Goal: Task Accomplishment & Management: Use online tool/utility

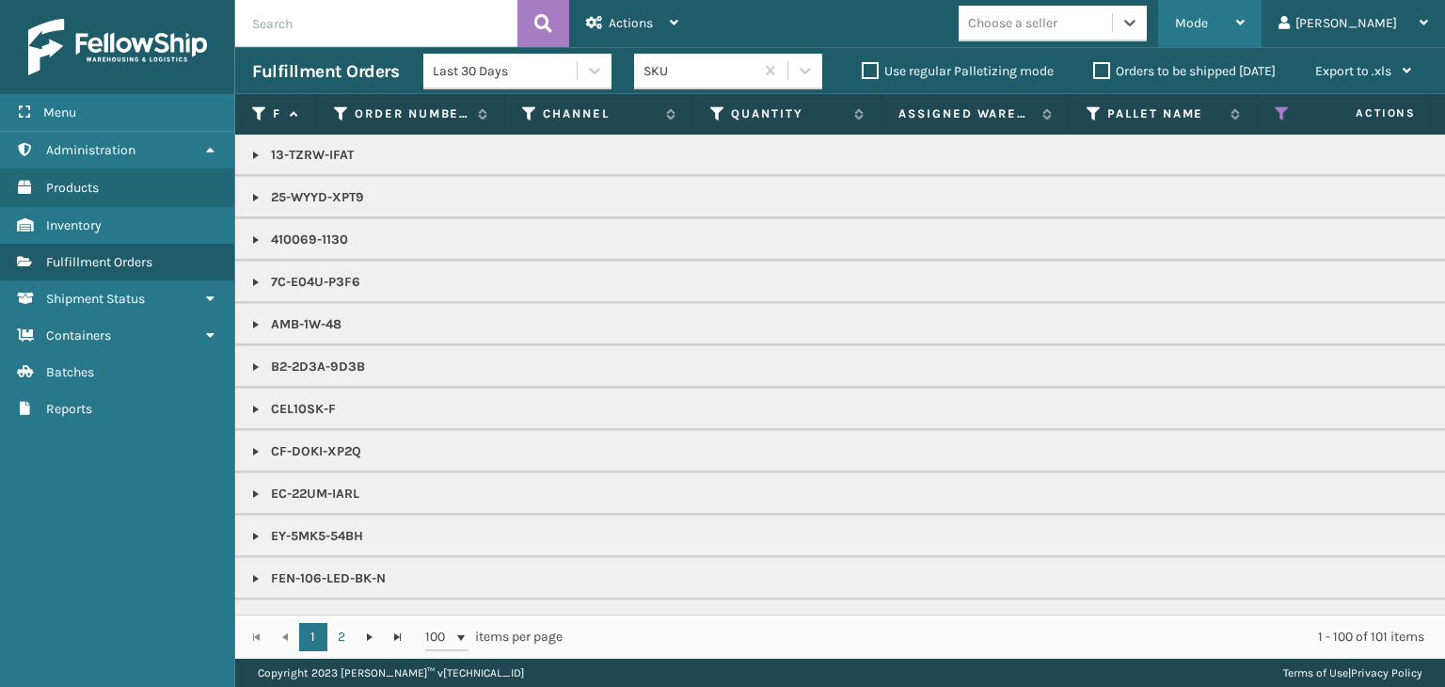
click at [1208, 29] on span "Mode" at bounding box center [1191, 23] width 33 height 16
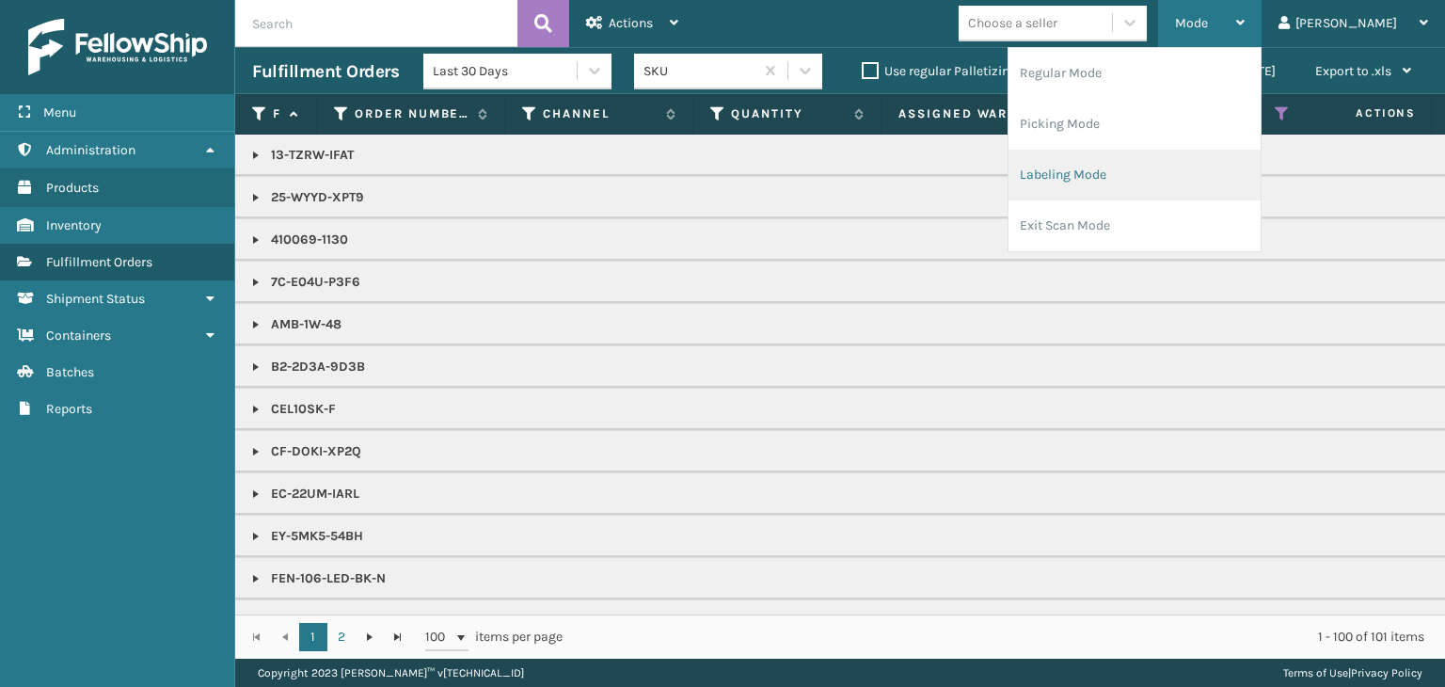
click at [1185, 187] on li "Labeling Mode" at bounding box center [1135, 175] width 252 height 51
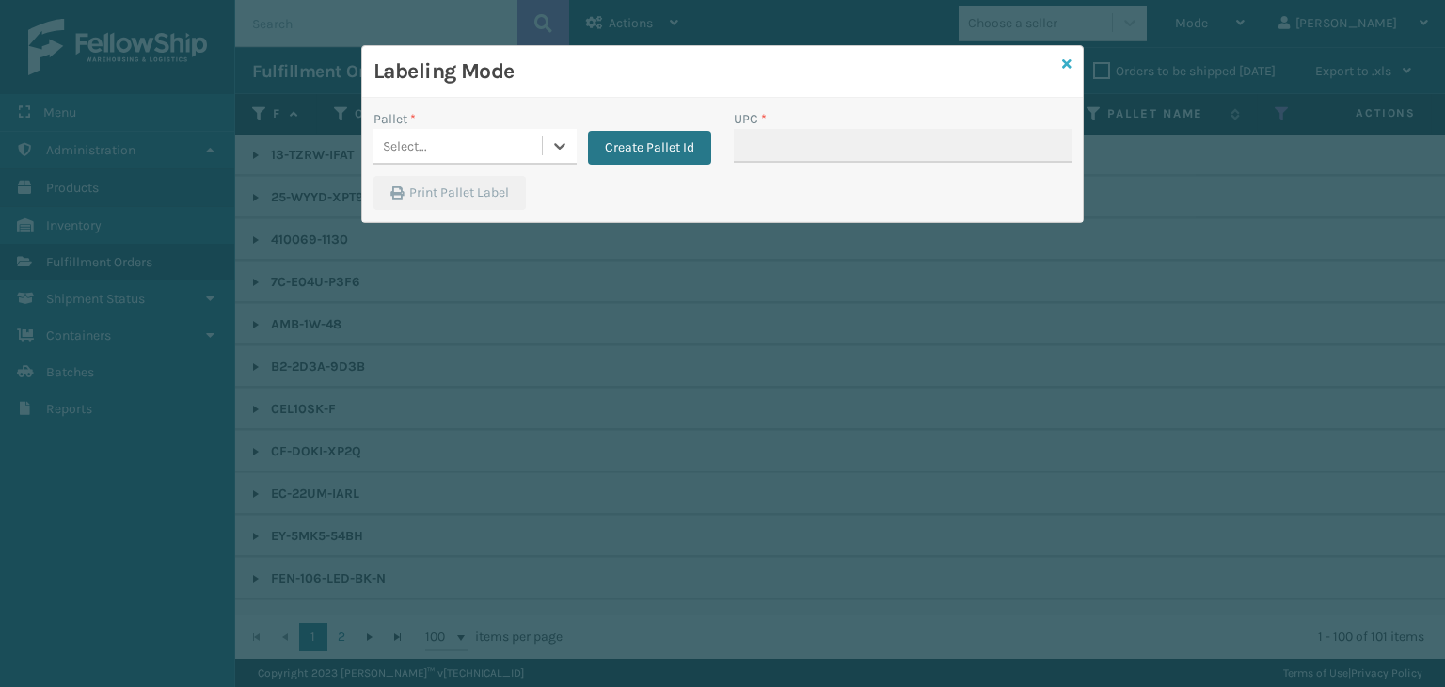
click at [1068, 63] on icon at bounding box center [1066, 63] width 9 height 13
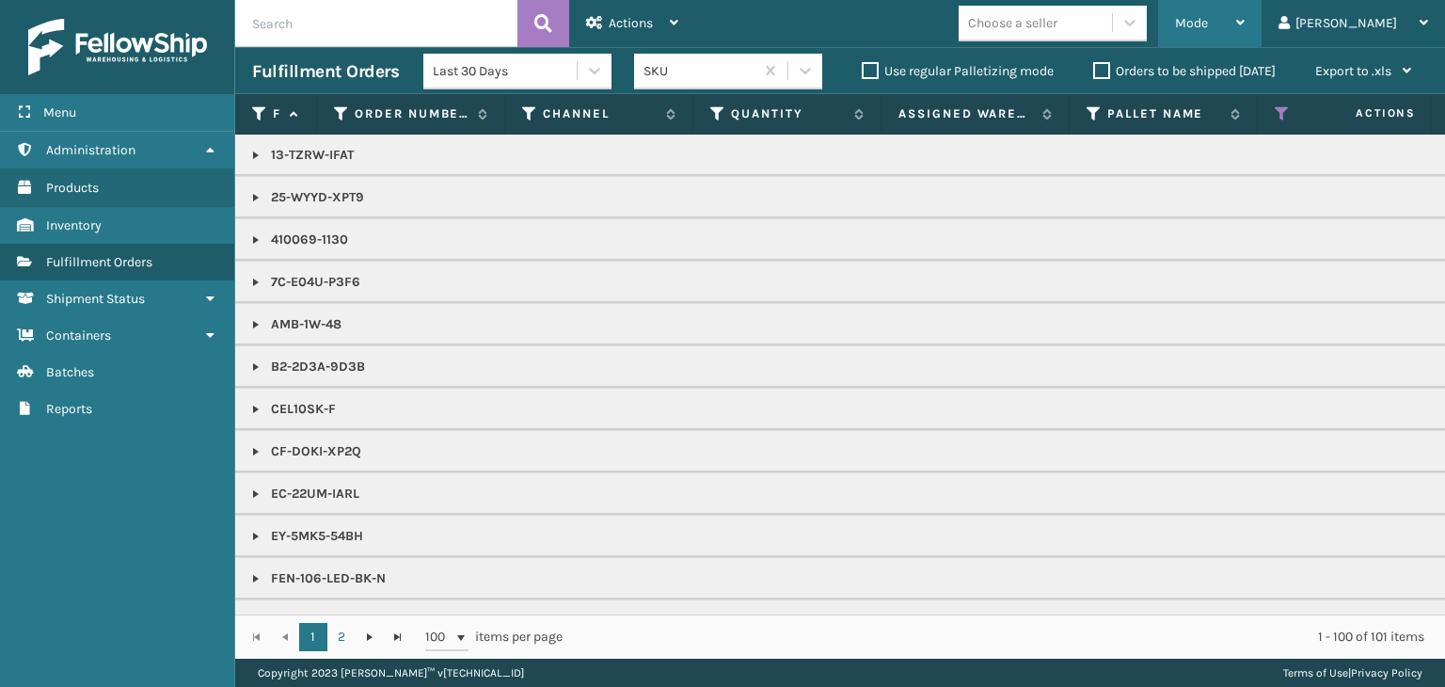
click at [1229, 26] on div "Mode Regular Mode Picking Mode Labeling Mode Exit Scan Mode" at bounding box center [1209, 23] width 103 height 47
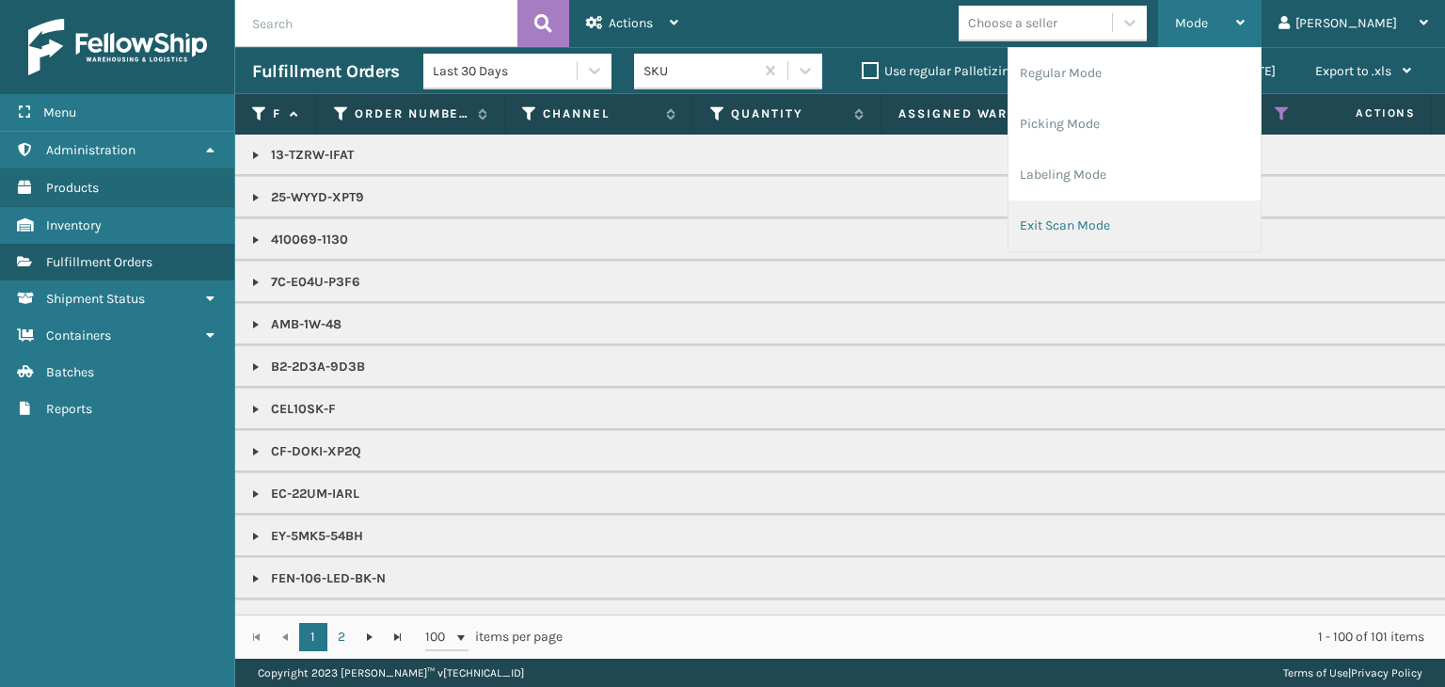
click at [1171, 230] on li "Exit Scan Mode" at bounding box center [1135, 225] width 252 height 51
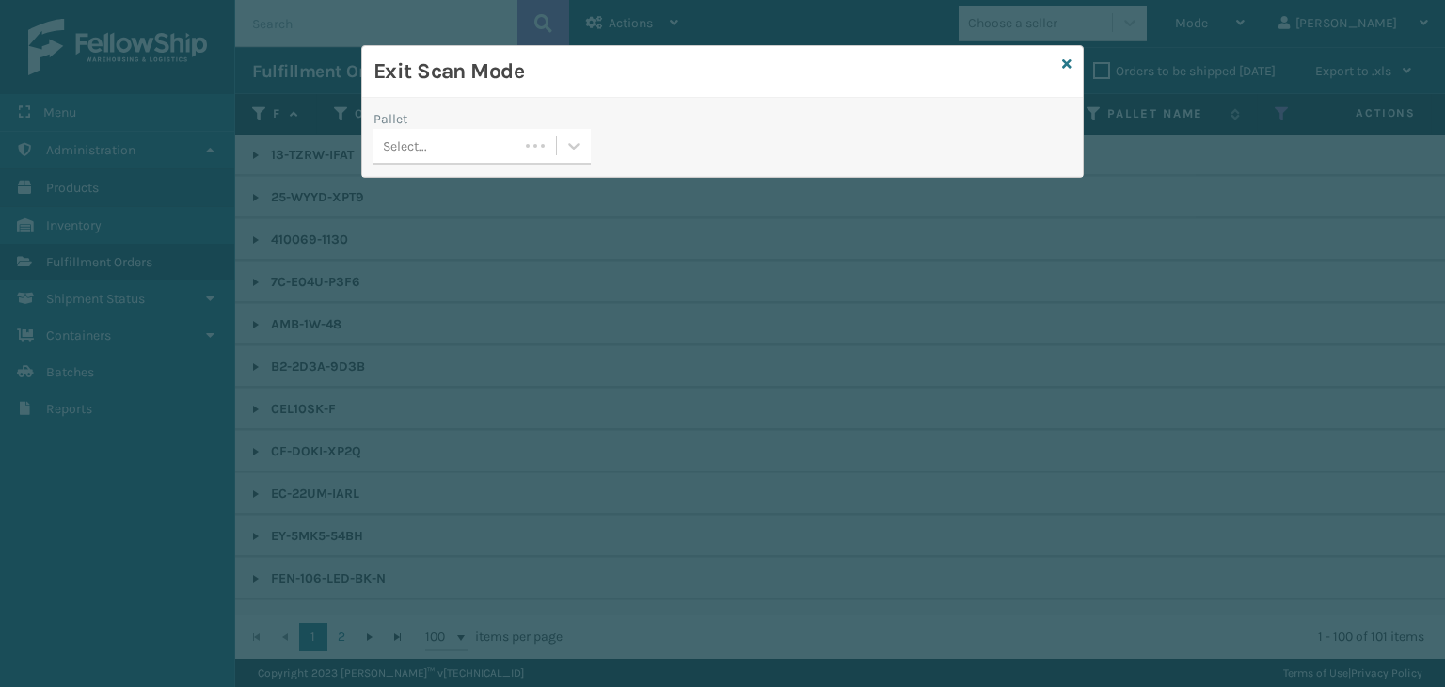
click at [494, 163] on div "Select..." at bounding box center [482, 147] width 217 height 36
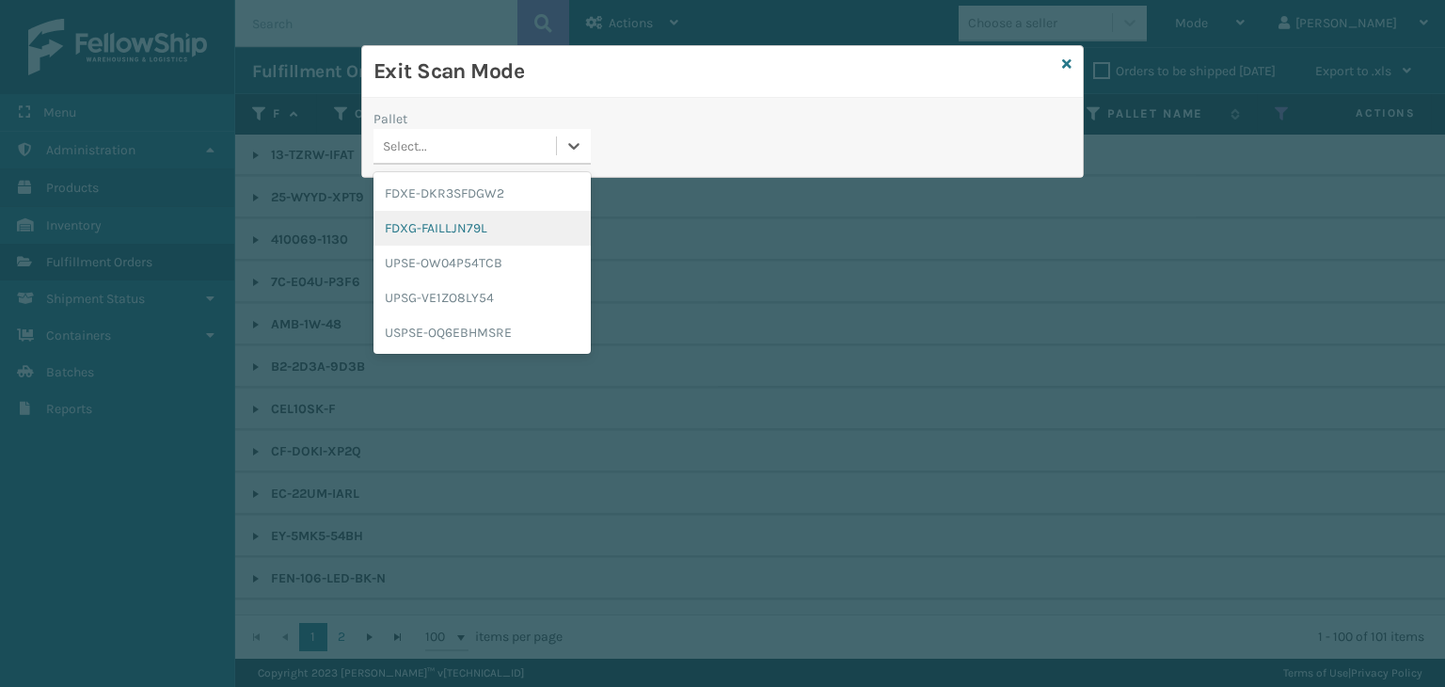
click at [484, 213] on div "FDXG-FAILLJN79L" at bounding box center [482, 228] width 217 height 35
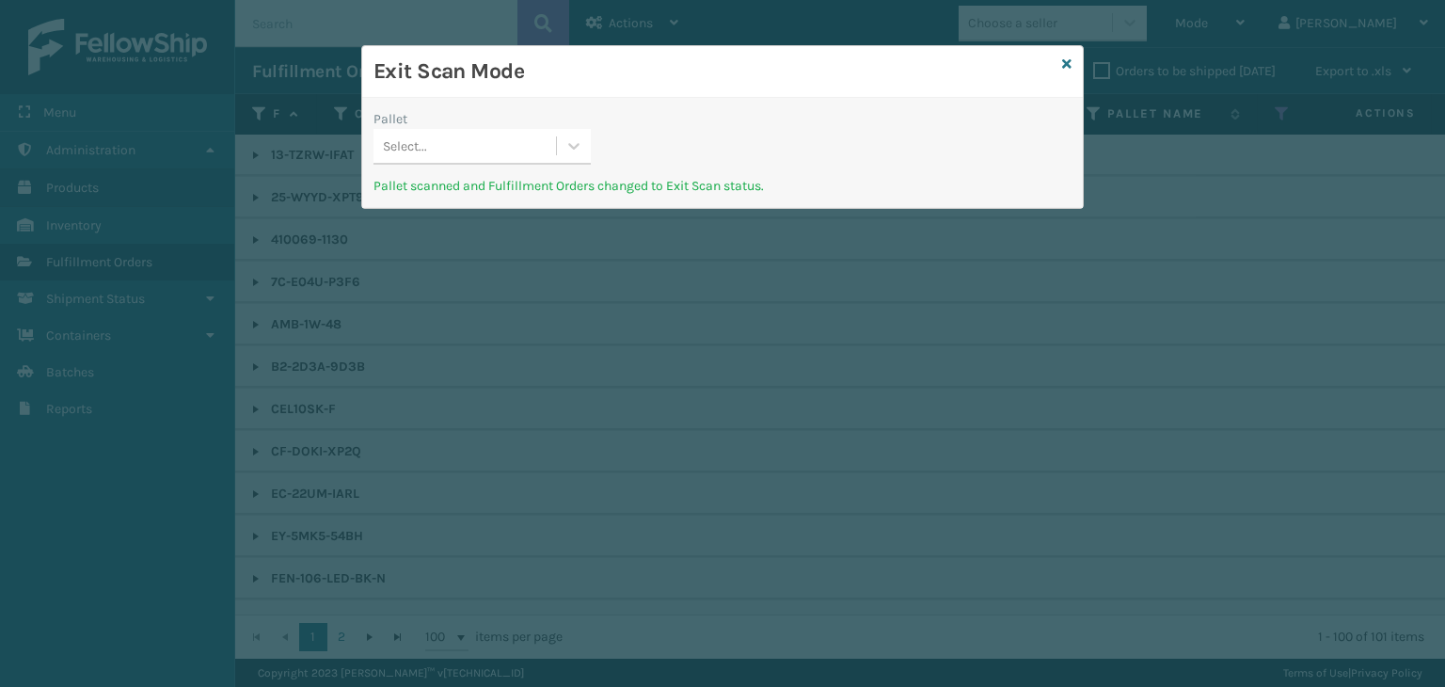
click at [1059, 61] on div "Exit Scan Mode" at bounding box center [722, 72] width 721 height 52
click at [1063, 62] on icon at bounding box center [1066, 63] width 9 height 13
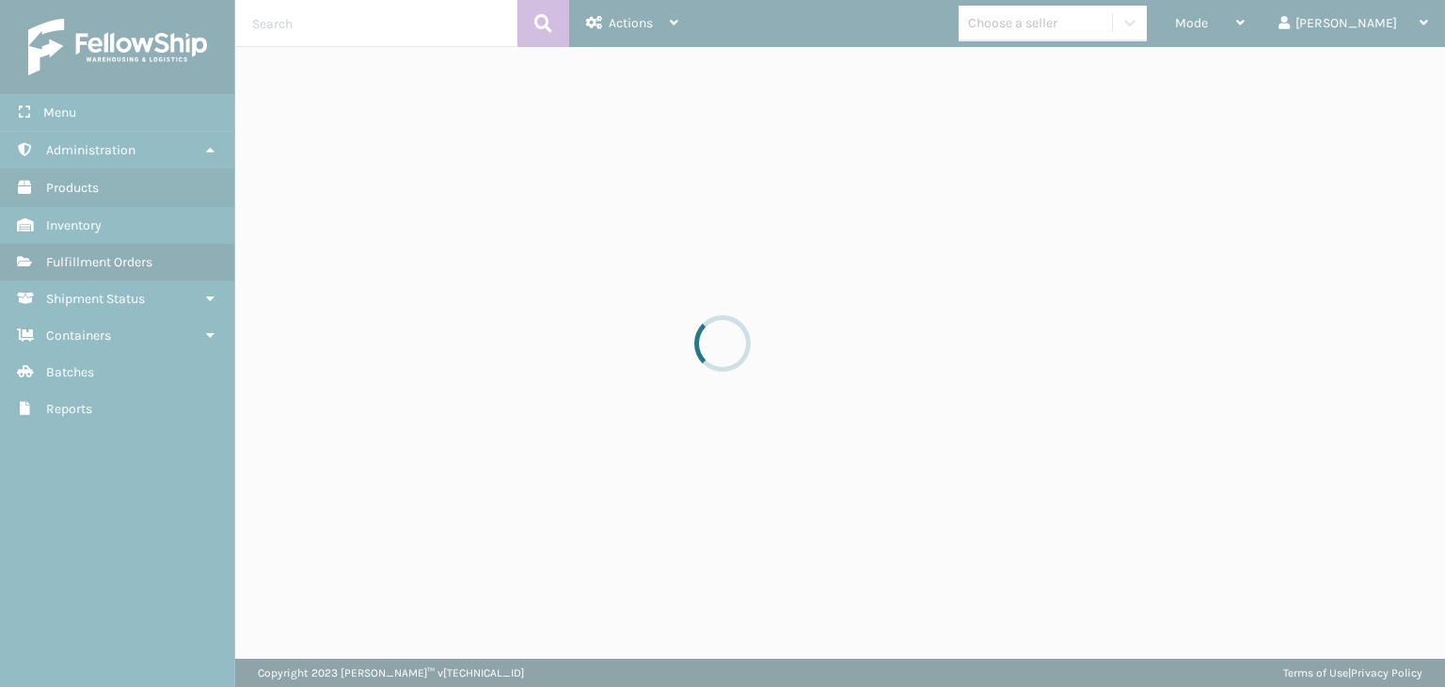
click at [1238, 23] on div at bounding box center [722, 343] width 1445 height 687
click at [1241, 23] on div at bounding box center [722, 343] width 1445 height 687
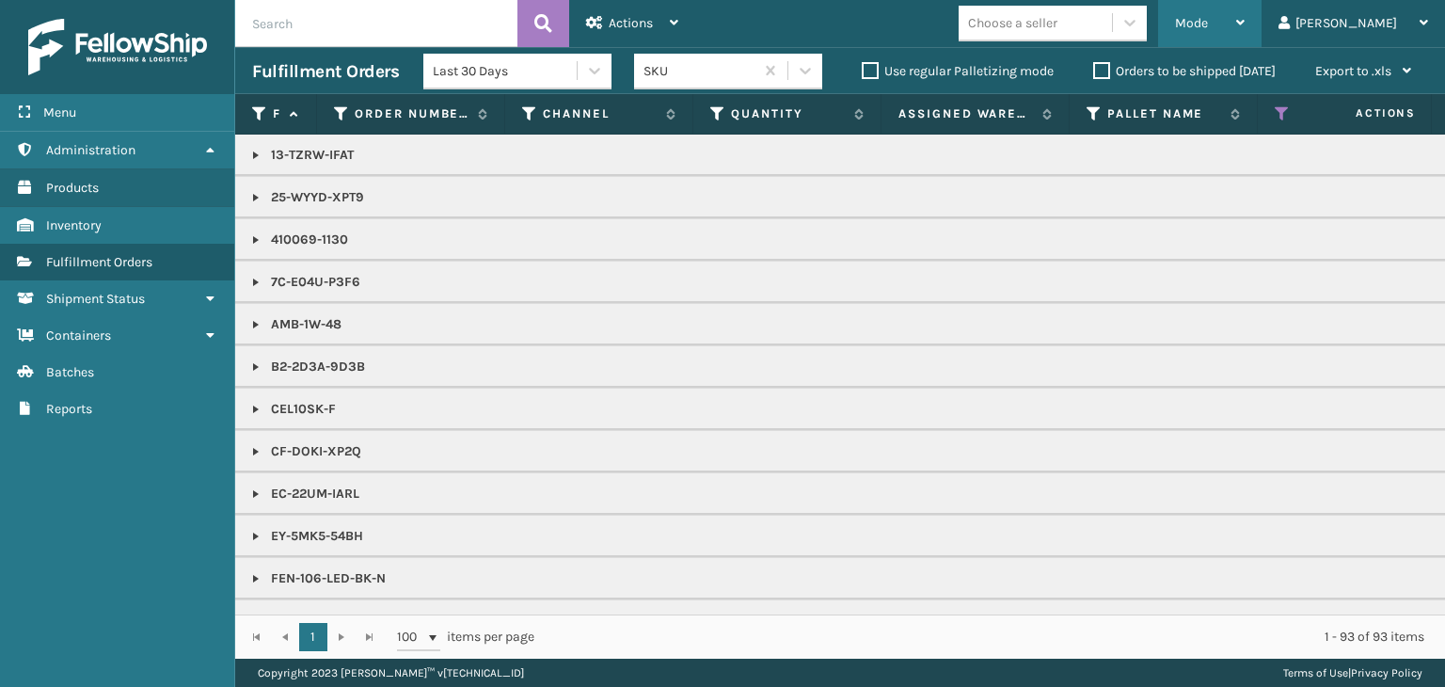
click at [1208, 23] on span "Mode" at bounding box center [1191, 23] width 33 height 16
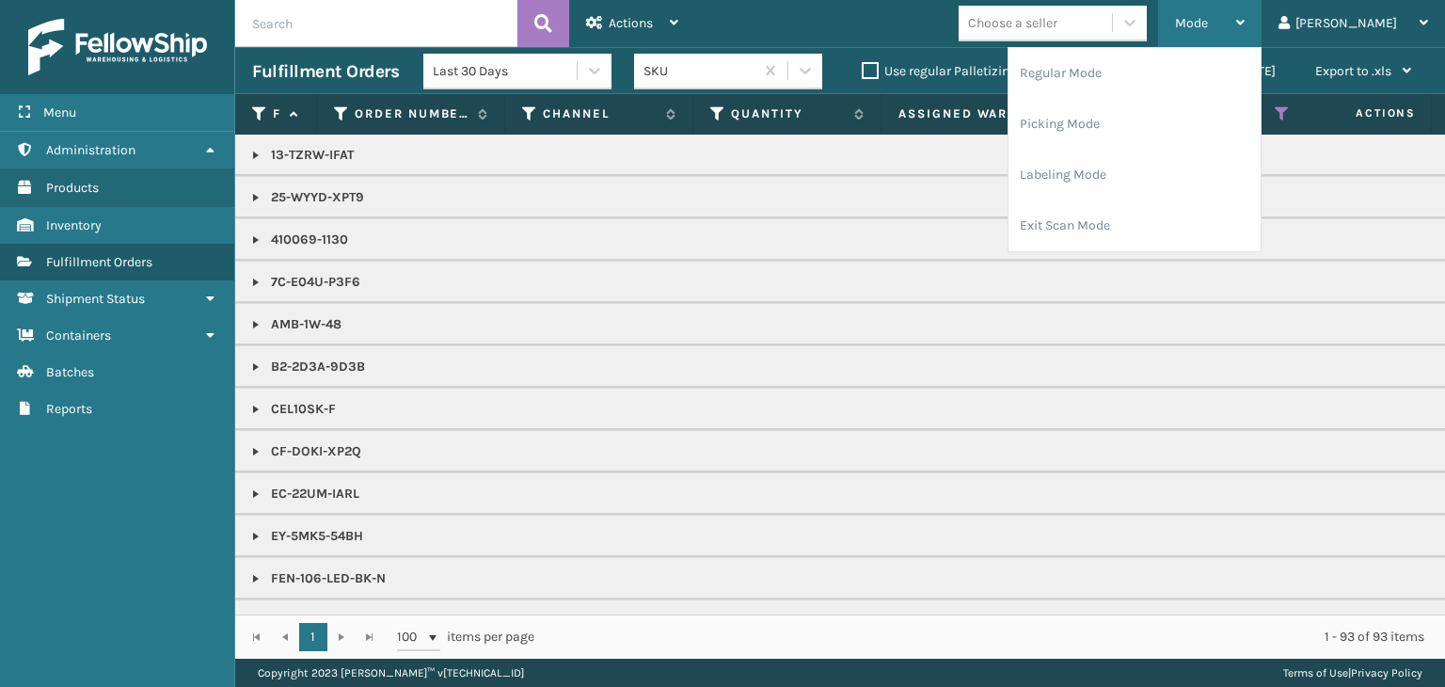
click at [1208, 23] on span "Mode" at bounding box center [1191, 23] width 33 height 16
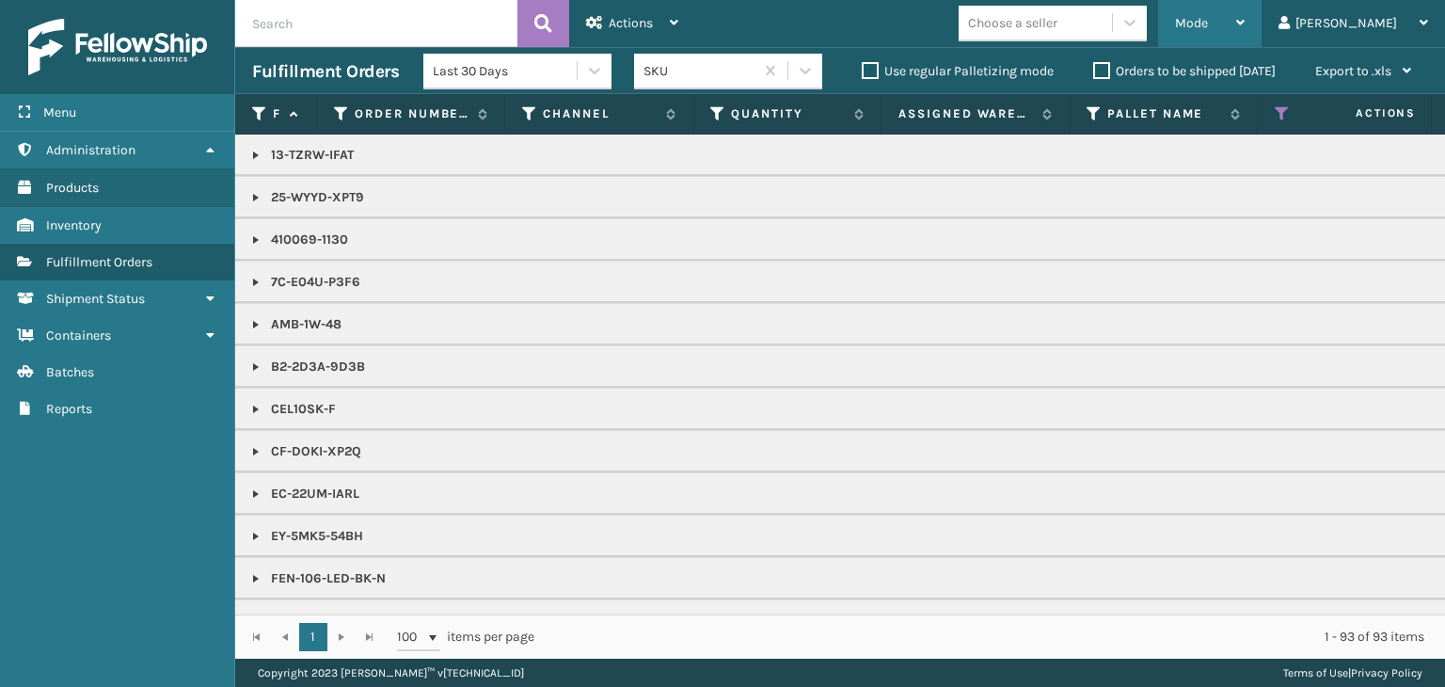
click at [1208, 23] on span "Mode" at bounding box center [1191, 23] width 33 height 16
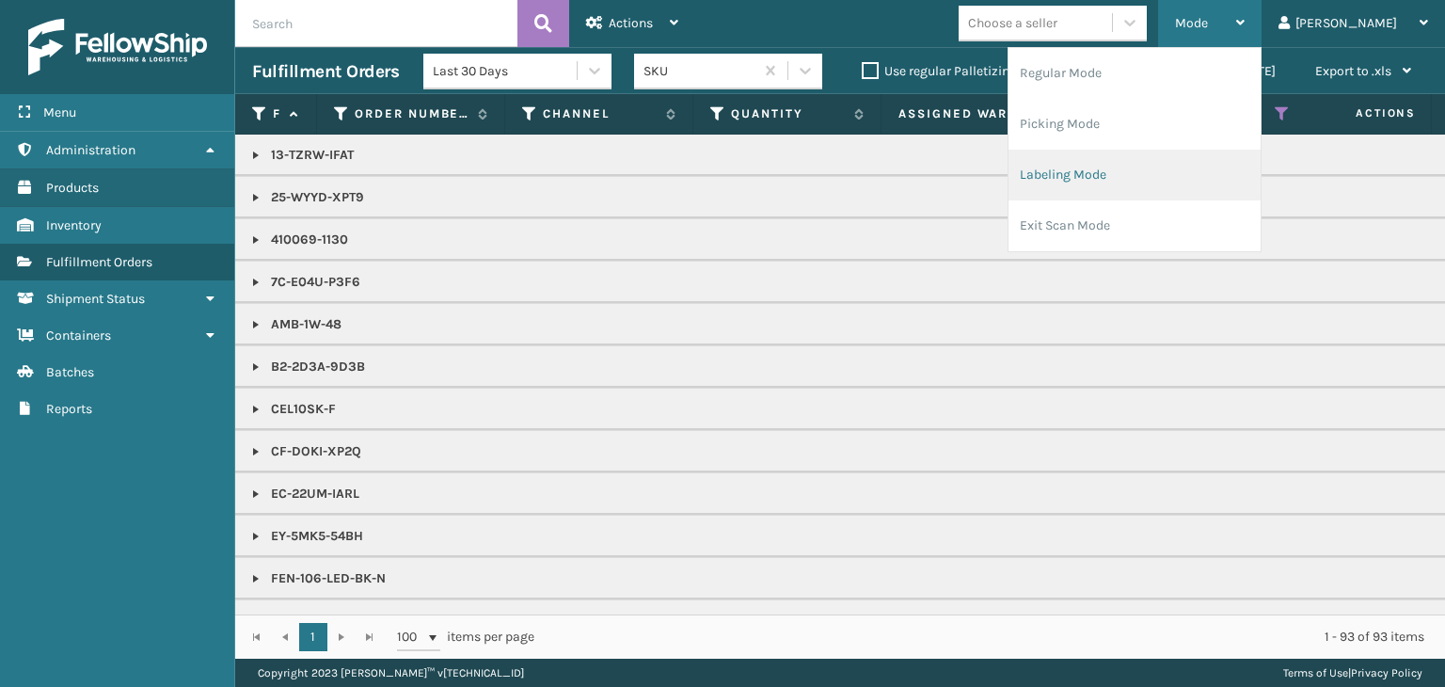
click at [1214, 172] on li "Labeling Mode" at bounding box center [1135, 175] width 252 height 51
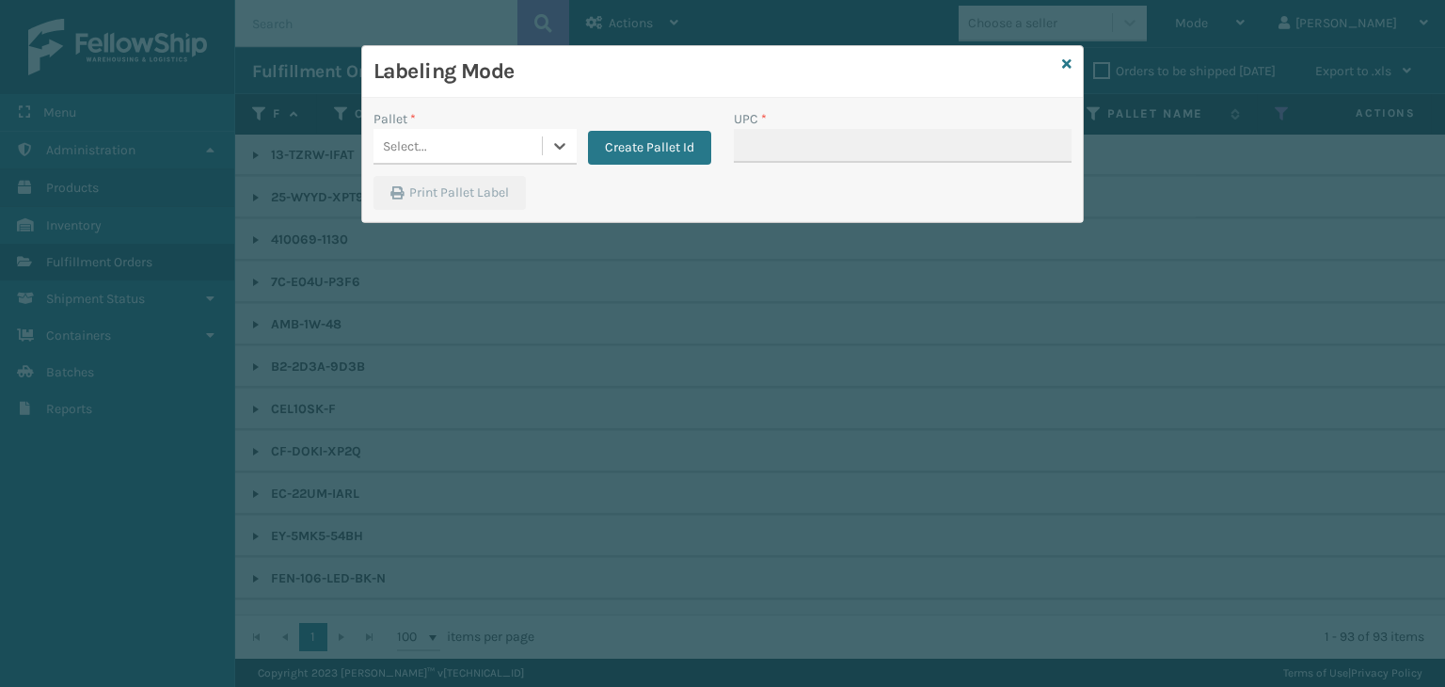
click at [405, 152] on div "Select..." at bounding box center [405, 146] width 44 height 20
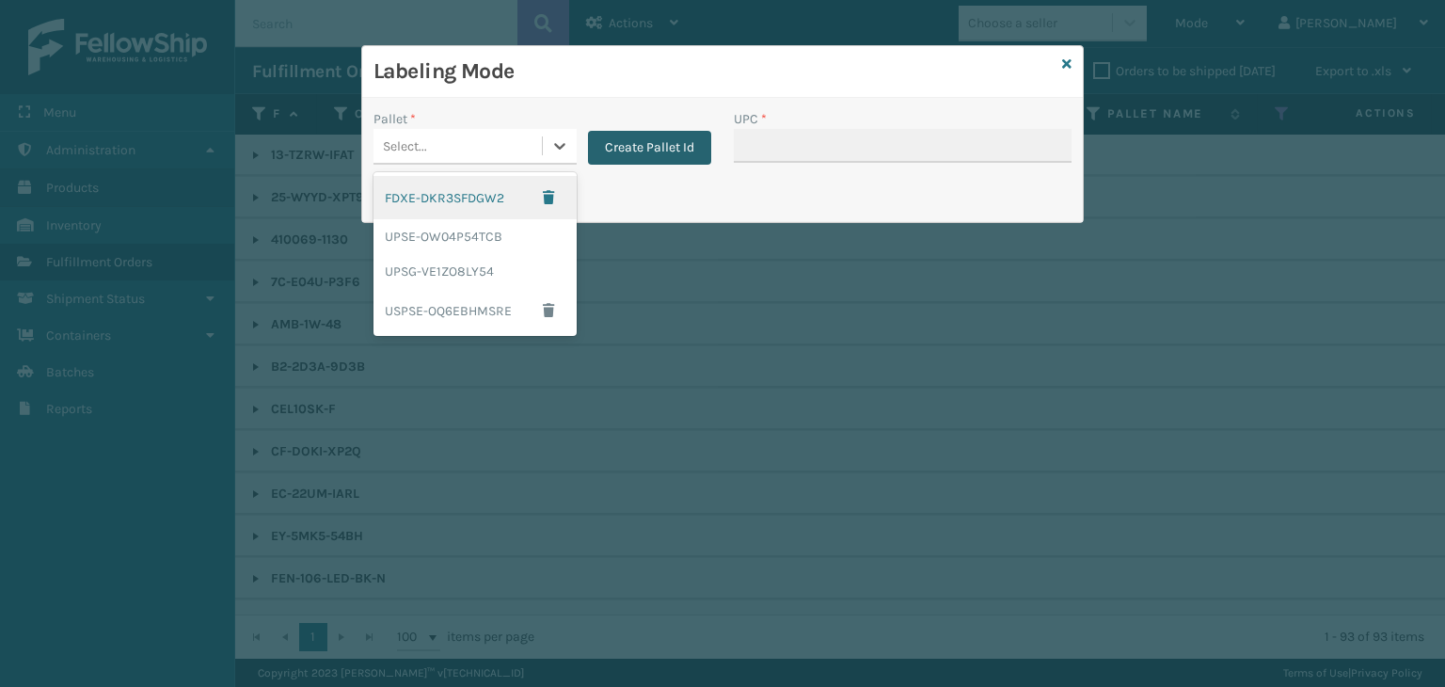
click at [652, 150] on button "Create Pallet Id" at bounding box center [649, 148] width 123 height 34
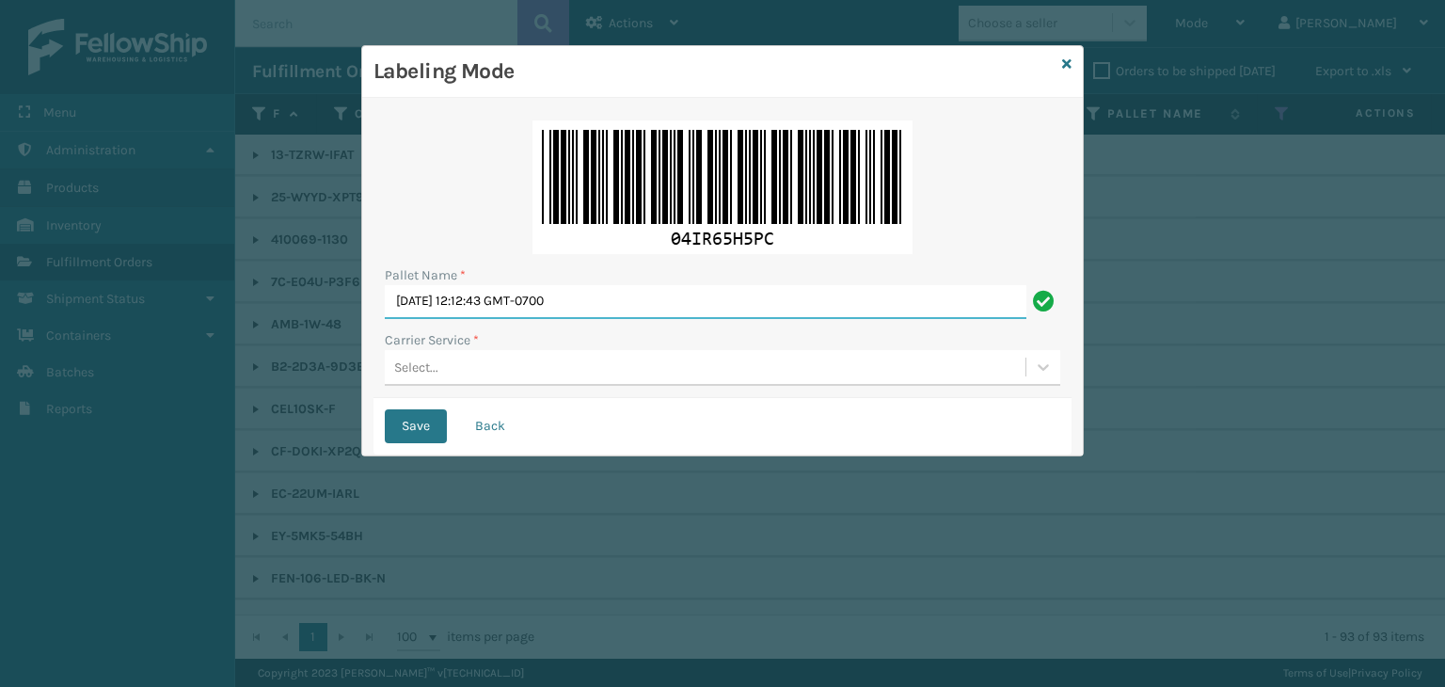
drag, startPoint x: 671, startPoint y: 301, endPoint x: 17, endPoint y: 398, distance: 661.1
click at [0, 395] on div "Labeling Mode Pallet Name * Tue Sep 23 2025 12:12:43 GMT-0700 Carrier Service *…" at bounding box center [722, 343] width 1445 height 687
paste input "FEDZ570856"
type input "FEDZ570856"
click at [526, 357] on div "Select..." at bounding box center [705, 367] width 641 height 31
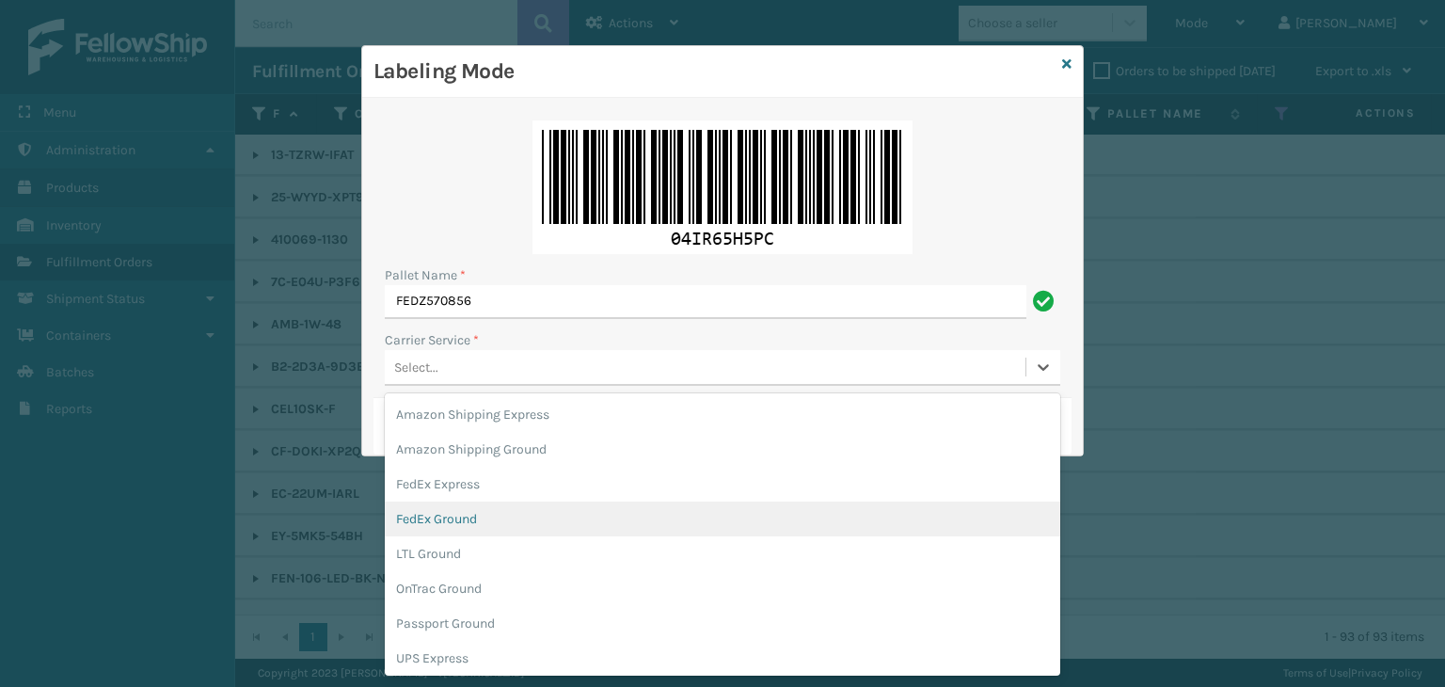
click at [480, 528] on div "FedEx Ground" at bounding box center [723, 518] width 676 height 35
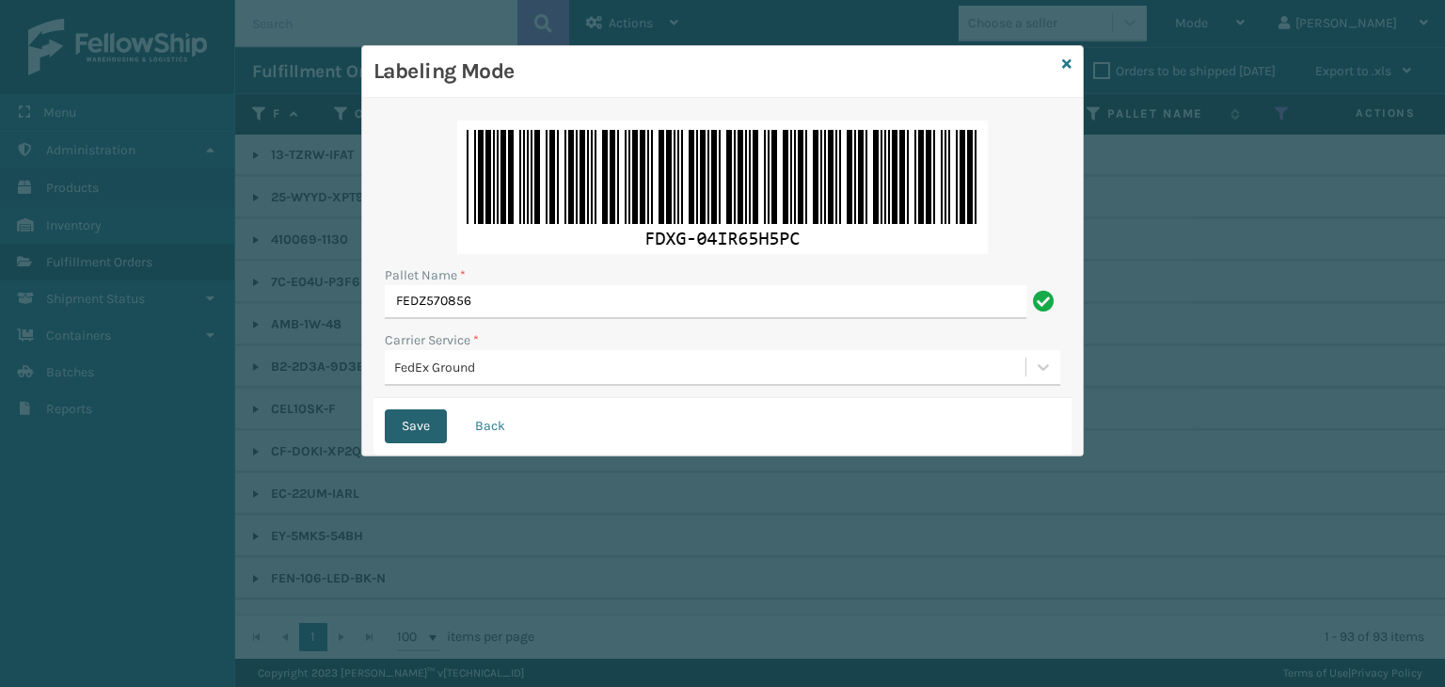
click at [421, 438] on button "Save" at bounding box center [416, 426] width 62 height 34
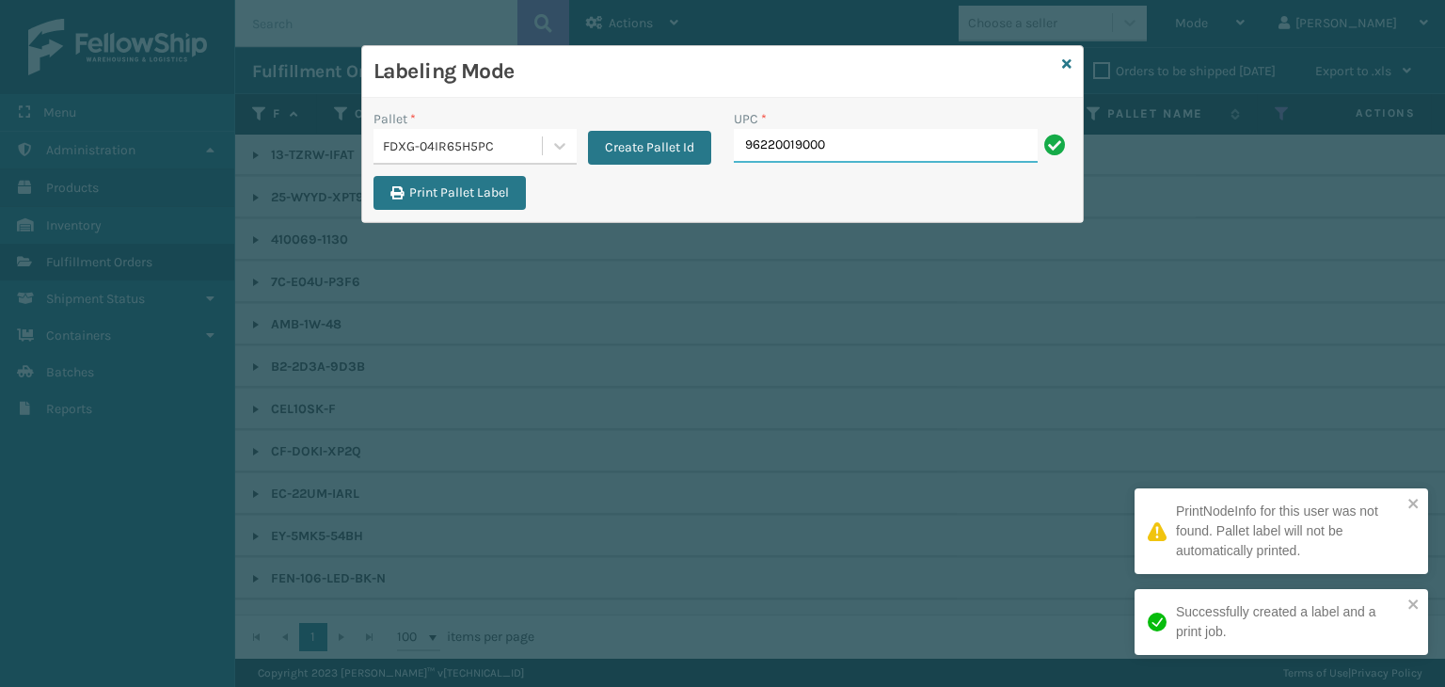
type input "962200190000"
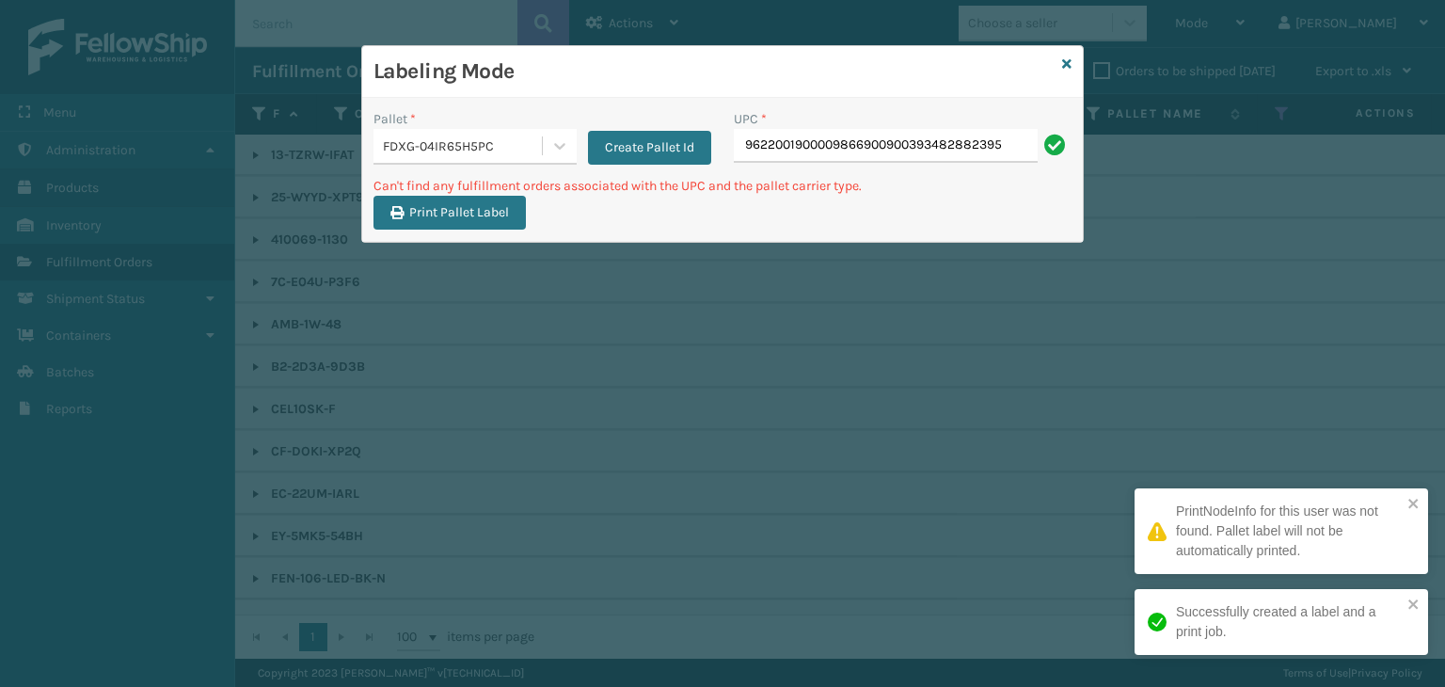
drag, startPoint x: 1016, startPoint y: 140, endPoint x: 0, endPoint y: 152, distance: 1016.2
click at [0, 152] on div "Labeling Mode Pallet * FDXG-04IR65H5PC Create Pallet Id UPC * 96220019000098669…" at bounding box center [722, 343] width 1445 height 687
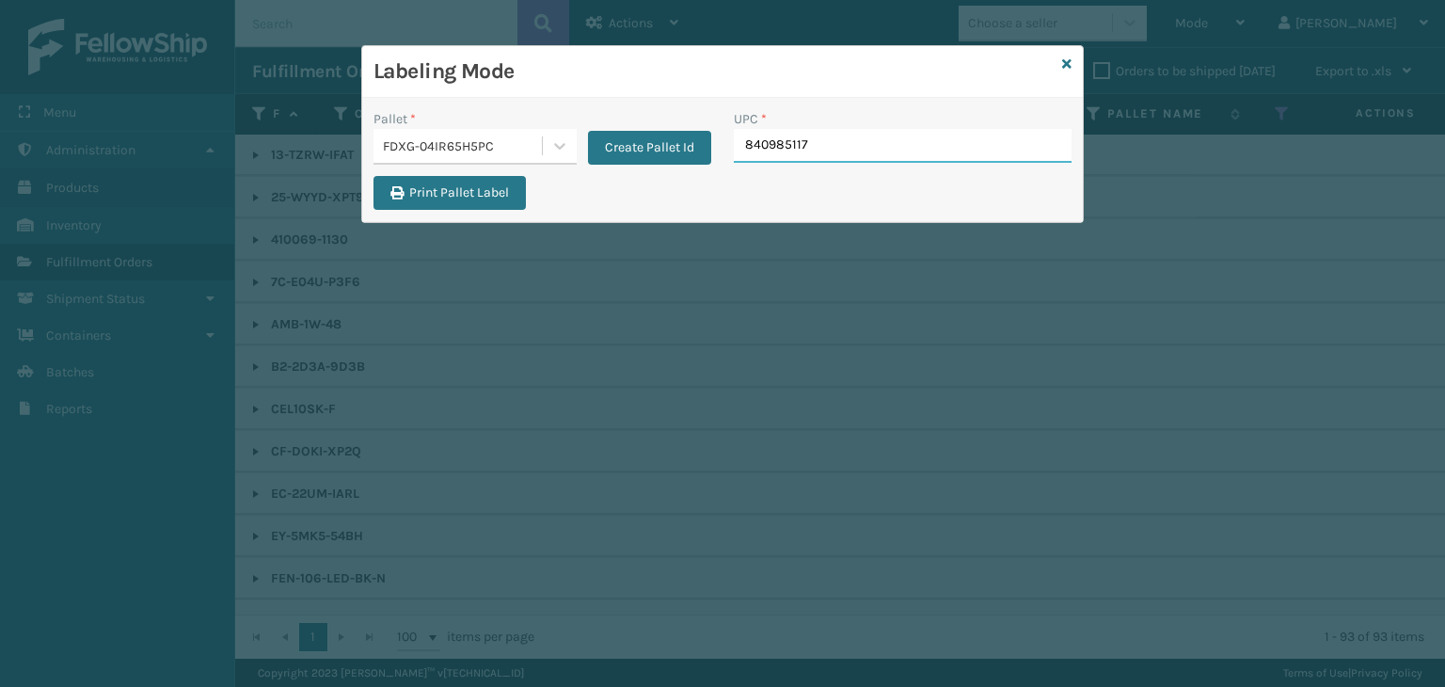
type input "8409851179"
type input "850012486701"
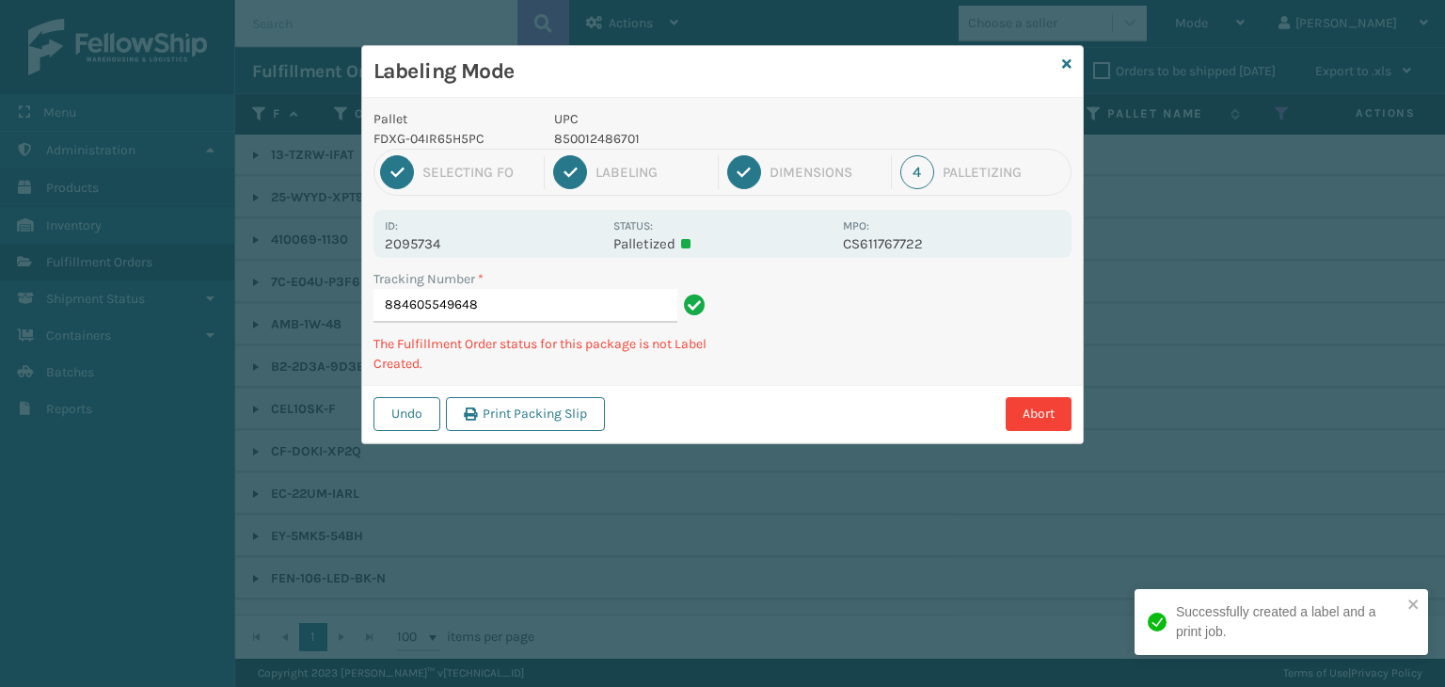
click at [598, 136] on p "850012486701" at bounding box center [693, 139] width 278 height 20
copy p "850012486701"
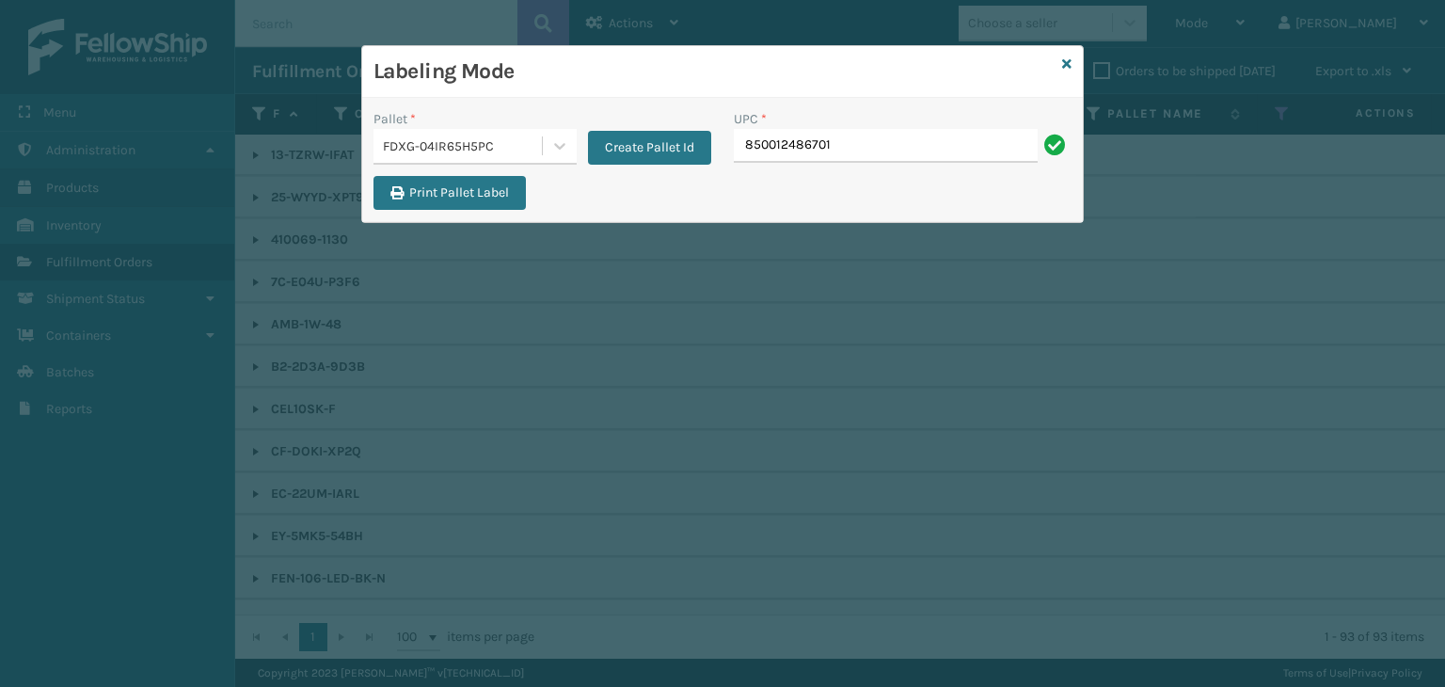
type input "850012486701"
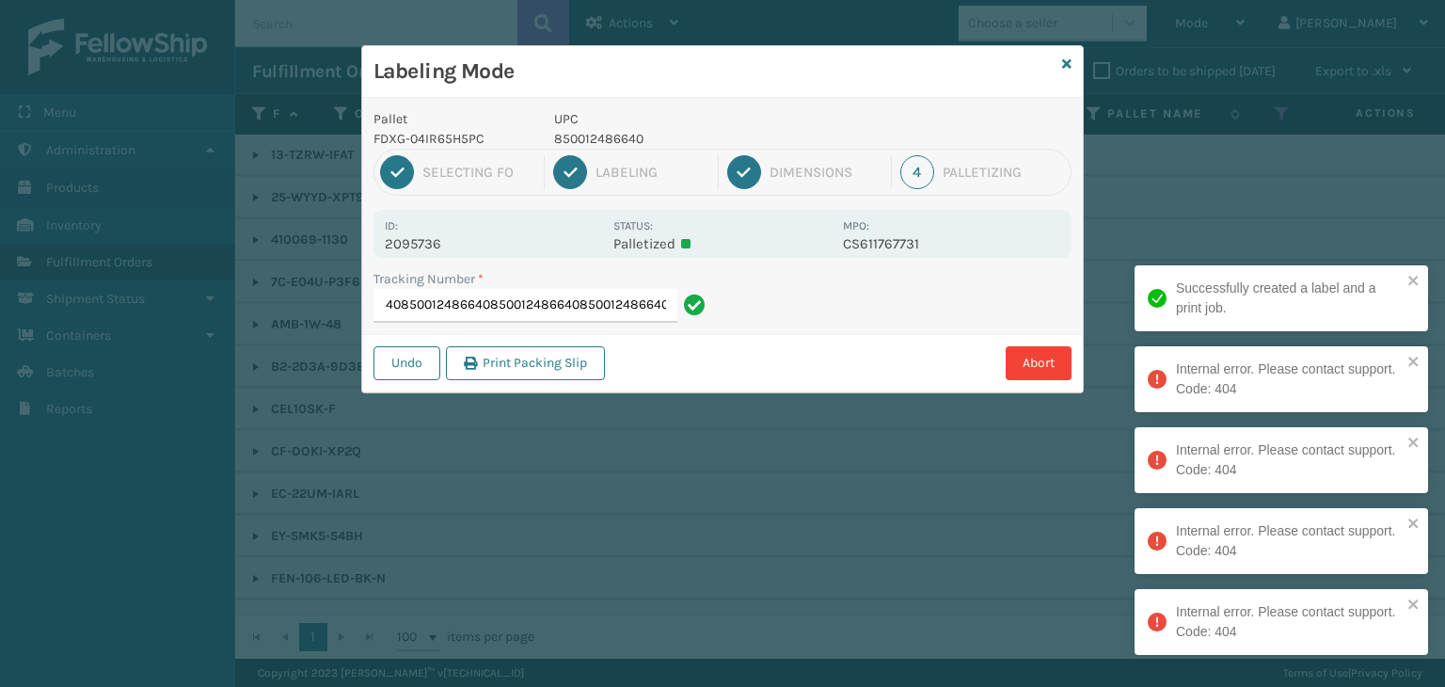
type input "884605545300850012486640850012486640850012486640850012486640850012486640"
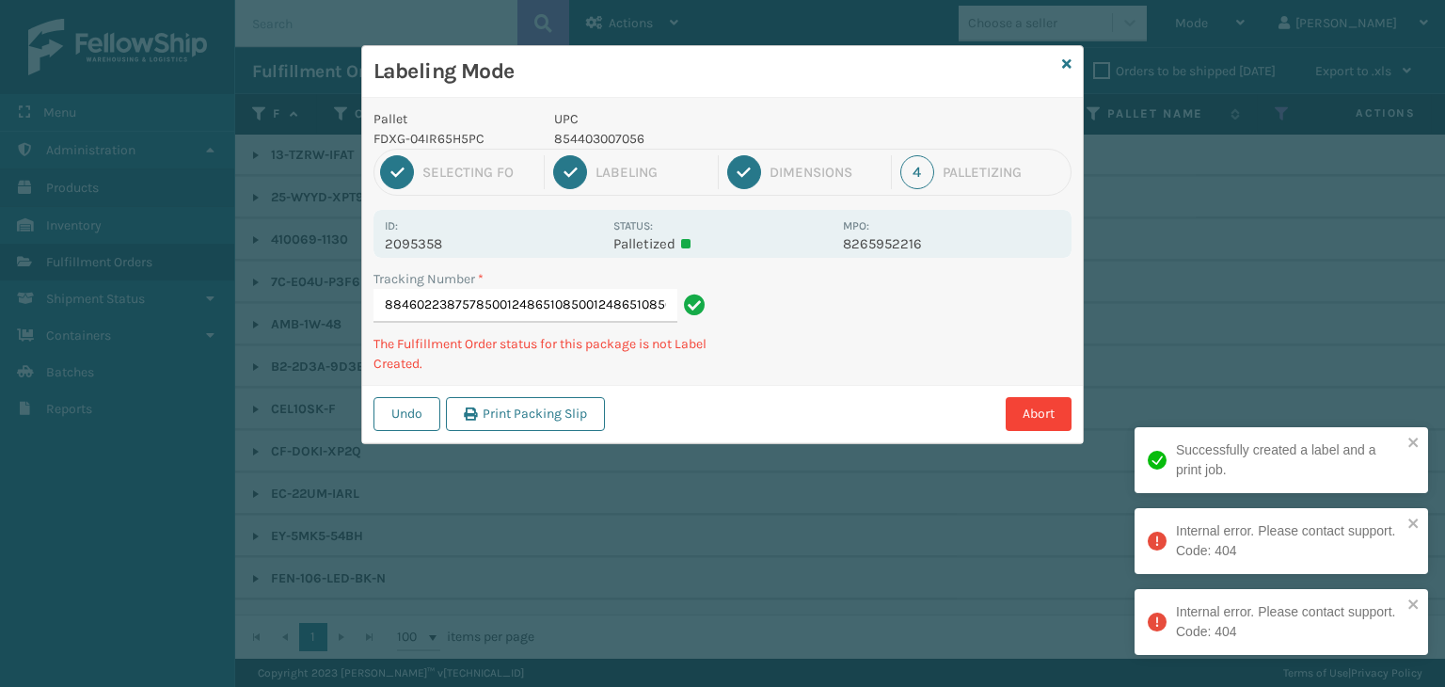
type input "884602238757850012486510850012486510850012486510"
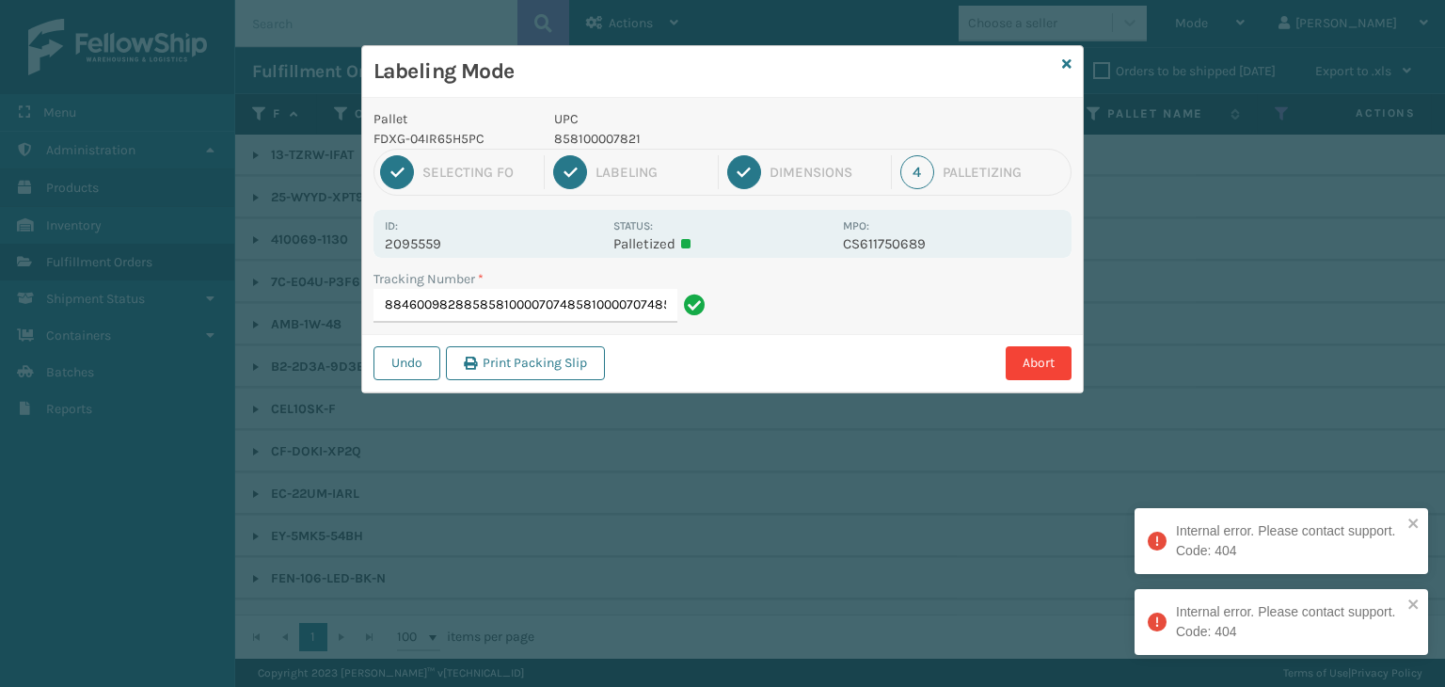
type input "884600982885858100007074858100007074858100007074"
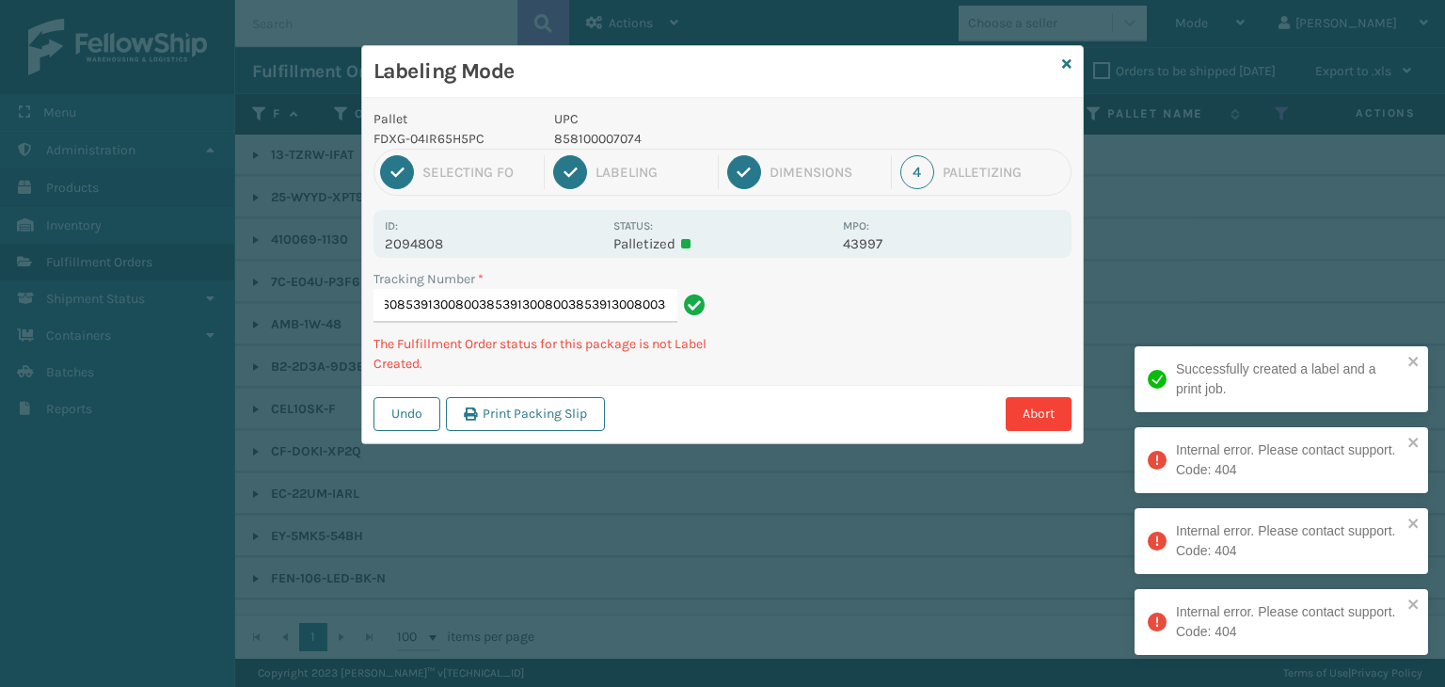
type input "884586388960853913008003853913008003853913008003853913008003"
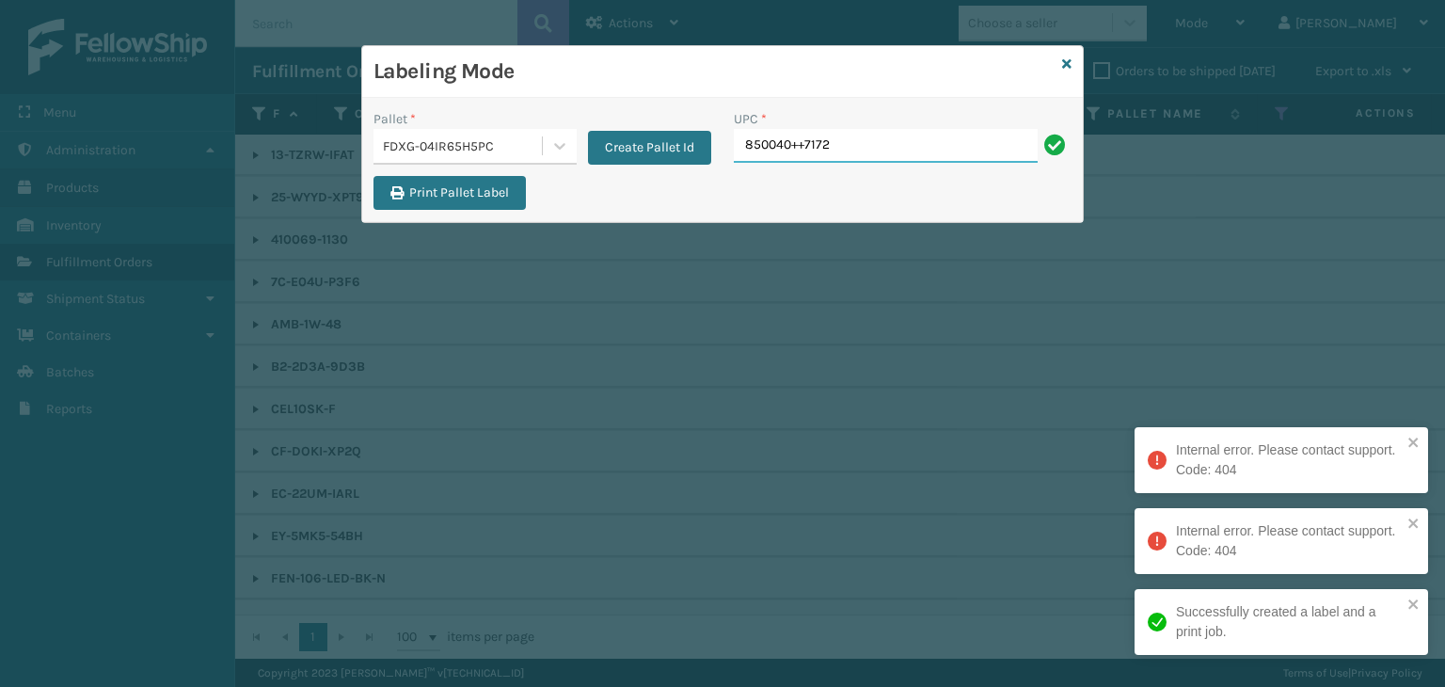
type input "850040++7172"
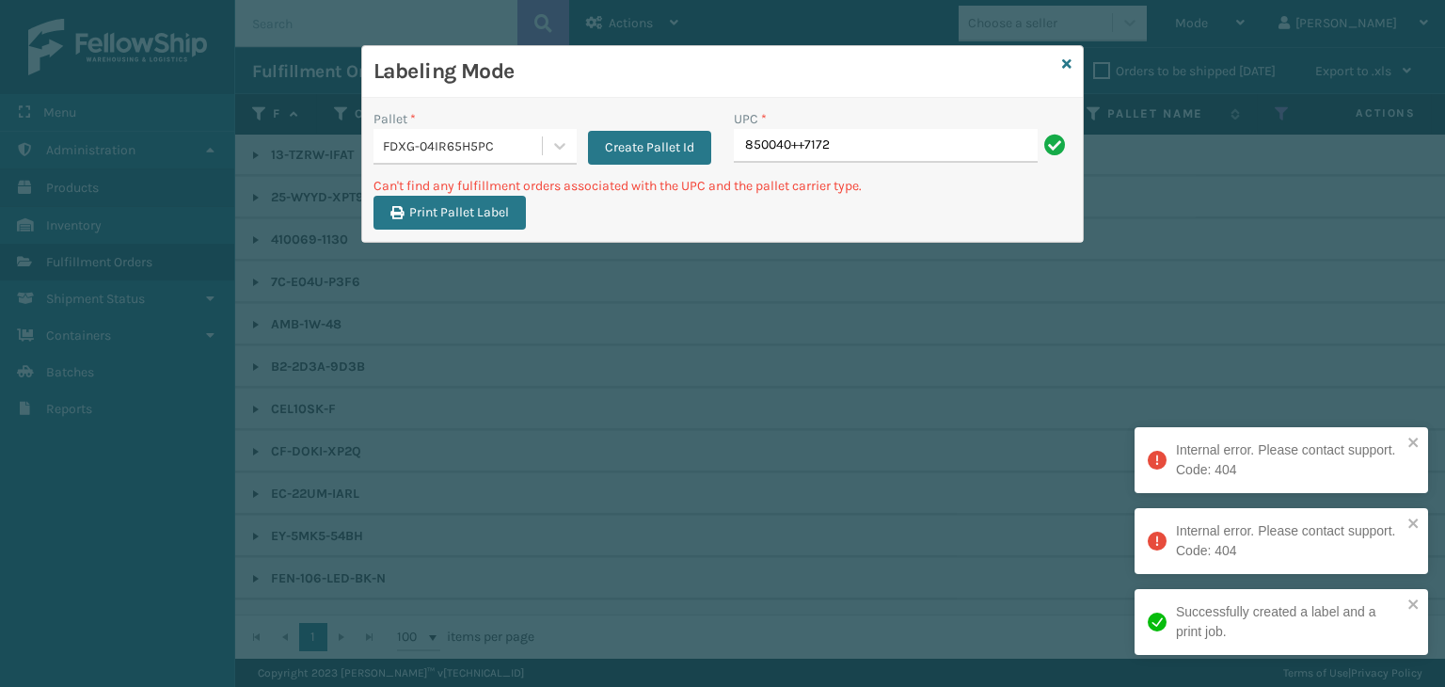
click at [802, 144] on input "850040++7172" at bounding box center [886, 146] width 304 height 34
type input "850040667172"
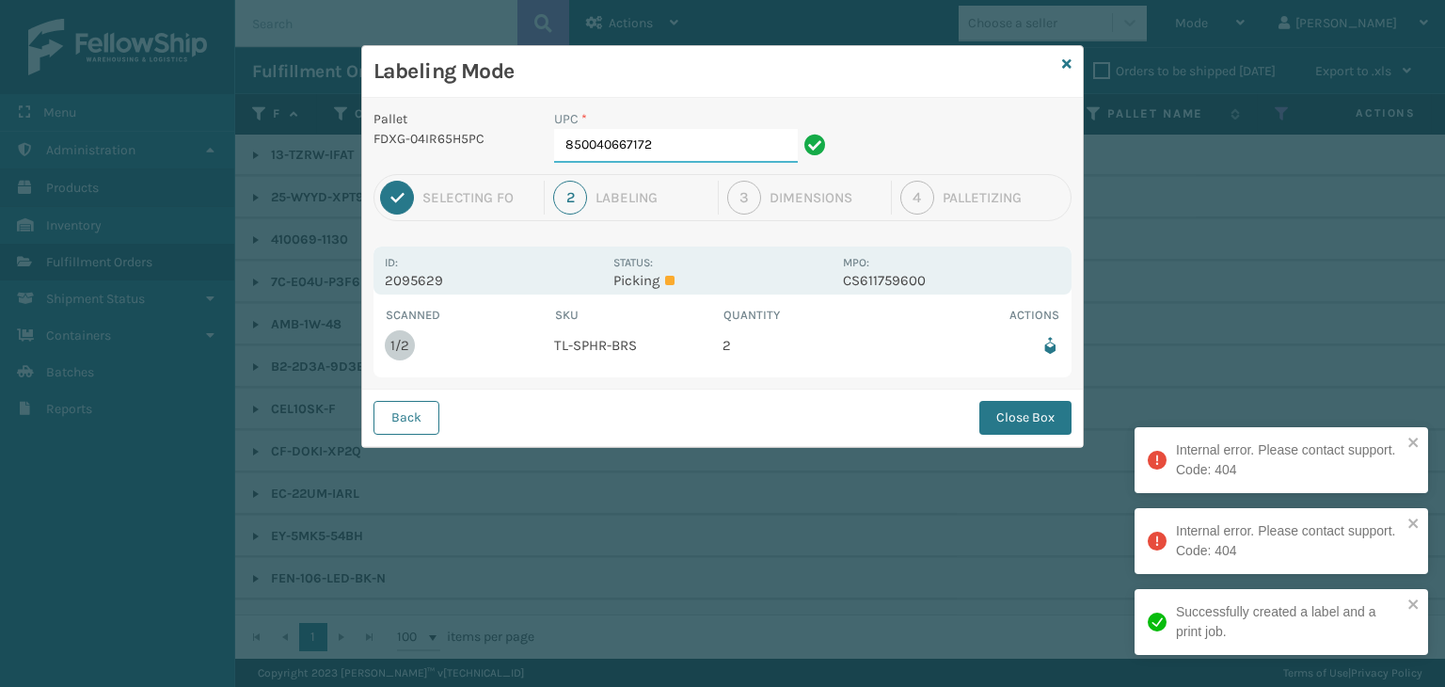
click at [731, 135] on input "850040667172" at bounding box center [676, 146] width 244 height 34
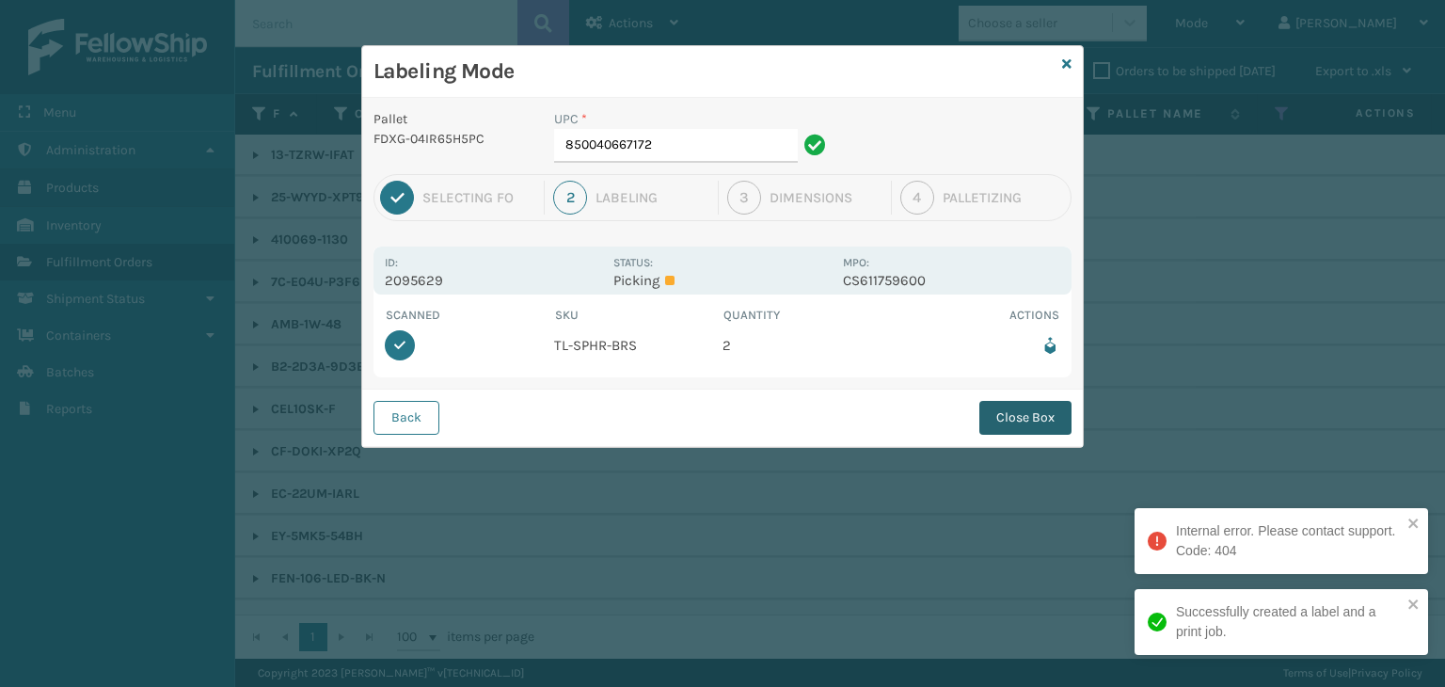
click at [1035, 415] on button "Close Box" at bounding box center [1025, 418] width 92 height 34
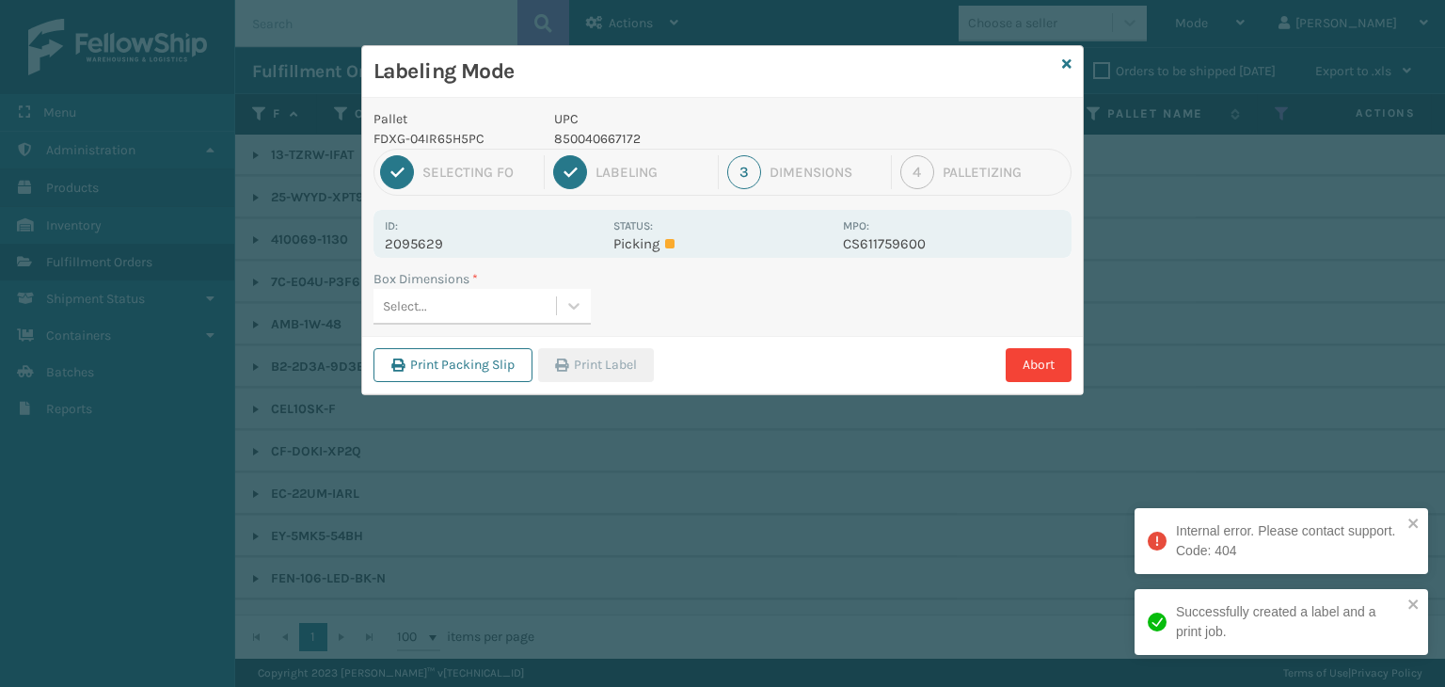
click at [512, 306] on div "Select..." at bounding box center [465, 306] width 183 height 31
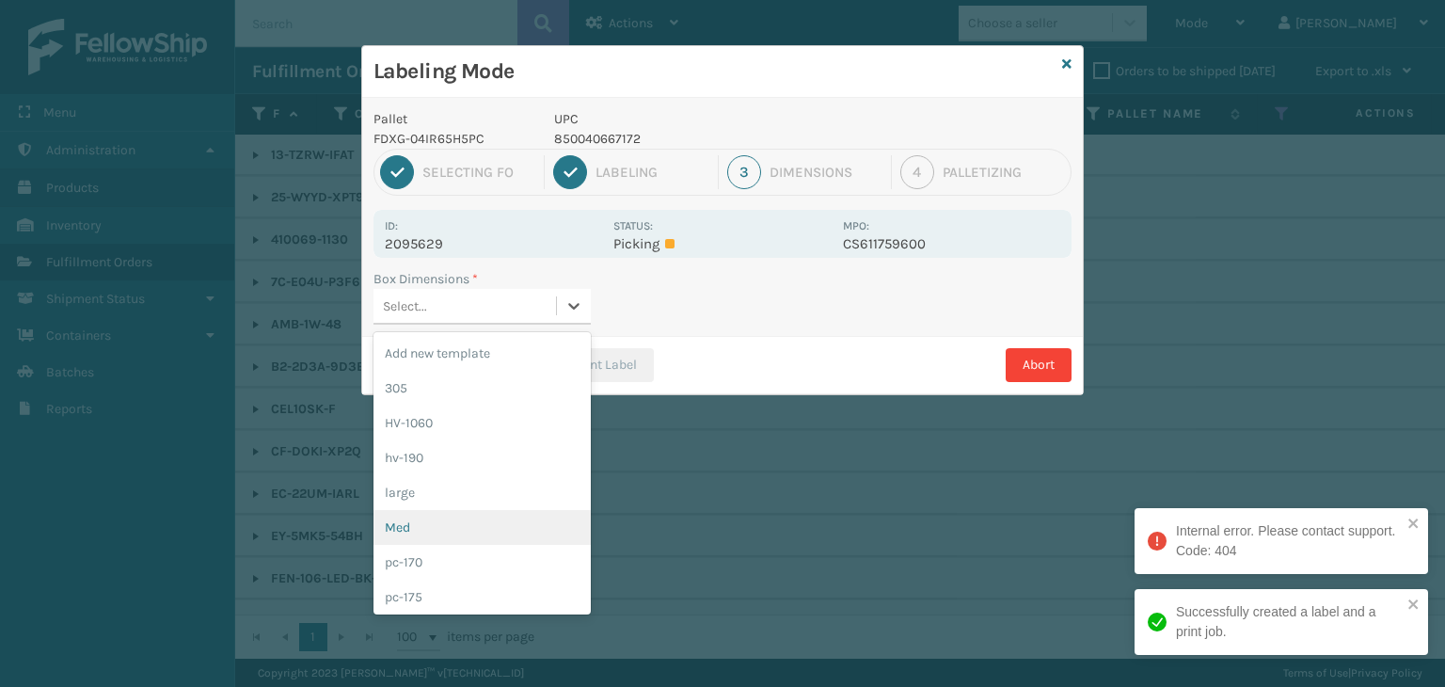
click at [469, 524] on div "Med" at bounding box center [482, 527] width 217 height 35
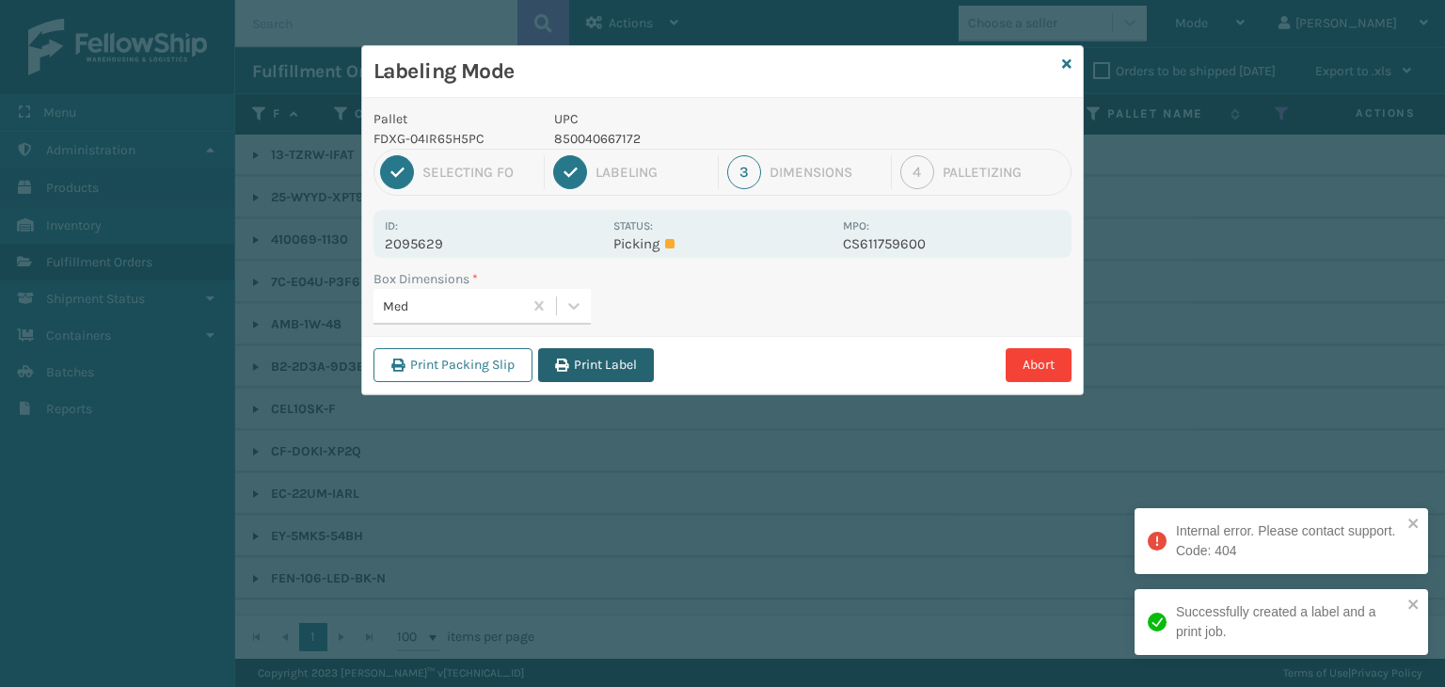
click at [595, 353] on button "Print Label" at bounding box center [596, 365] width 116 height 34
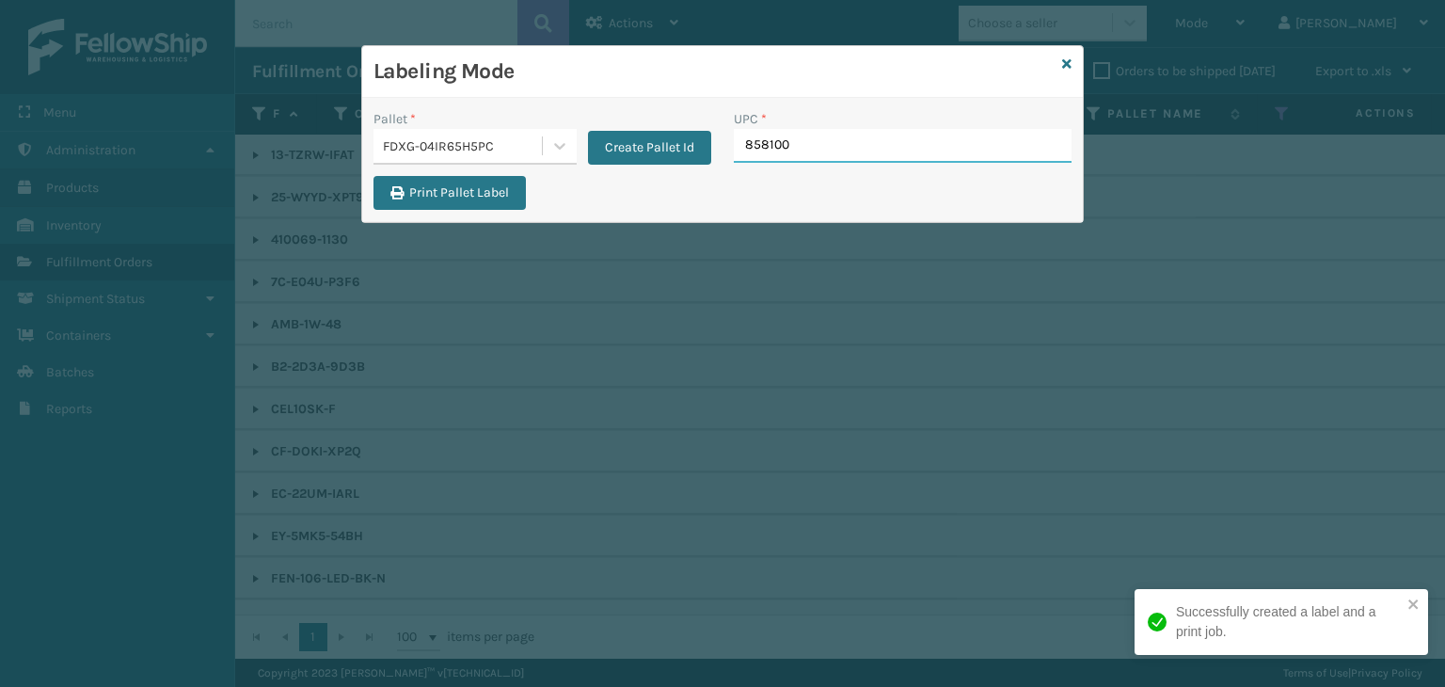
type input "8581000"
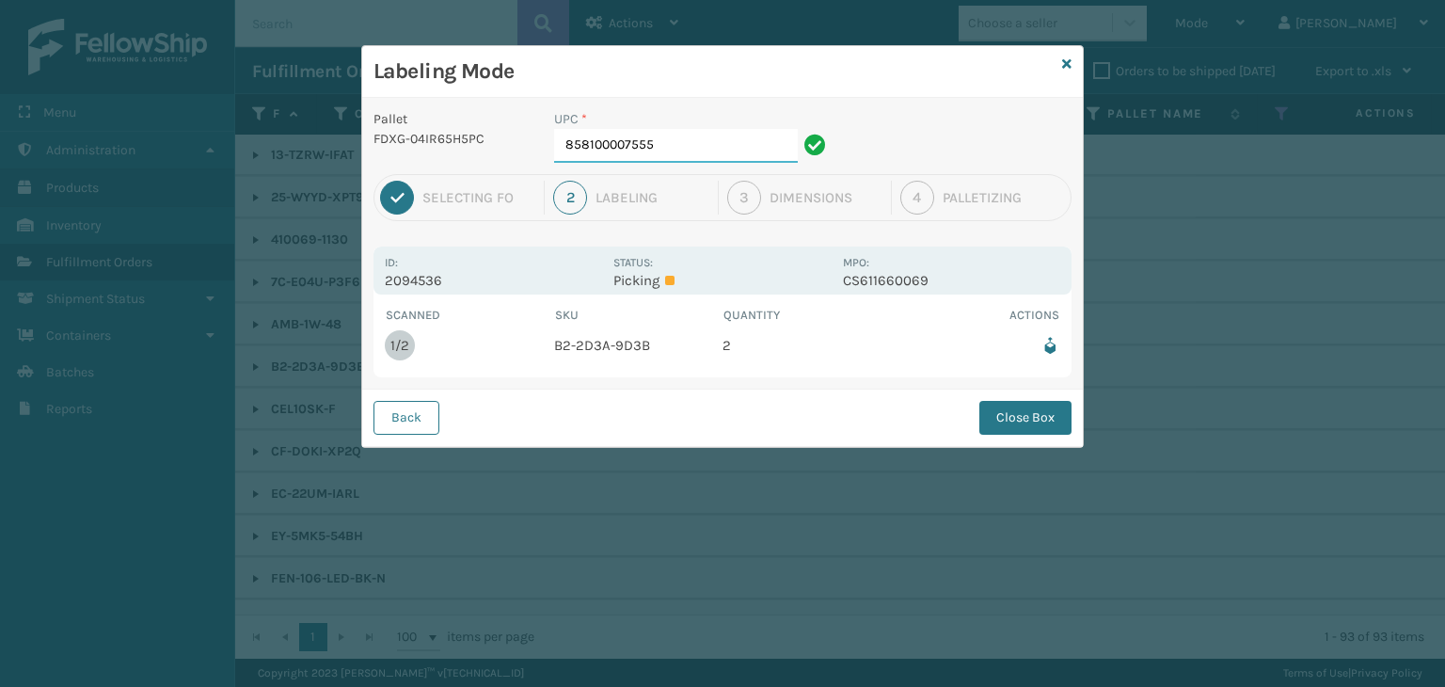
click at [699, 151] on input "858100007555" at bounding box center [676, 146] width 244 height 34
click at [1049, 433] on button "Close Box" at bounding box center [1025, 418] width 92 height 34
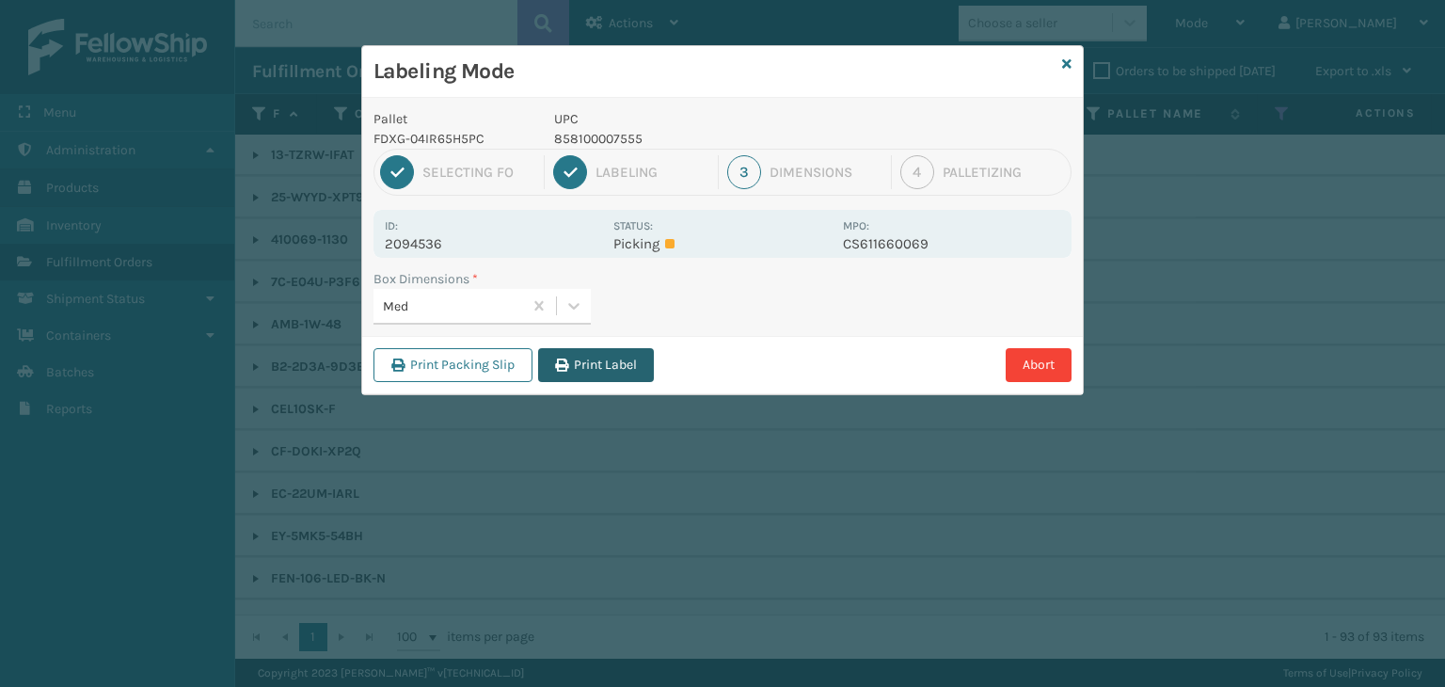
click at [577, 374] on button "Print Label" at bounding box center [596, 365] width 116 height 34
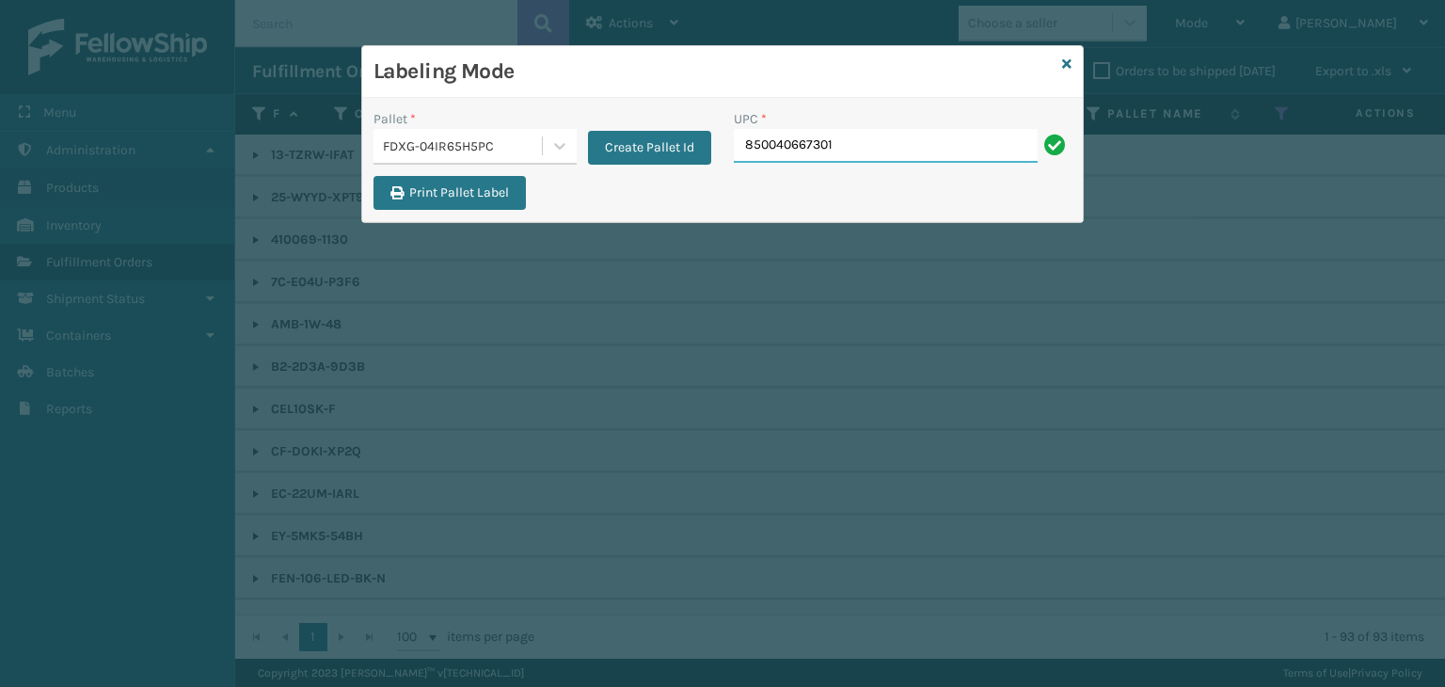
type input "850040667301"
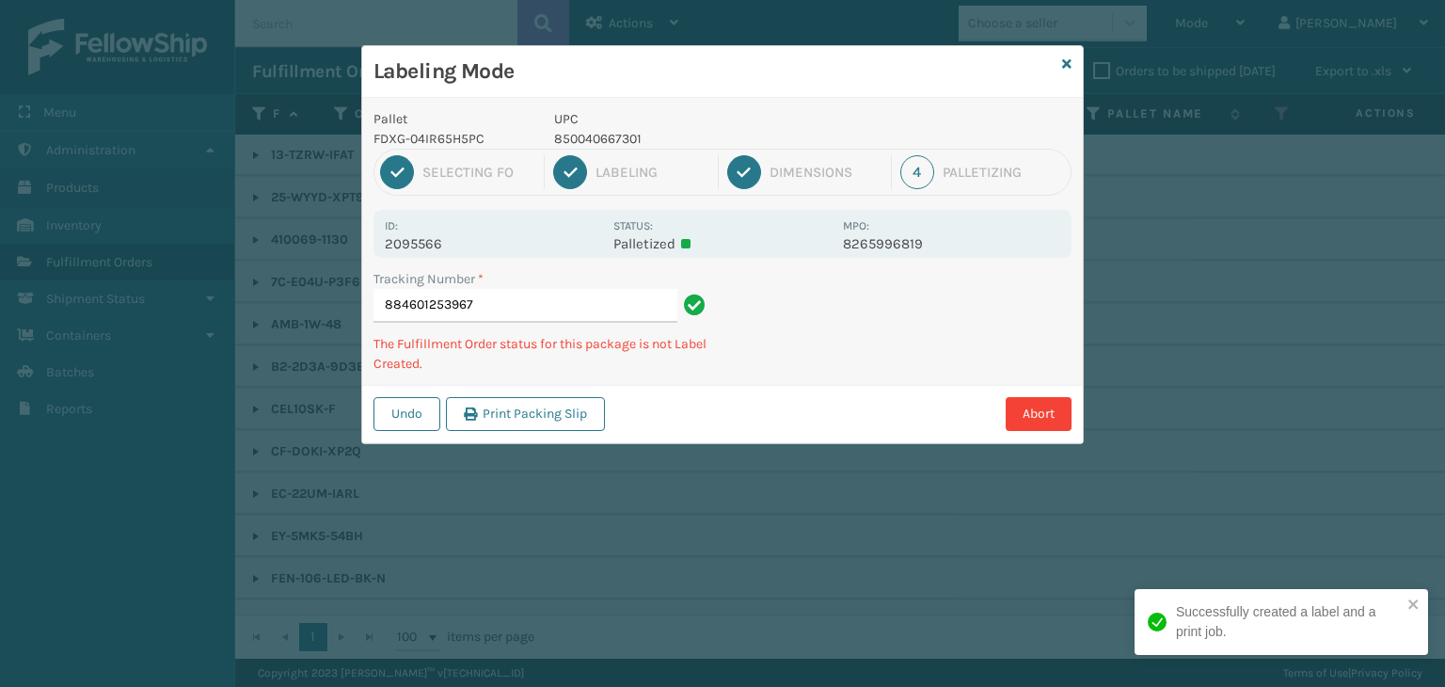
click at [600, 134] on p "850040667301" at bounding box center [693, 139] width 278 height 20
copy p "850040667301"
click at [600, 134] on p "850040667301" at bounding box center [693, 139] width 278 height 20
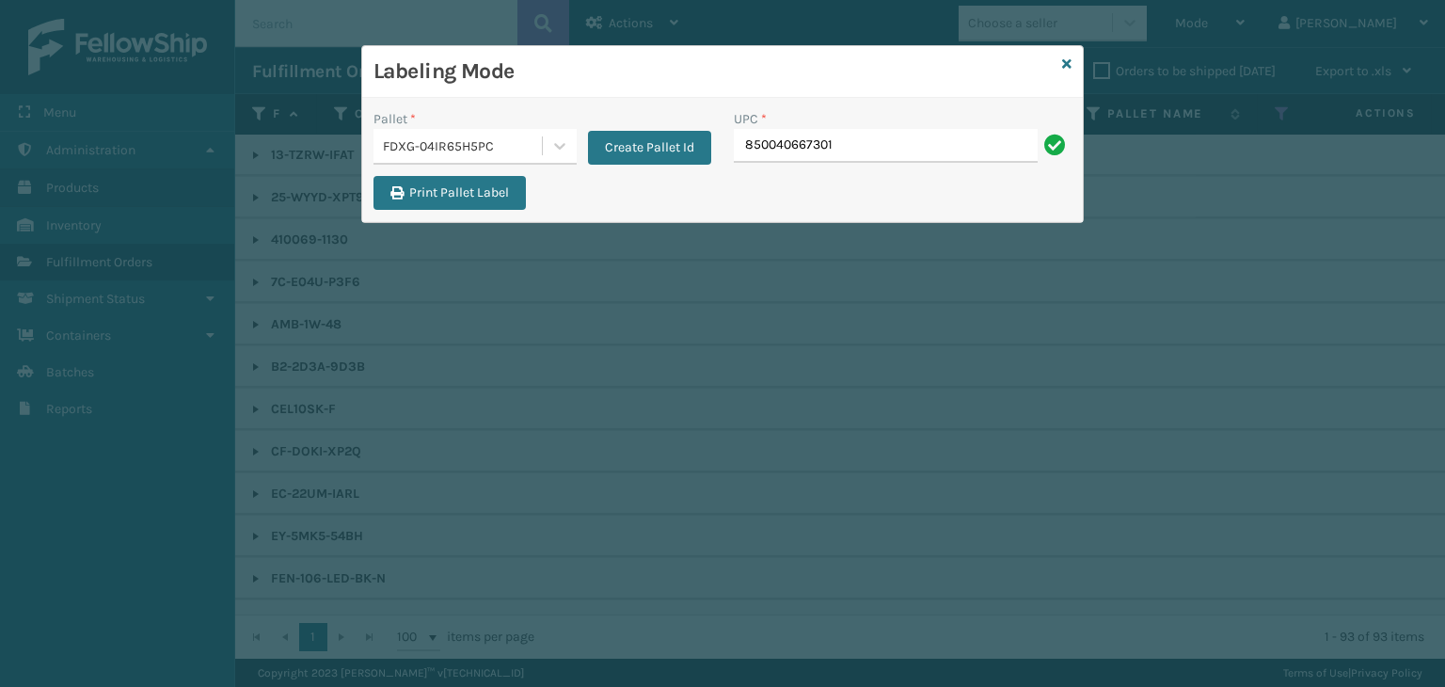
type input "850040667301"
click at [1070, 59] on icon at bounding box center [1066, 63] width 9 height 13
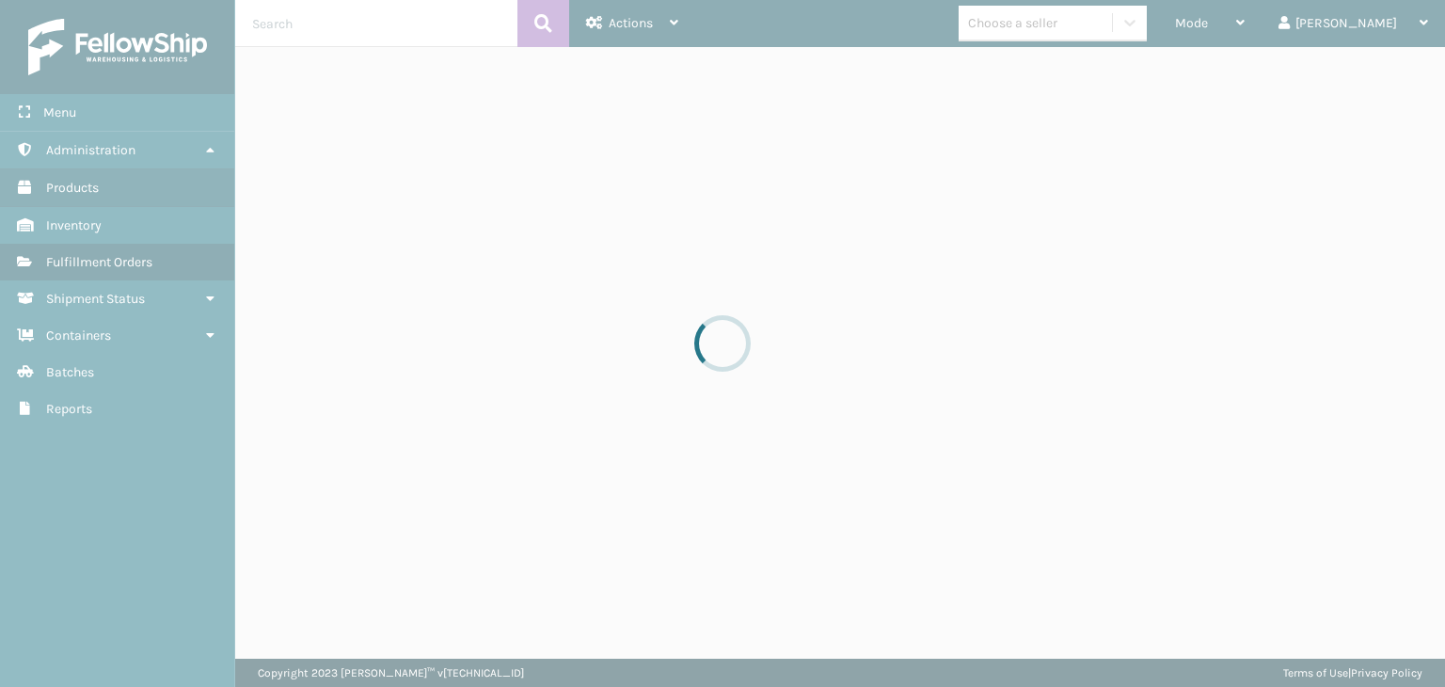
click at [1294, 31] on div at bounding box center [722, 343] width 1445 height 687
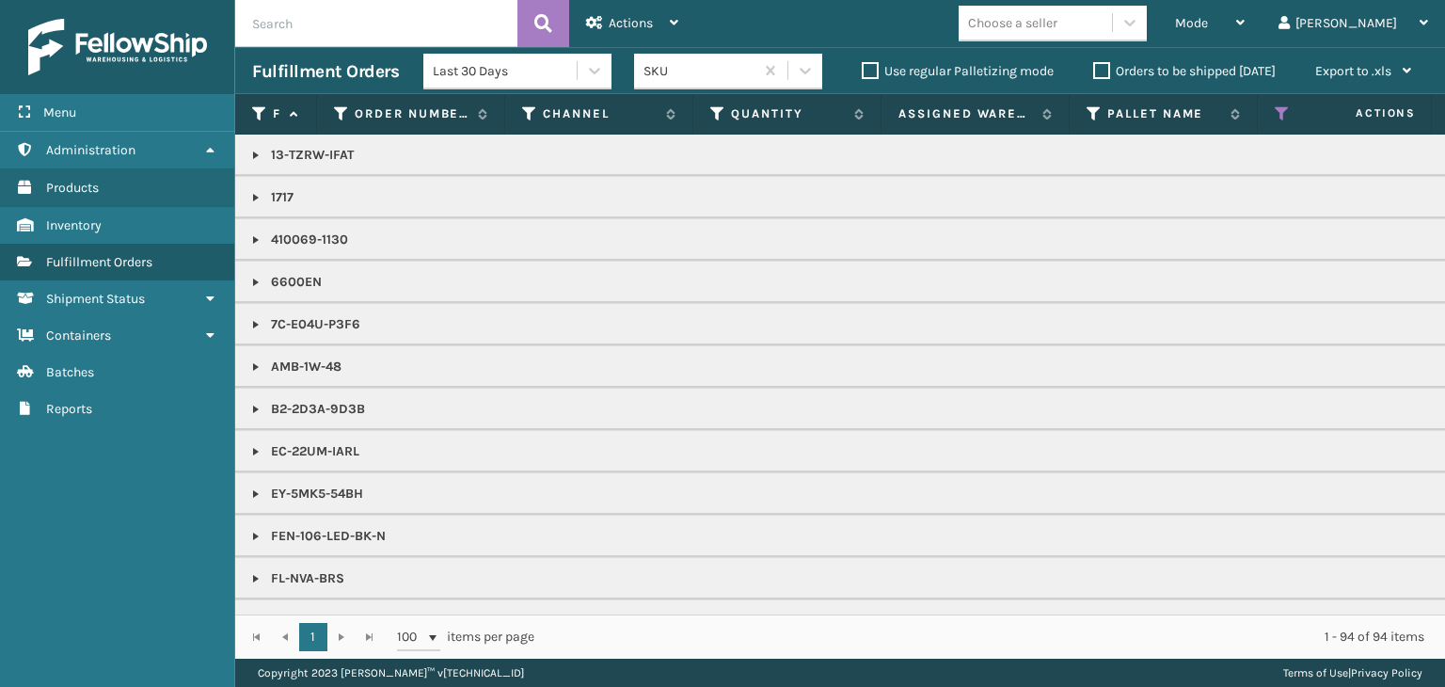
click at [1245, 28] on div "Mode" at bounding box center [1210, 23] width 70 height 47
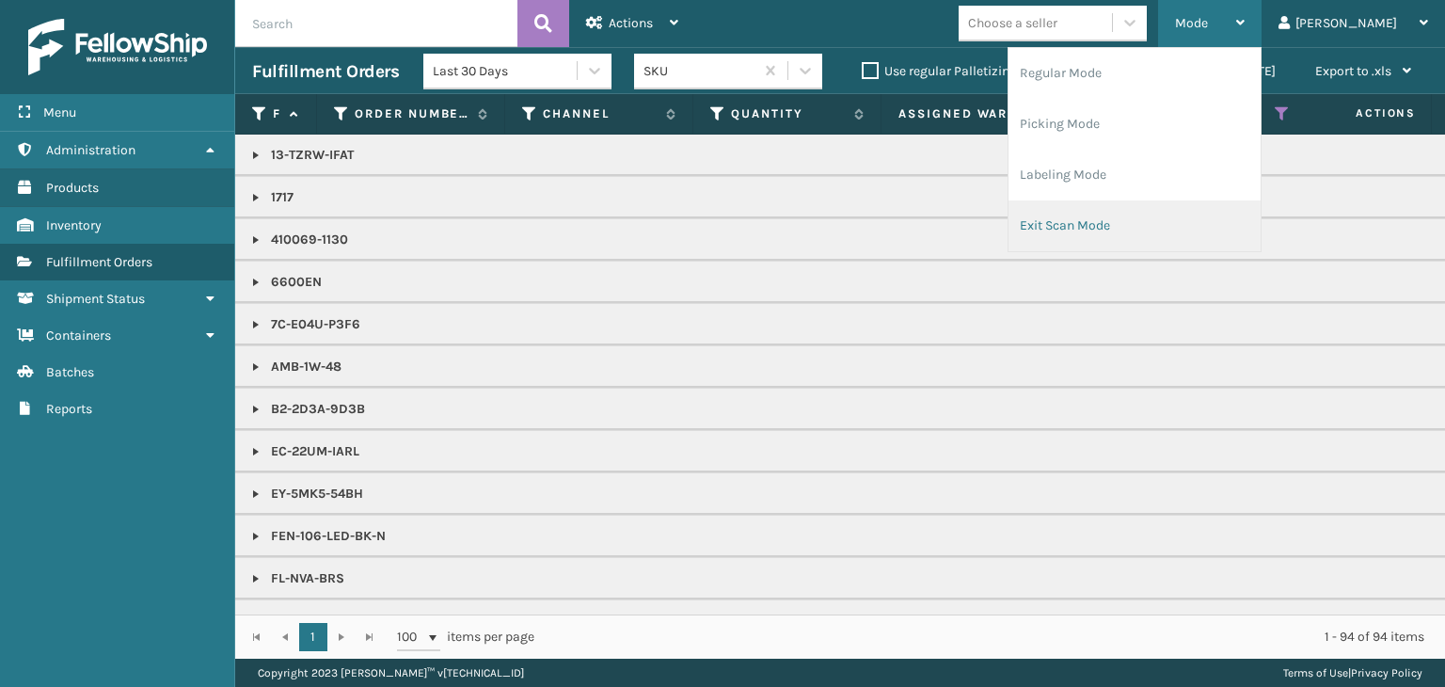
click at [1176, 230] on li "Exit Scan Mode" at bounding box center [1135, 225] width 252 height 51
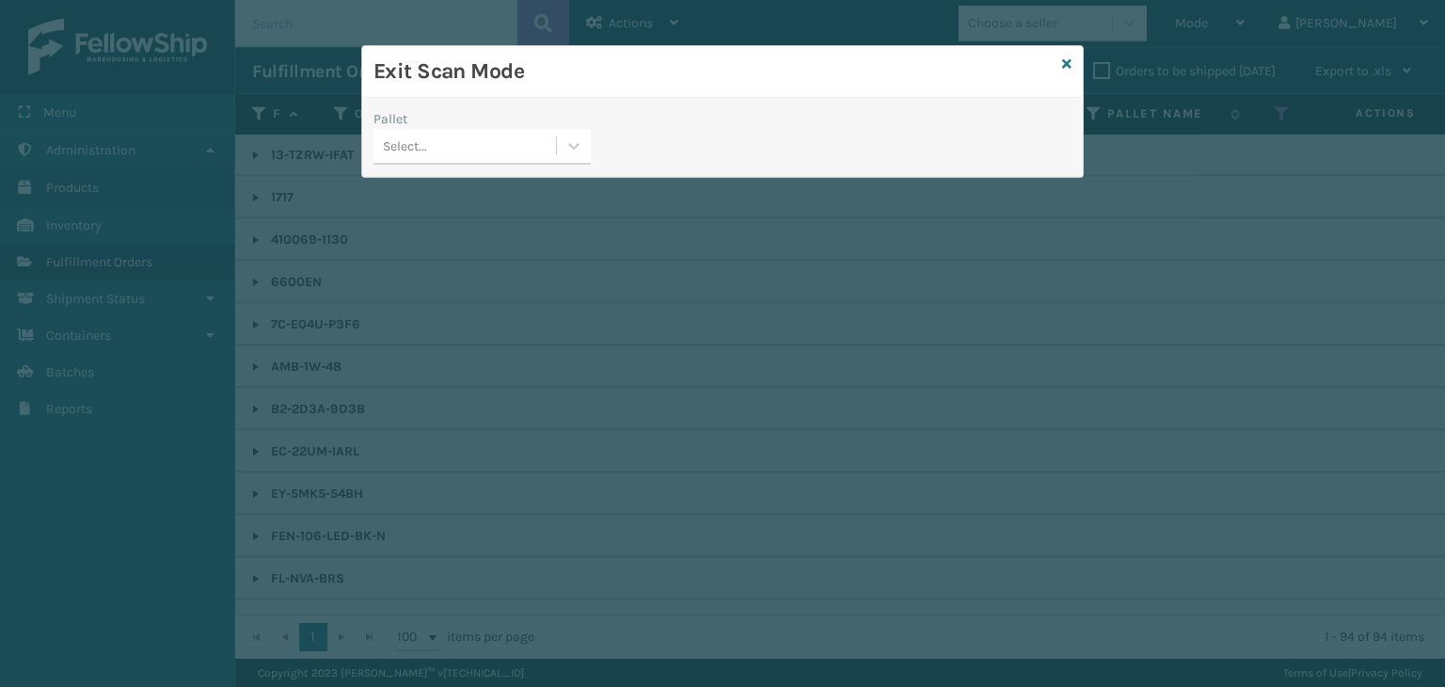
click at [547, 148] on div "Select..." at bounding box center [465, 146] width 183 height 31
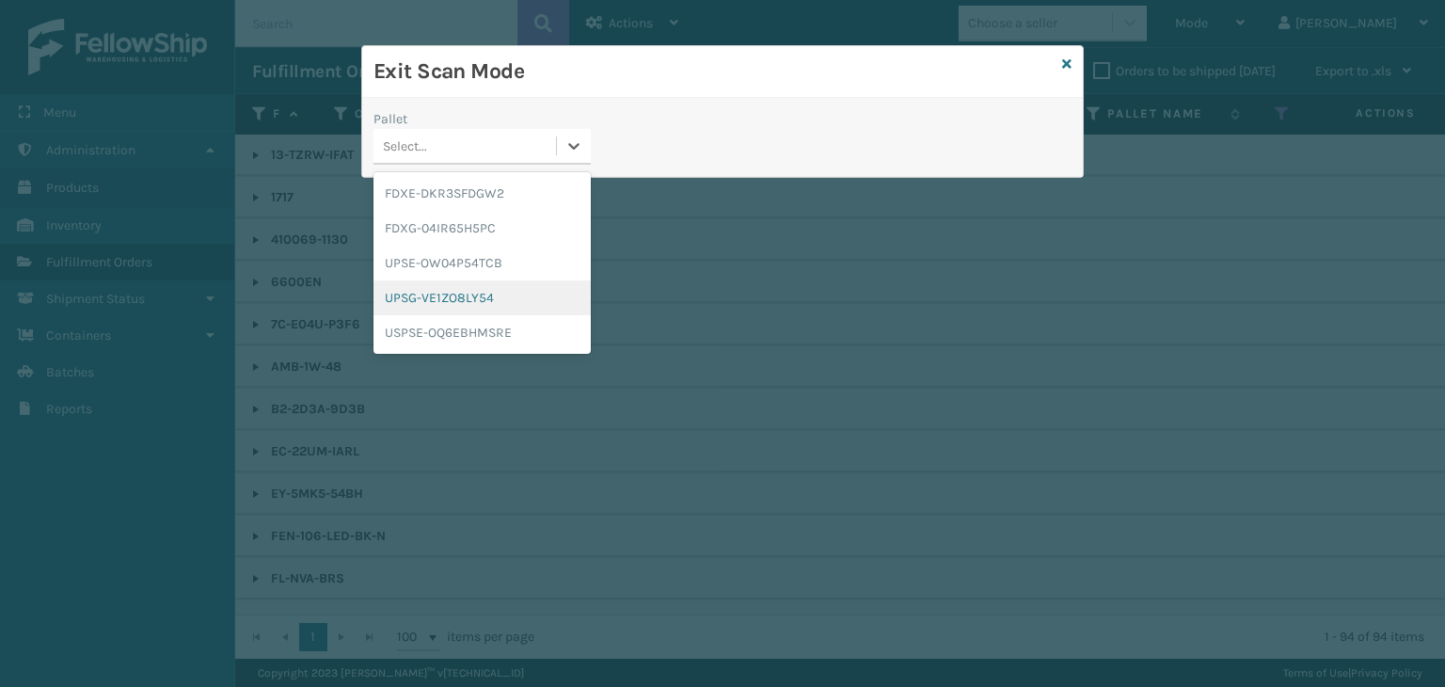
click at [532, 291] on div "UPSG-VE1ZO8LY54" at bounding box center [482, 297] width 217 height 35
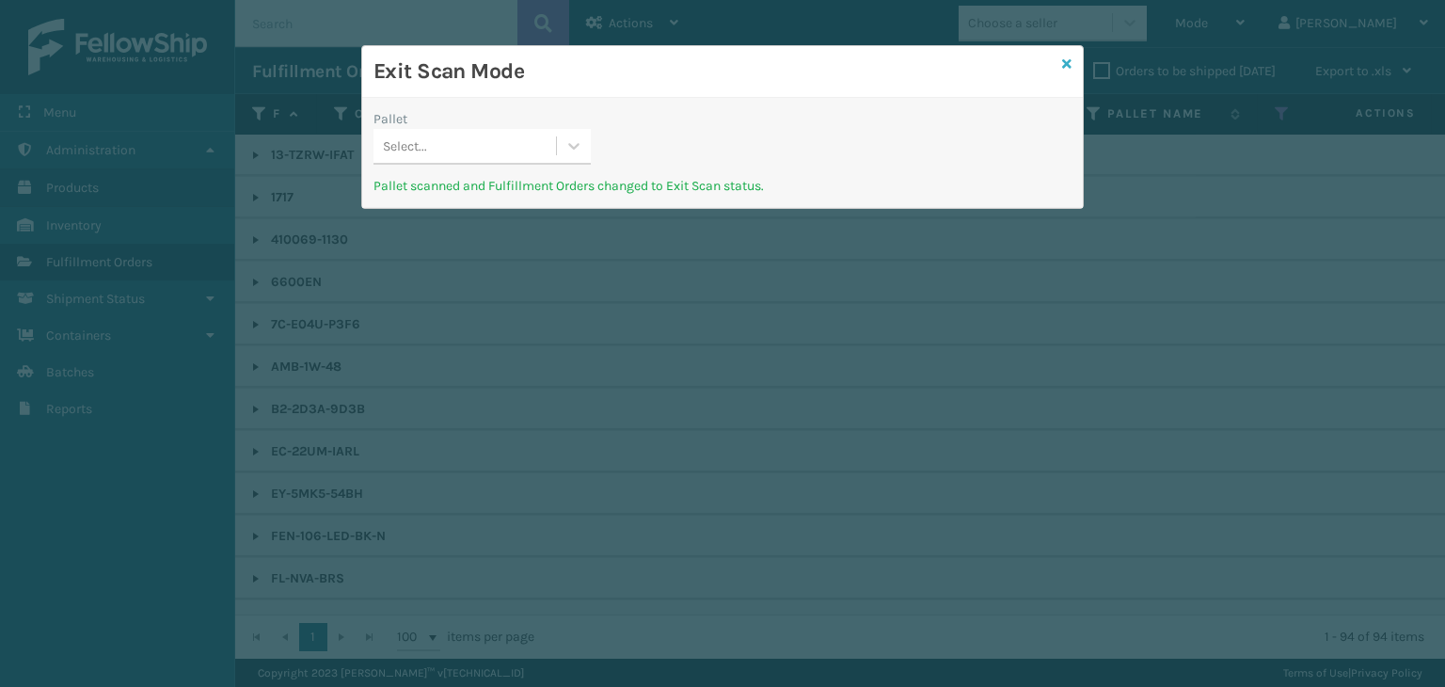
click at [1064, 59] on icon at bounding box center [1066, 63] width 9 height 13
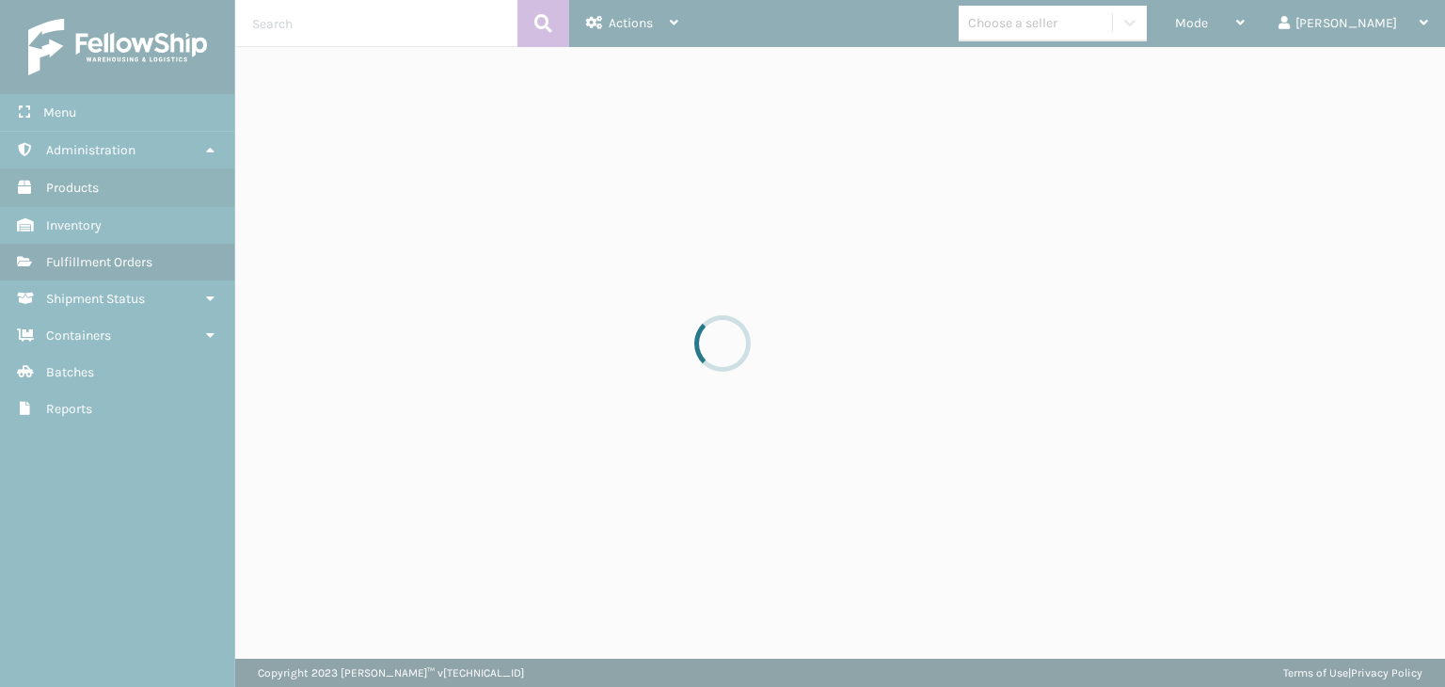
click at [1242, 29] on div at bounding box center [722, 343] width 1445 height 687
click at [1244, 29] on div at bounding box center [722, 343] width 1445 height 687
click at [1208, 27] on span "Mode" at bounding box center [1191, 23] width 33 height 16
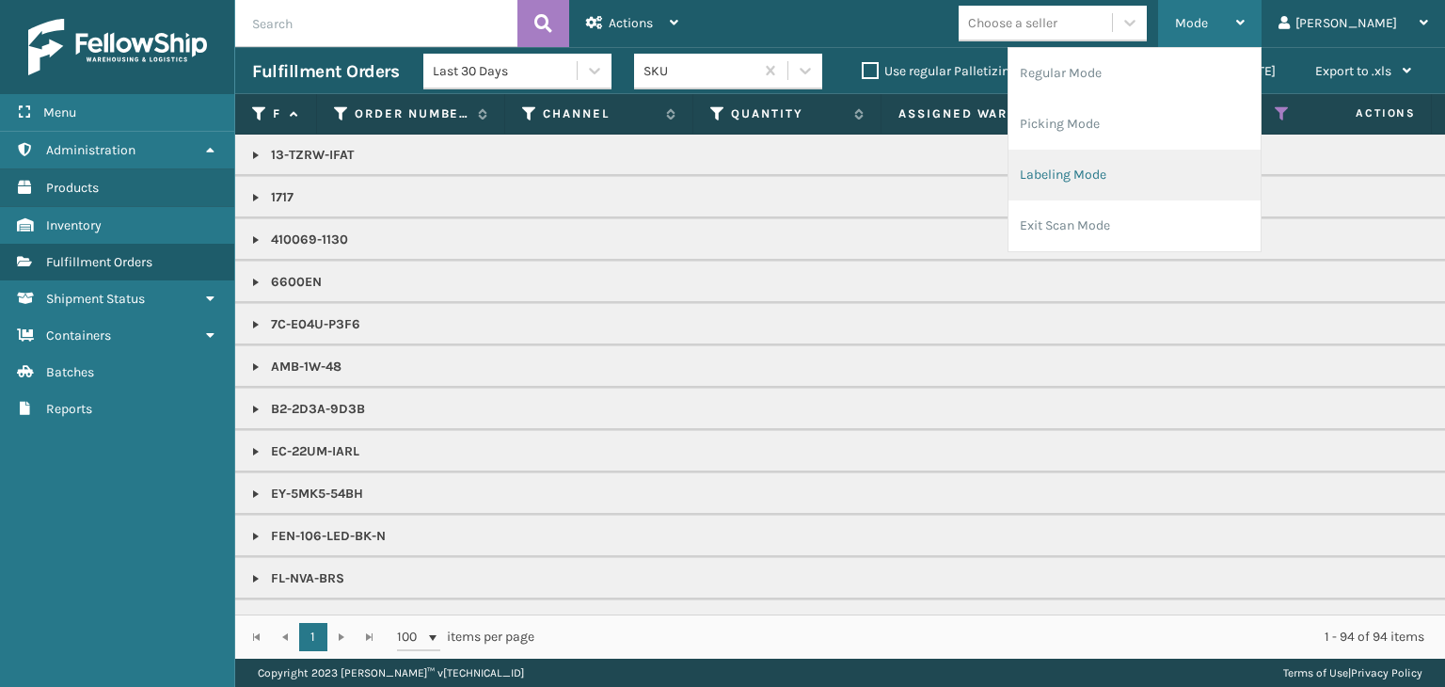
click at [1170, 178] on li "Labeling Mode" at bounding box center [1135, 175] width 252 height 51
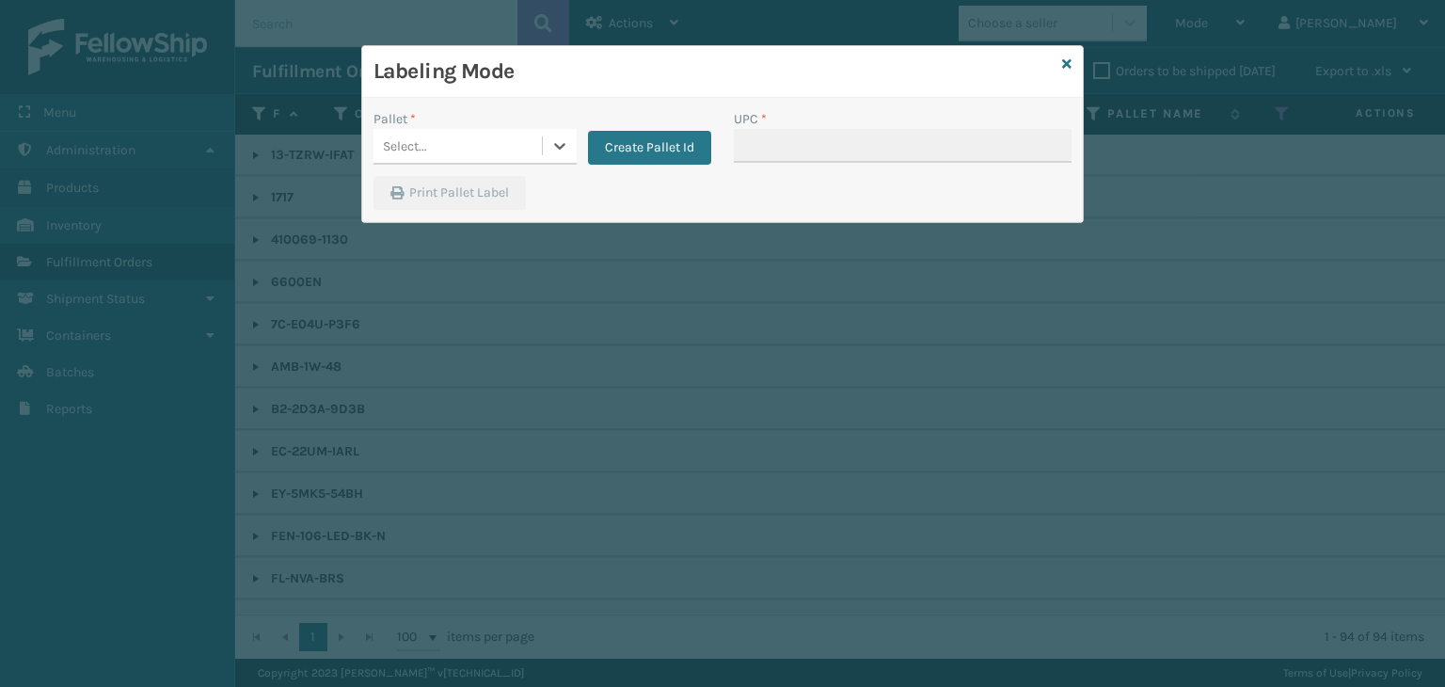
click at [424, 148] on div "Select..." at bounding box center [405, 146] width 44 height 20
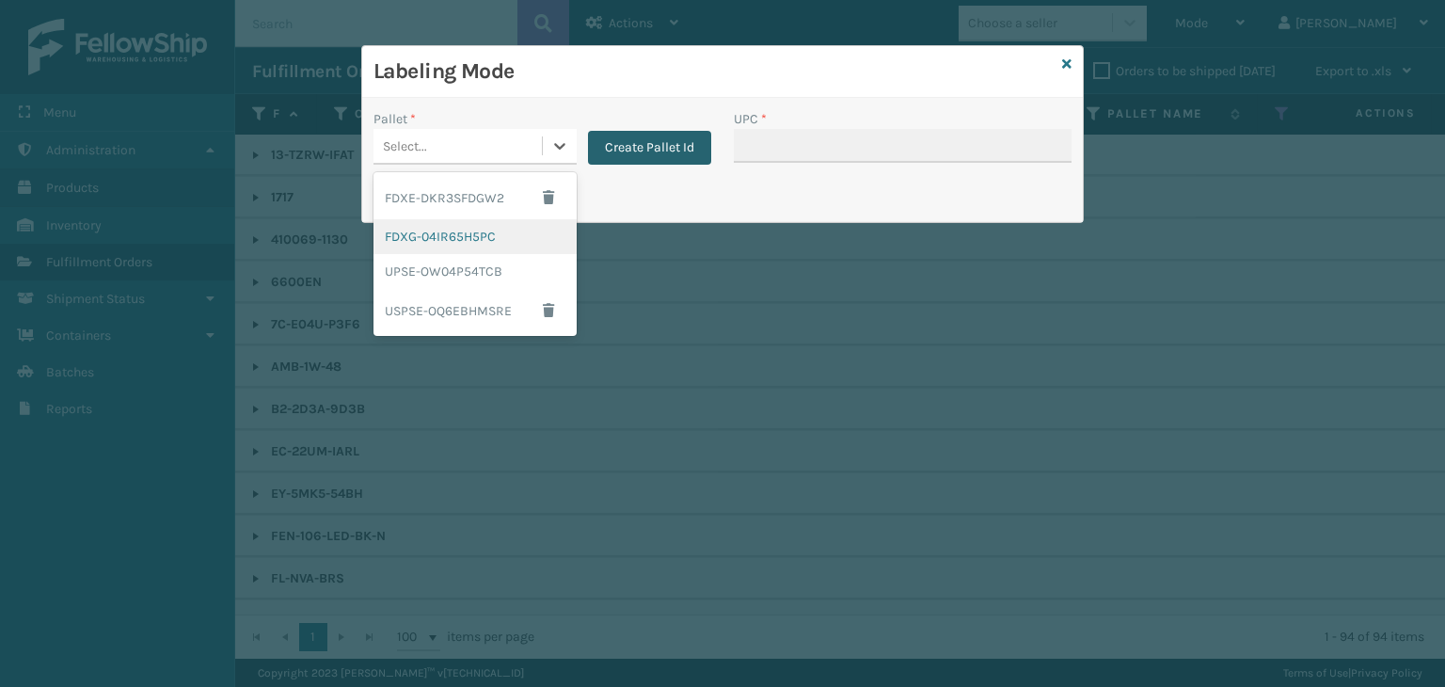
click at [652, 140] on button "Create Pallet Id" at bounding box center [649, 148] width 123 height 34
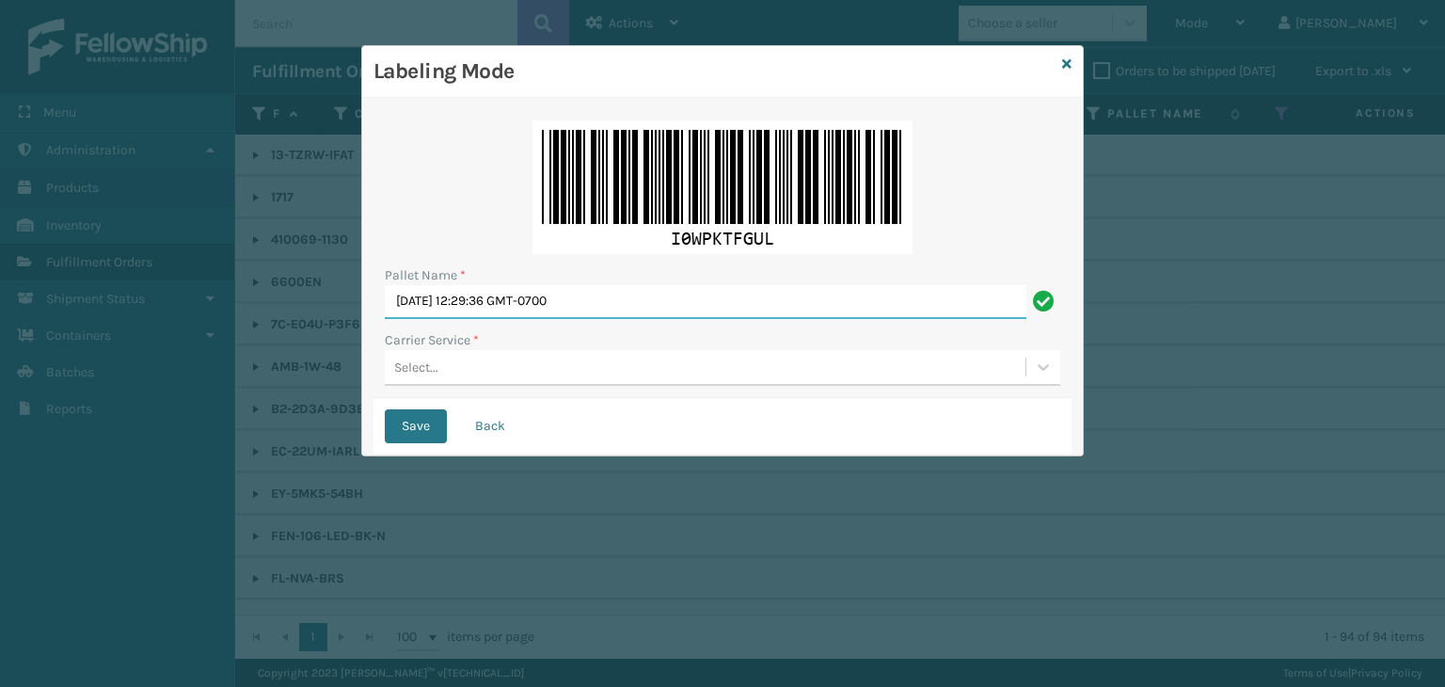
drag, startPoint x: 659, startPoint y: 313, endPoint x: 0, endPoint y: 306, distance: 658.7
click at [0, 306] on div "Labeling Mode Pallet Name * Tue Sep 23 2025 12:29:36 GMT-0700 Carrier Service *…" at bounding box center [722, 343] width 1445 height 687
paste input "UPSP001752791"
type input "UPSP001752791"
click at [440, 352] on div "Select..." at bounding box center [705, 367] width 641 height 31
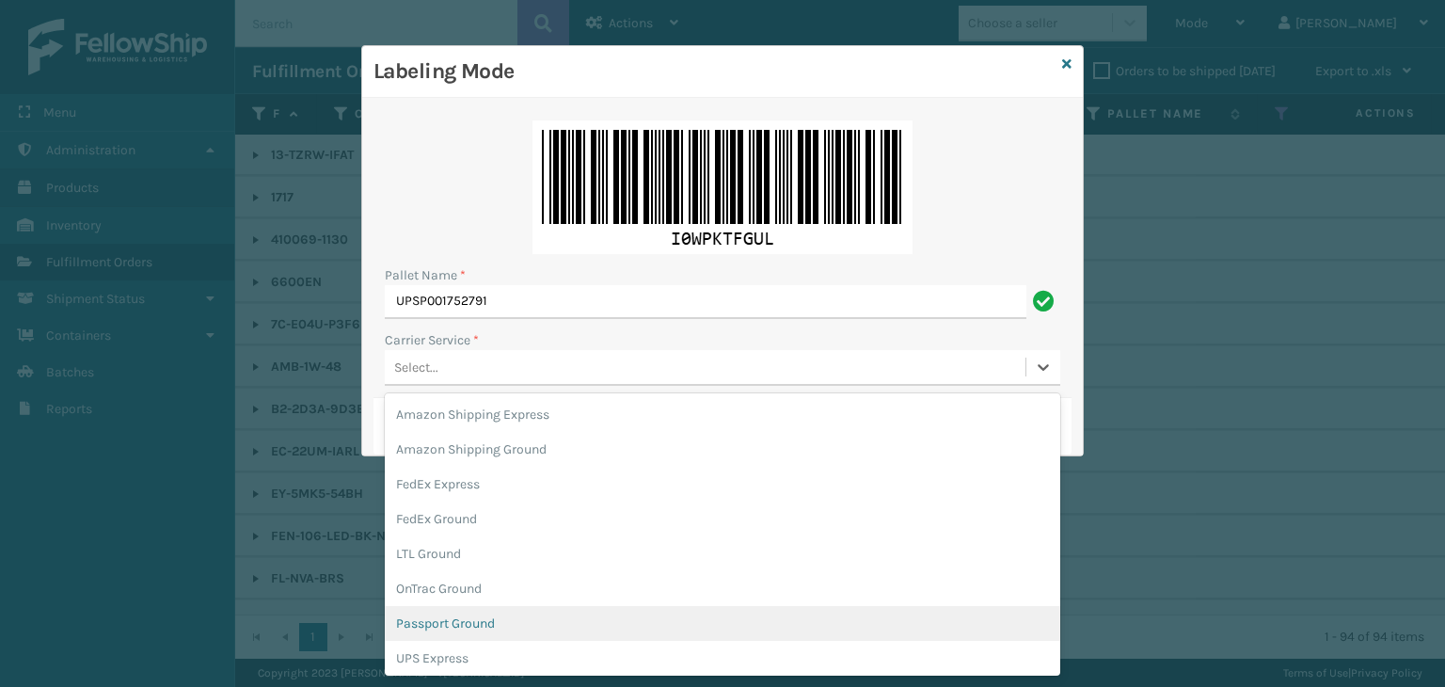
scroll to position [94, 0]
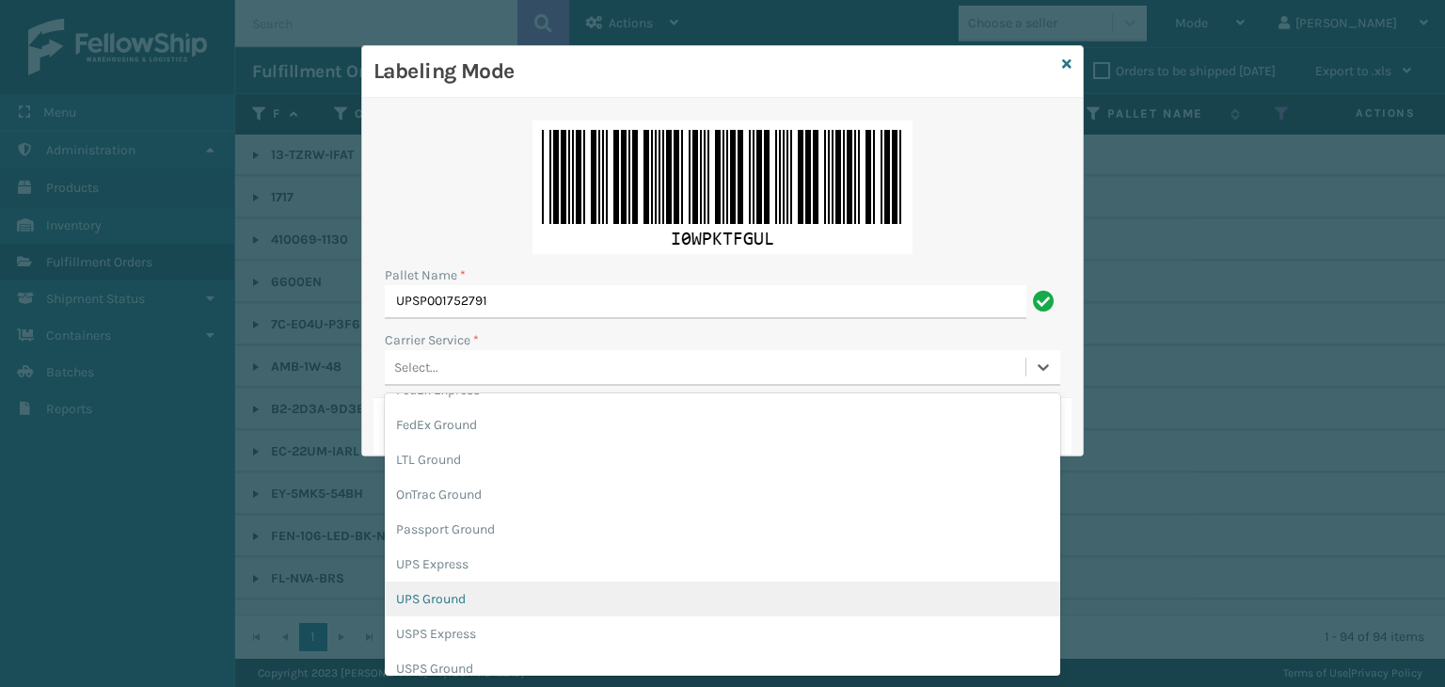
click at [493, 601] on div "UPS Ground" at bounding box center [723, 598] width 676 height 35
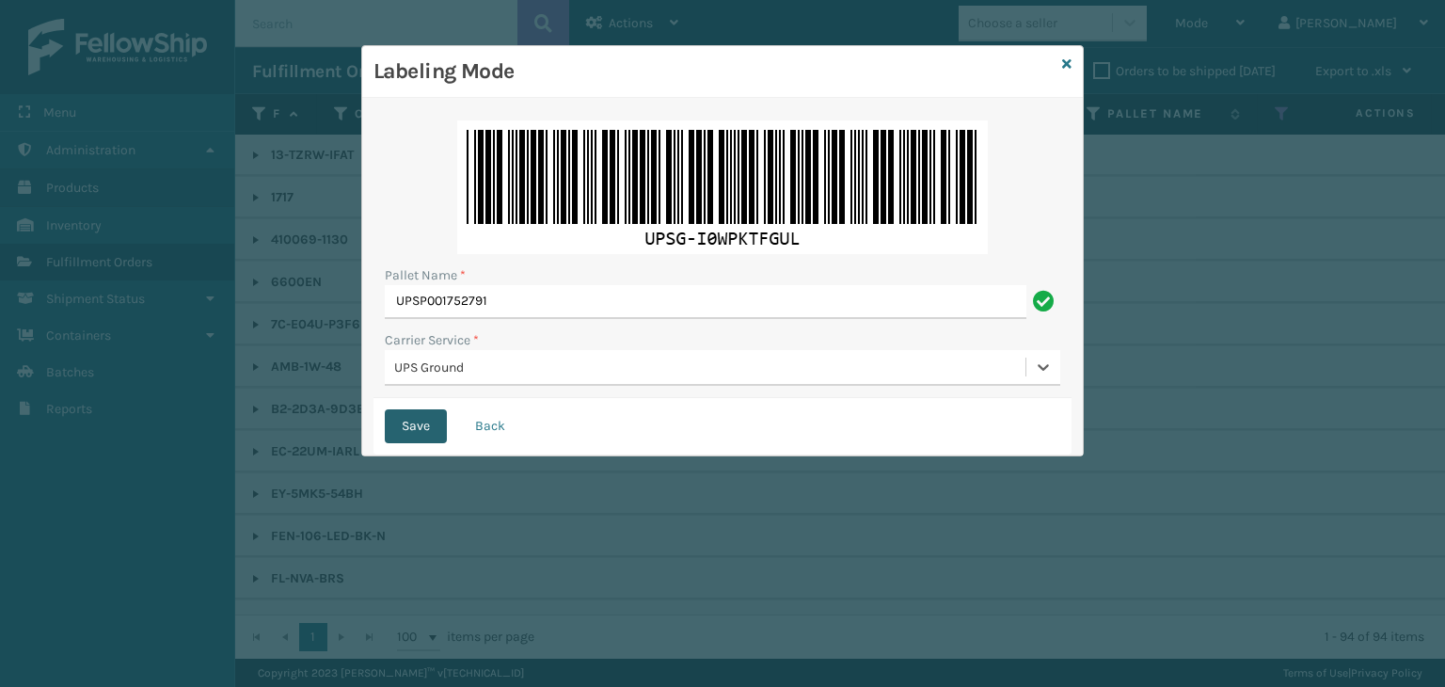
click at [410, 425] on button "Save" at bounding box center [416, 426] width 62 height 34
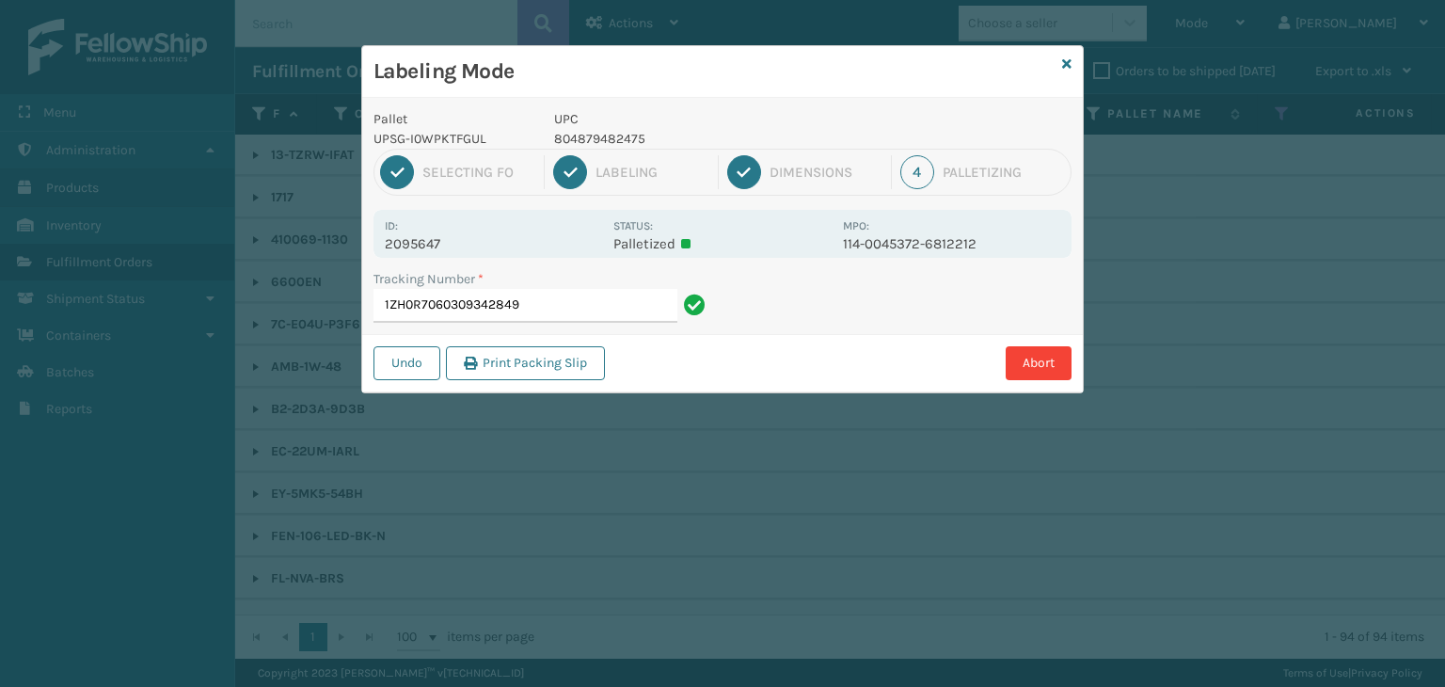
click at [599, 138] on p "804879482475" at bounding box center [693, 139] width 278 height 20
copy p "804879482475"
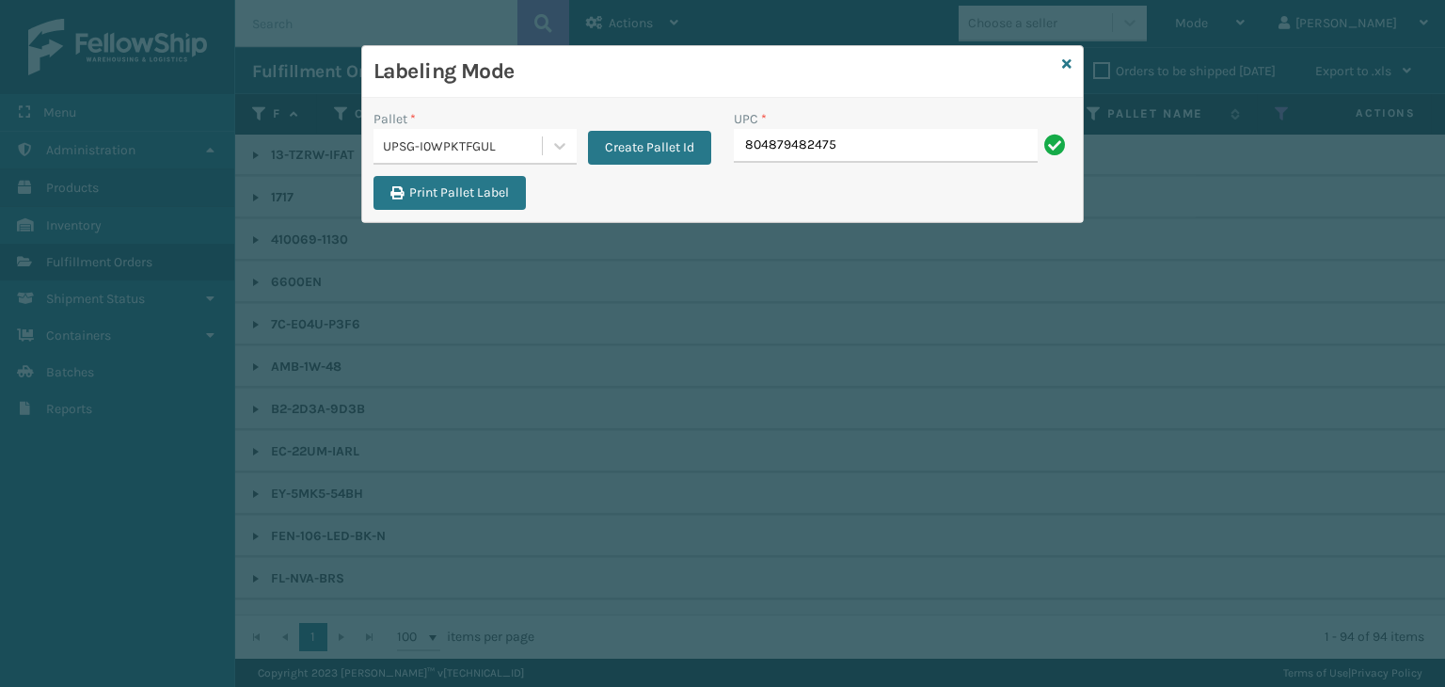
type input "804879482475"
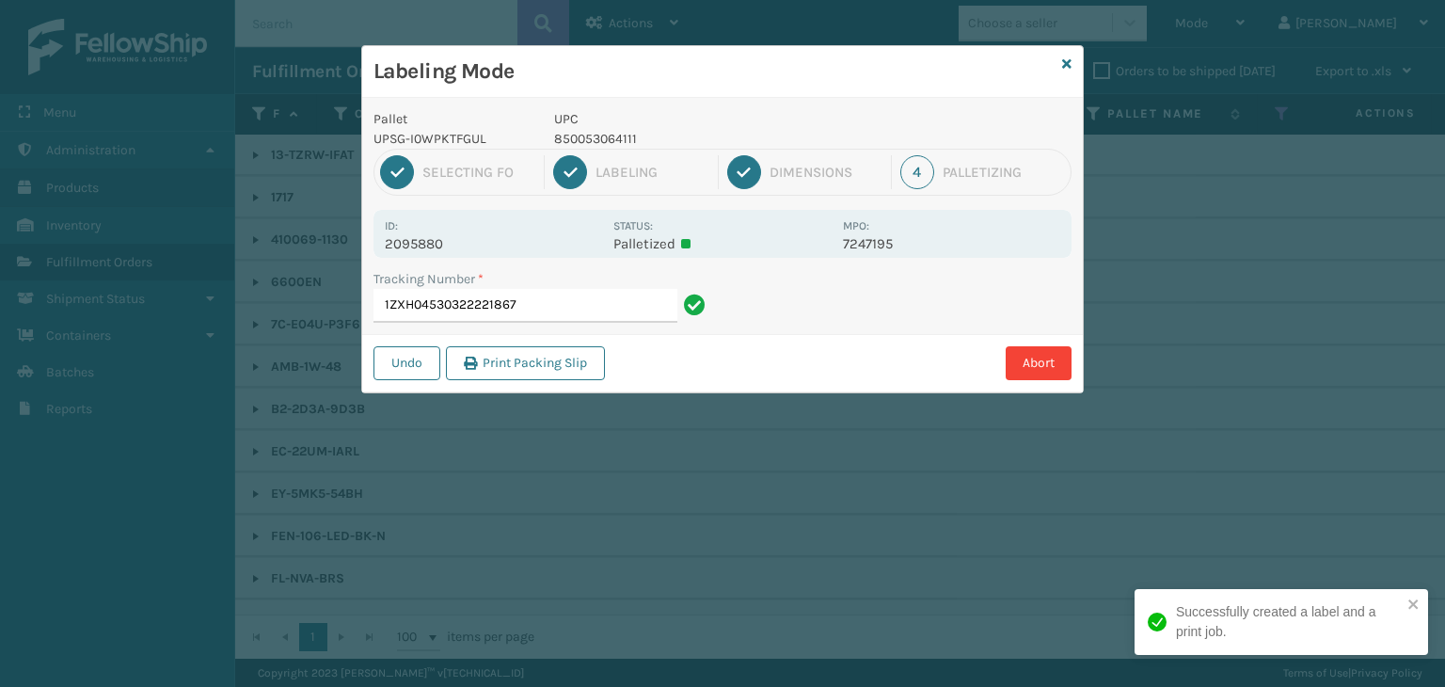
click at [591, 140] on p "850053064111" at bounding box center [693, 139] width 278 height 20
copy p "850053064111"
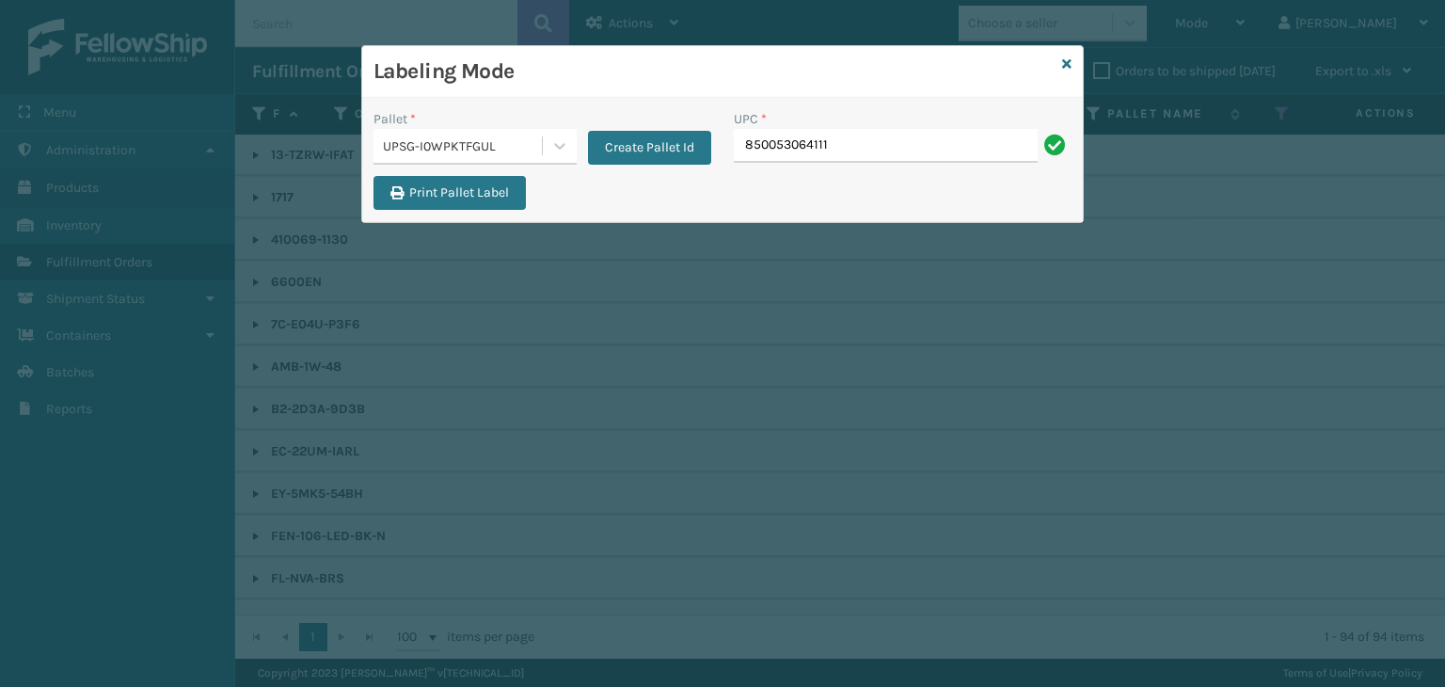
type input "850053064111"
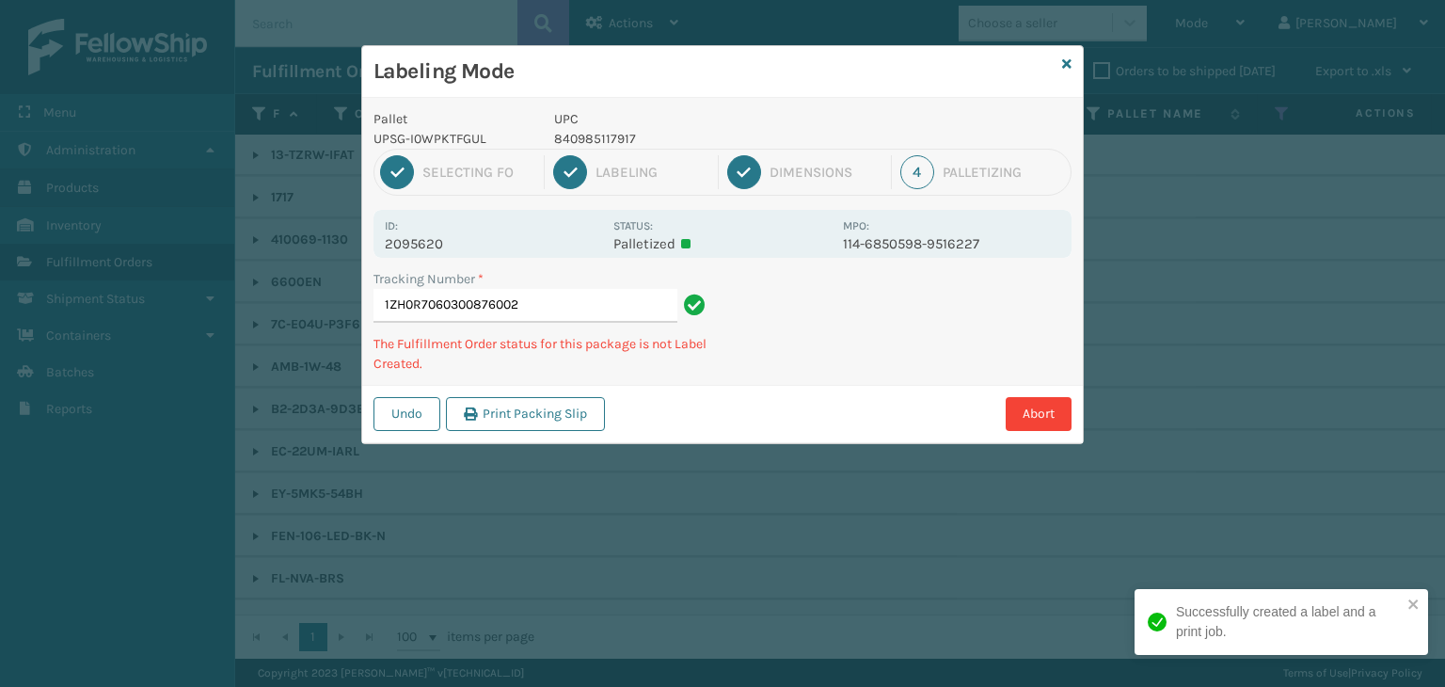
click at [568, 135] on p "840985117917" at bounding box center [693, 139] width 278 height 20
copy p "840985117917"
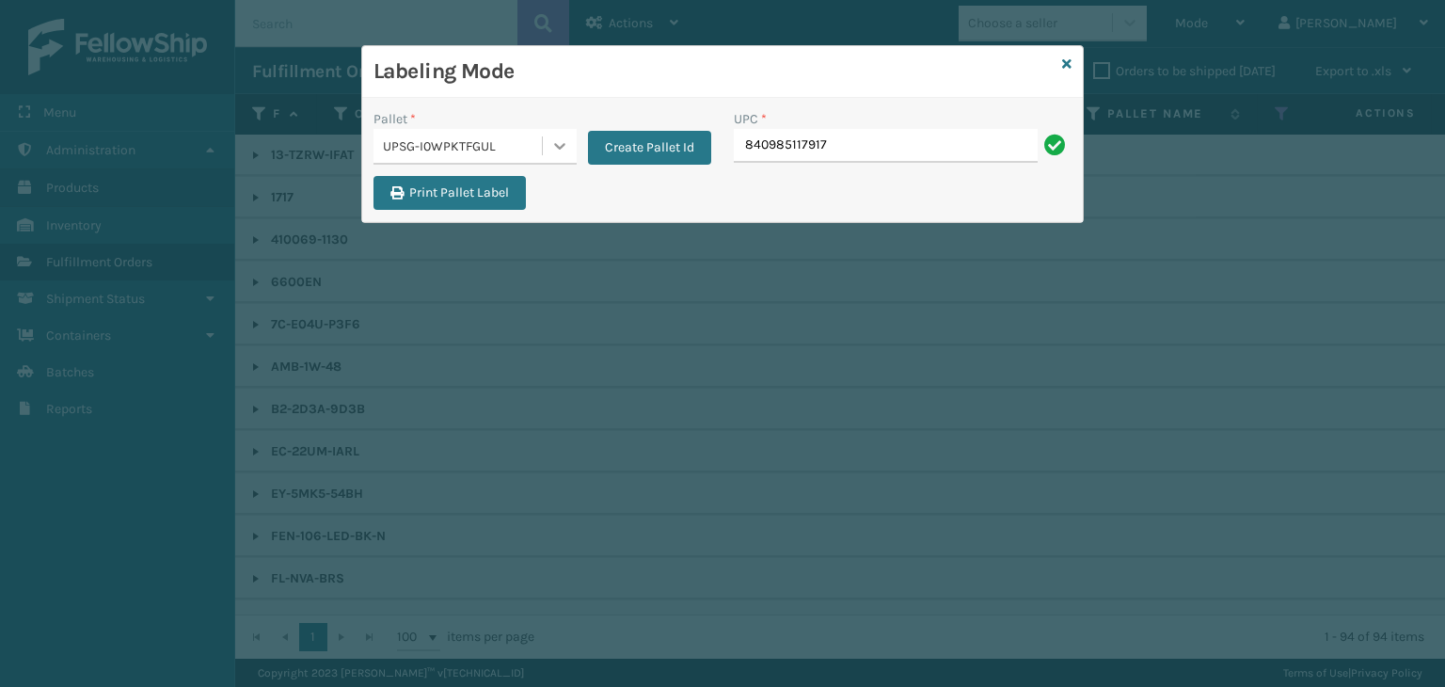
type input "840985117917"
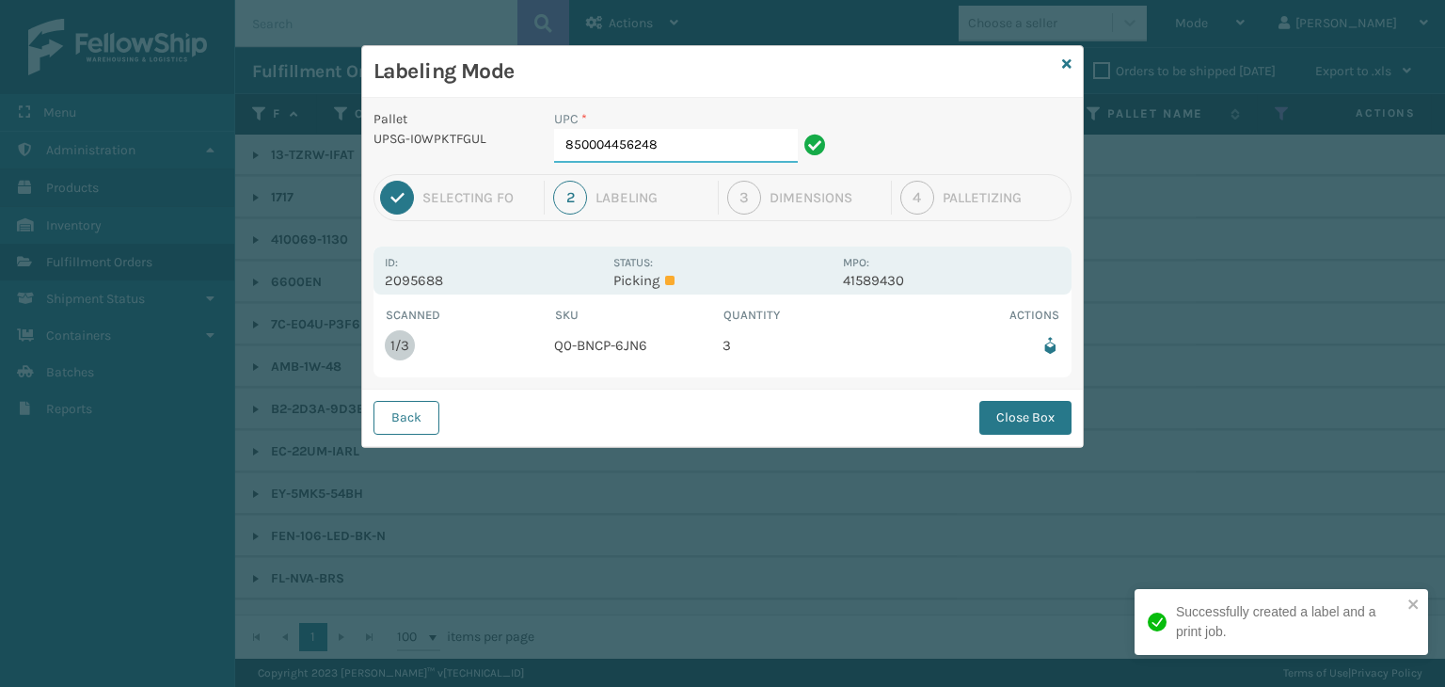
click at [716, 139] on input "850004456248" at bounding box center [676, 146] width 244 height 34
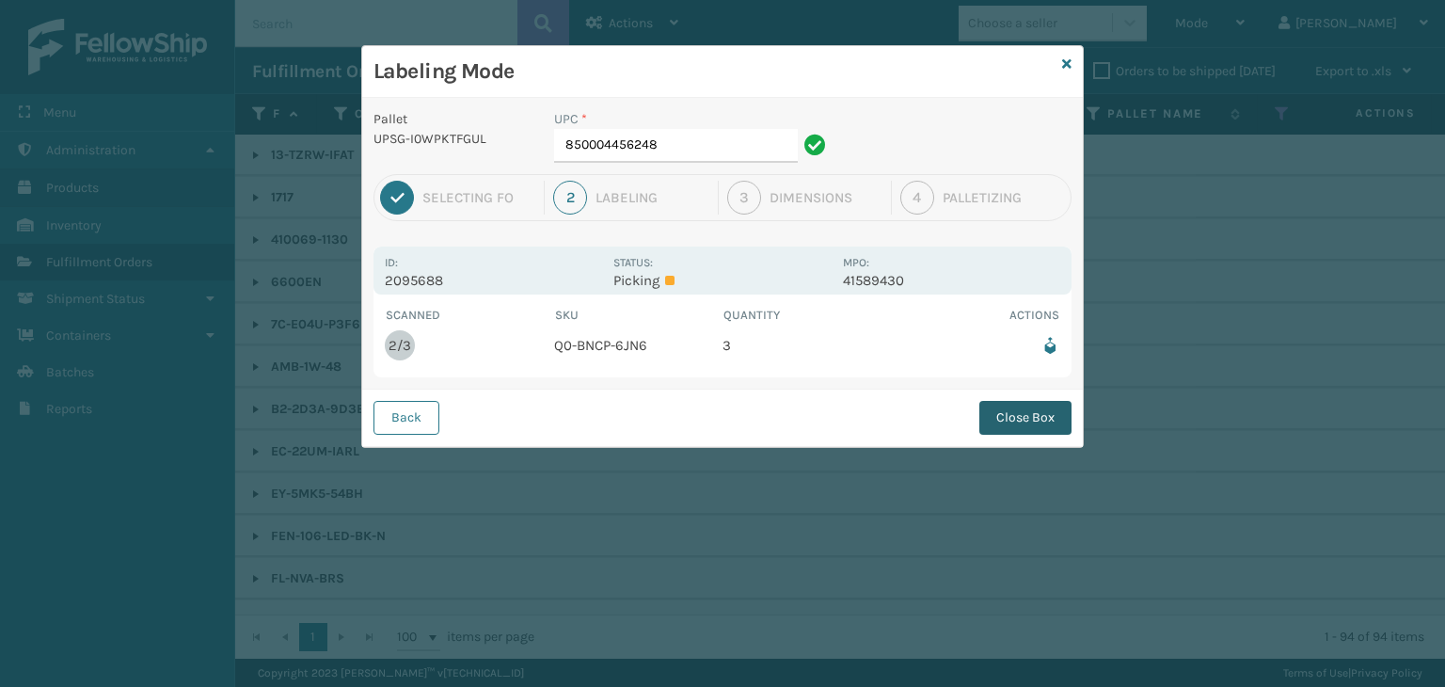
click at [1031, 431] on button "Close Box" at bounding box center [1025, 418] width 92 height 34
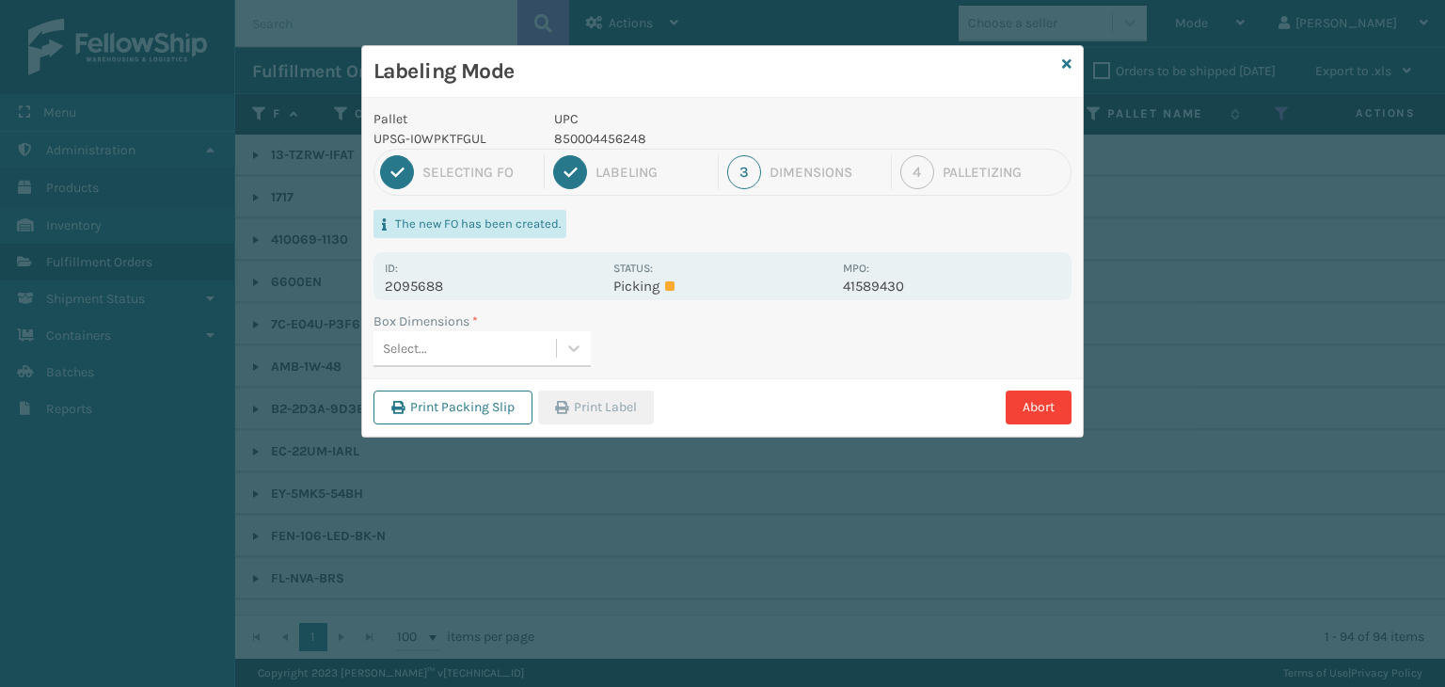
click at [523, 346] on div "Select..." at bounding box center [465, 348] width 183 height 31
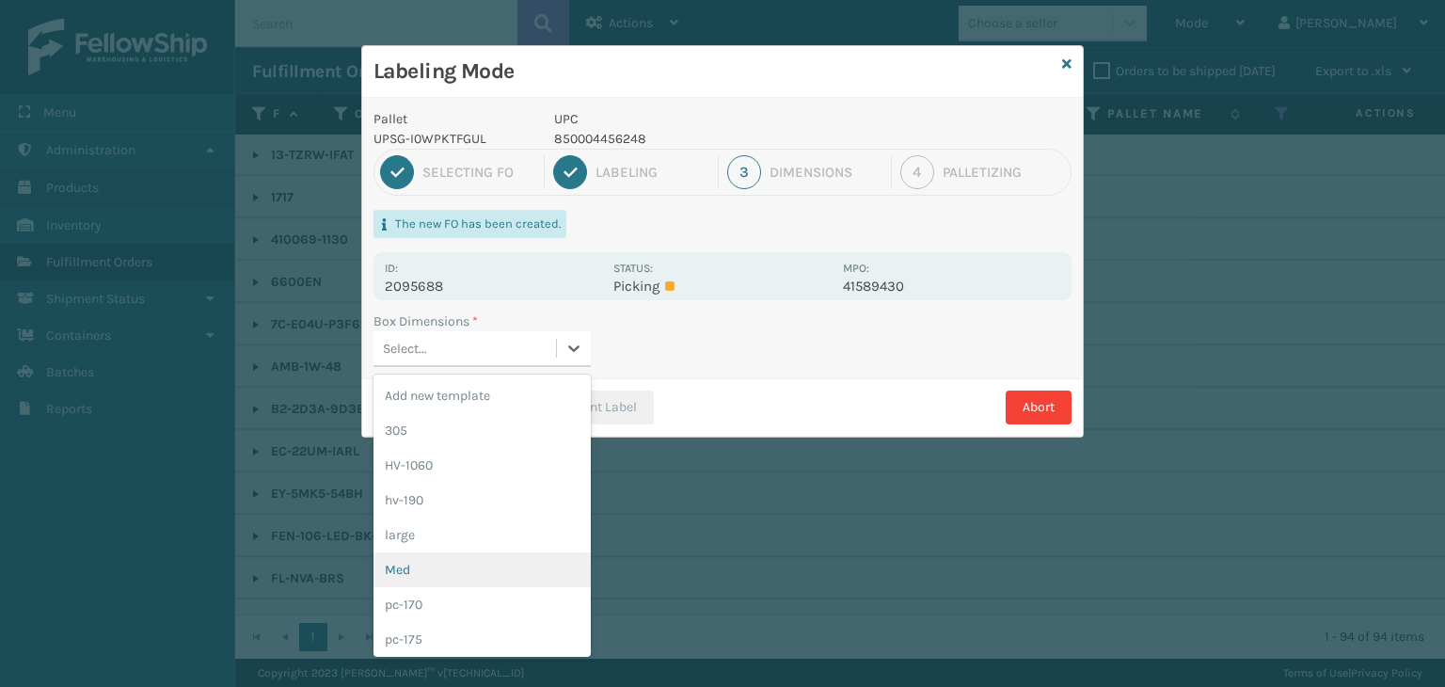
click at [452, 577] on div "Med" at bounding box center [482, 569] width 217 height 35
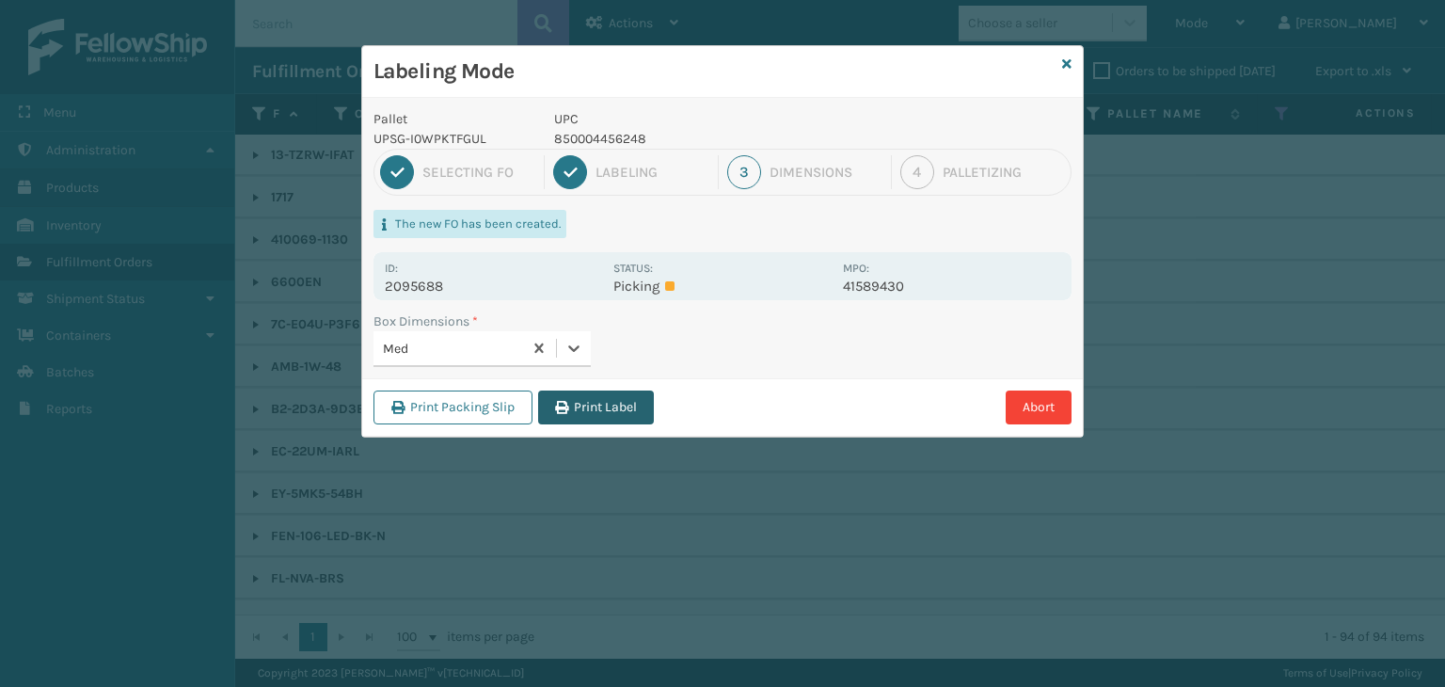
click at [613, 395] on button "Print Label" at bounding box center [596, 407] width 116 height 34
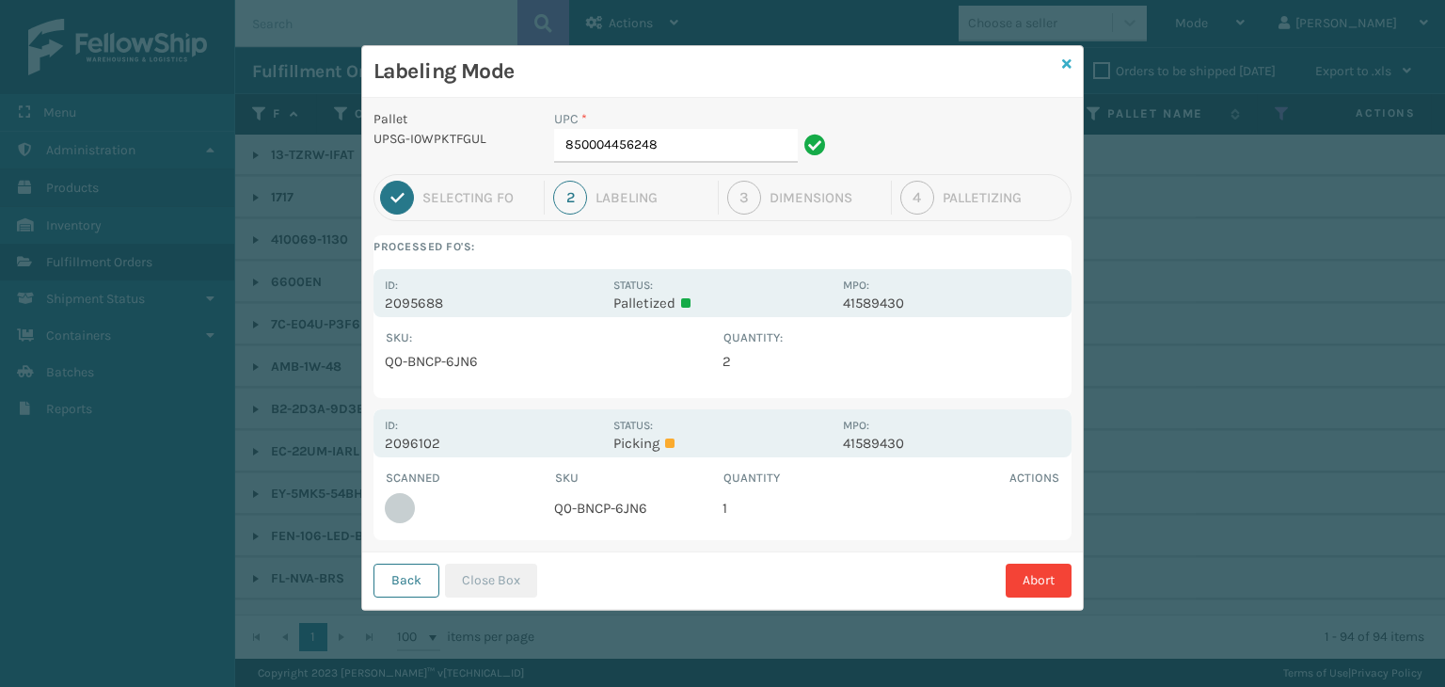
click at [1065, 69] on icon at bounding box center [1066, 63] width 9 height 13
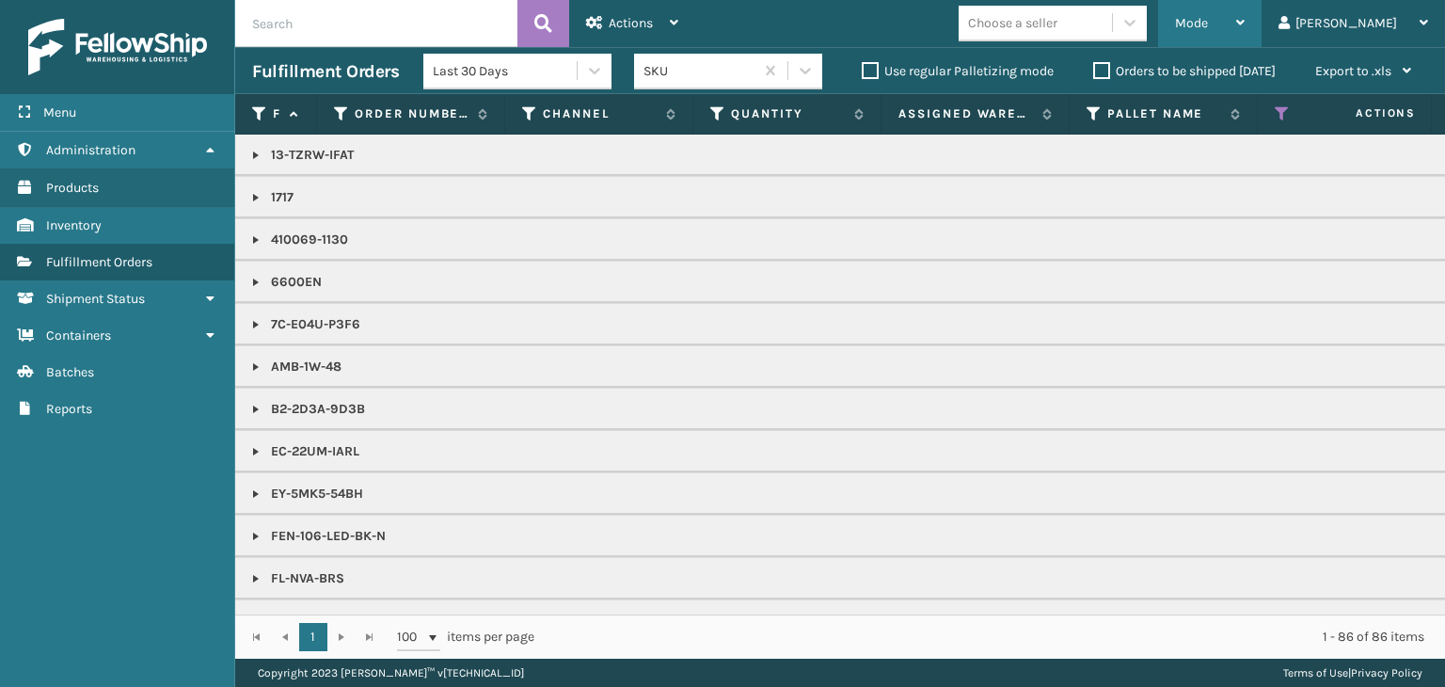
click at [1245, 8] on div "Mode" at bounding box center [1210, 23] width 70 height 47
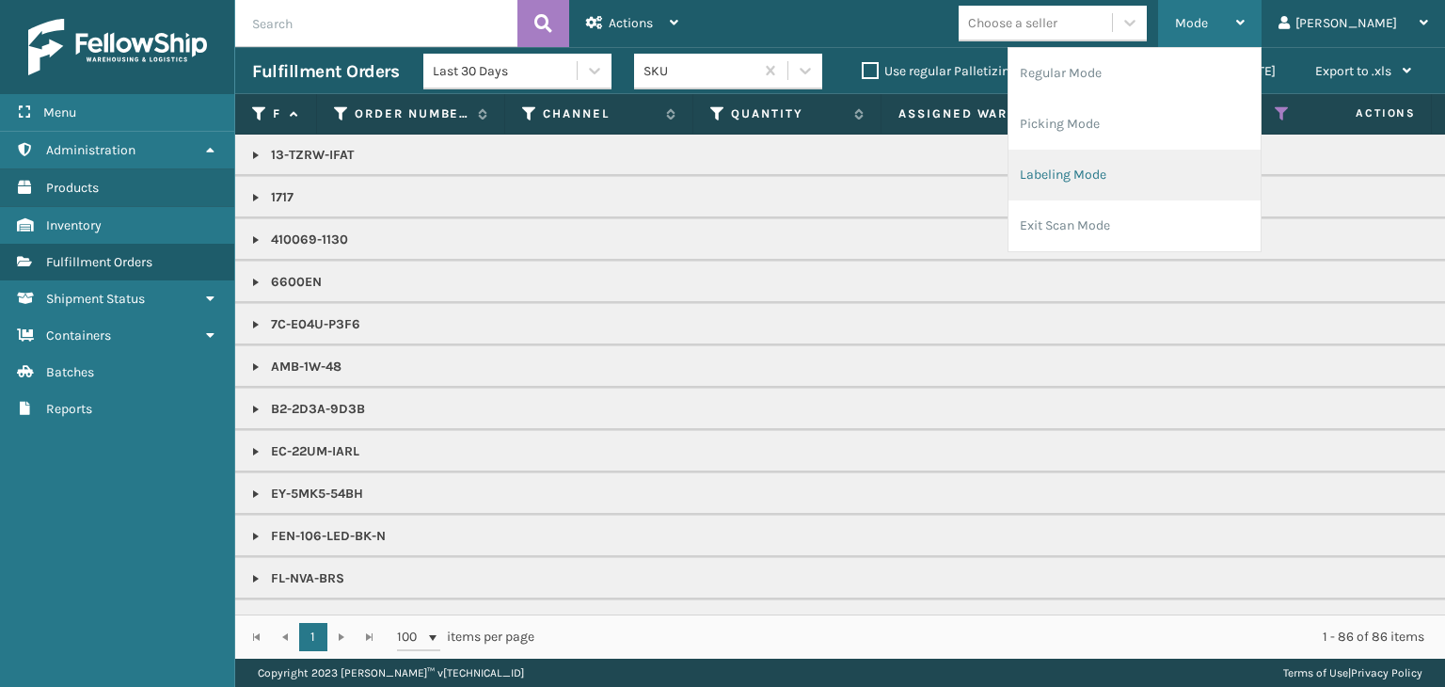
click at [1187, 170] on li "Labeling Mode" at bounding box center [1135, 175] width 252 height 51
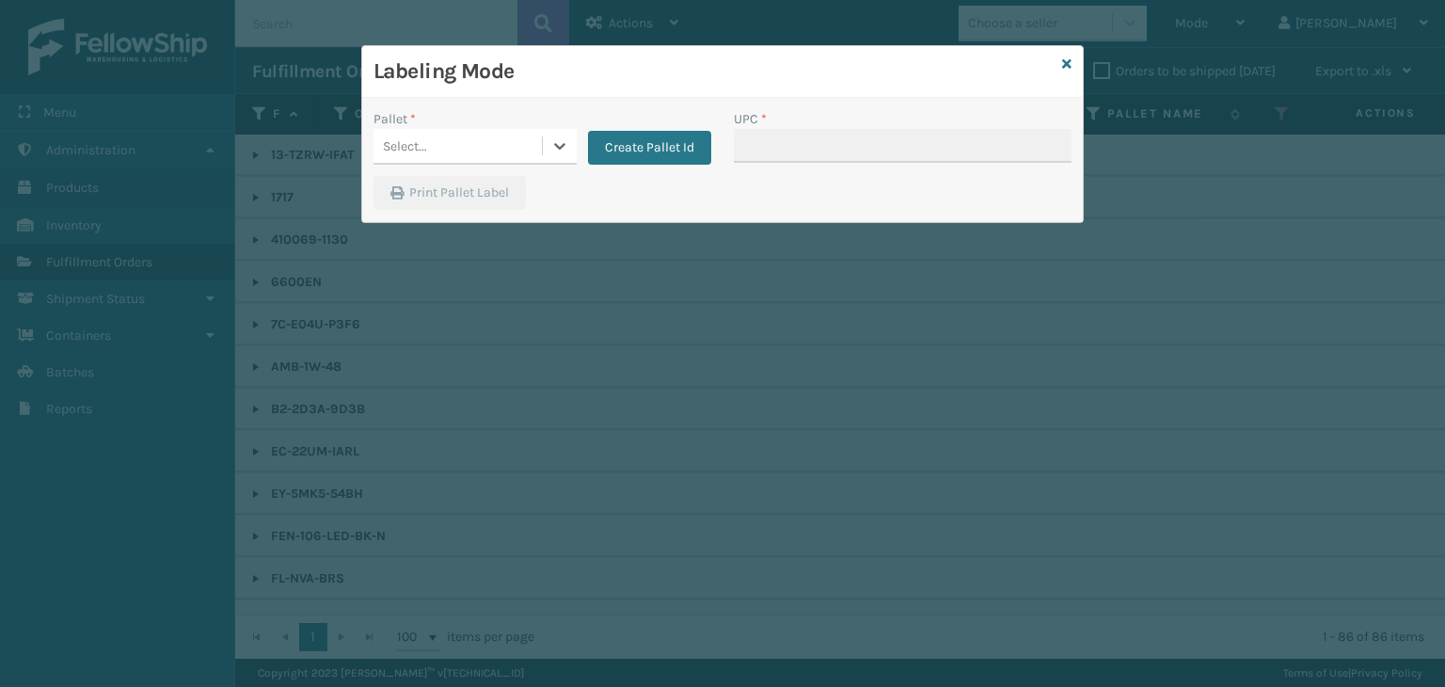
click at [427, 126] on div "Pallet *" at bounding box center [475, 119] width 203 height 20
click at [431, 138] on div "Select..." at bounding box center [458, 146] width 168 height 31
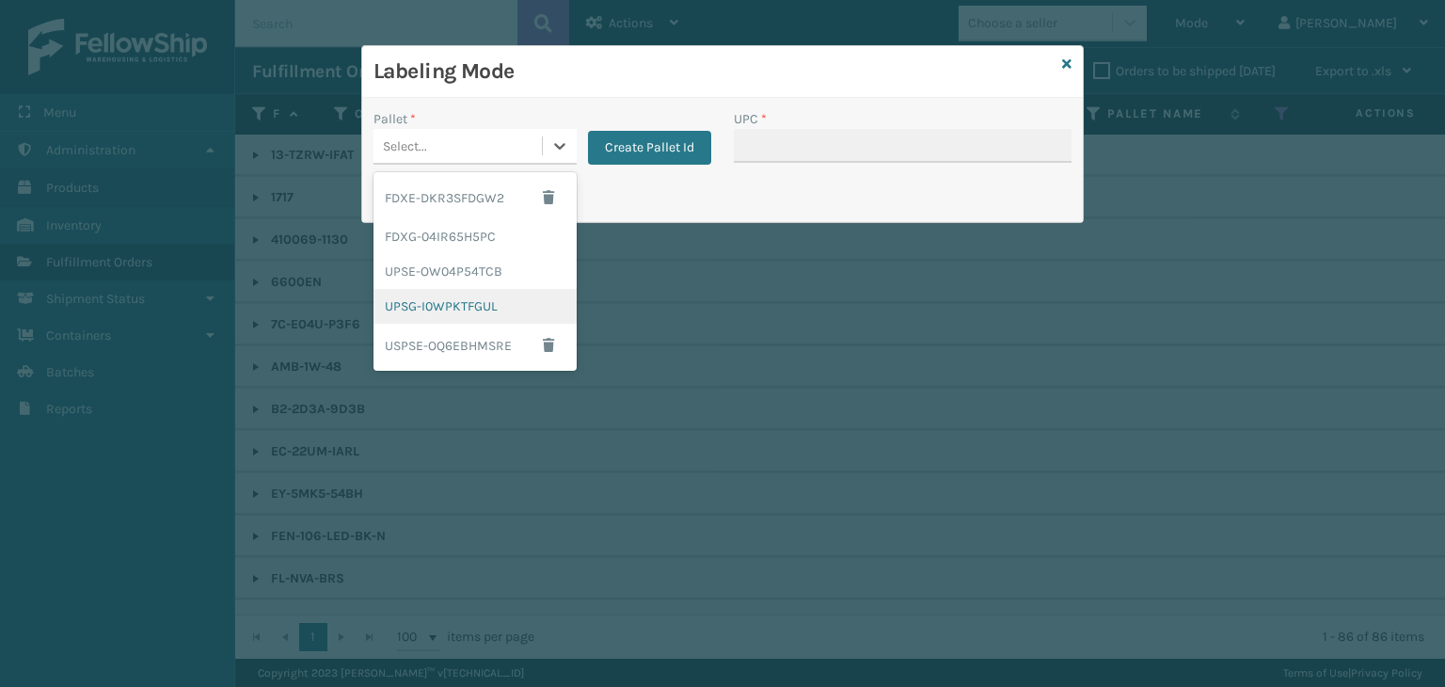
click at [449, 289] on div "UPSG-I0WPKTFGUL" at bounding box center [475, 306] width 203 height 35
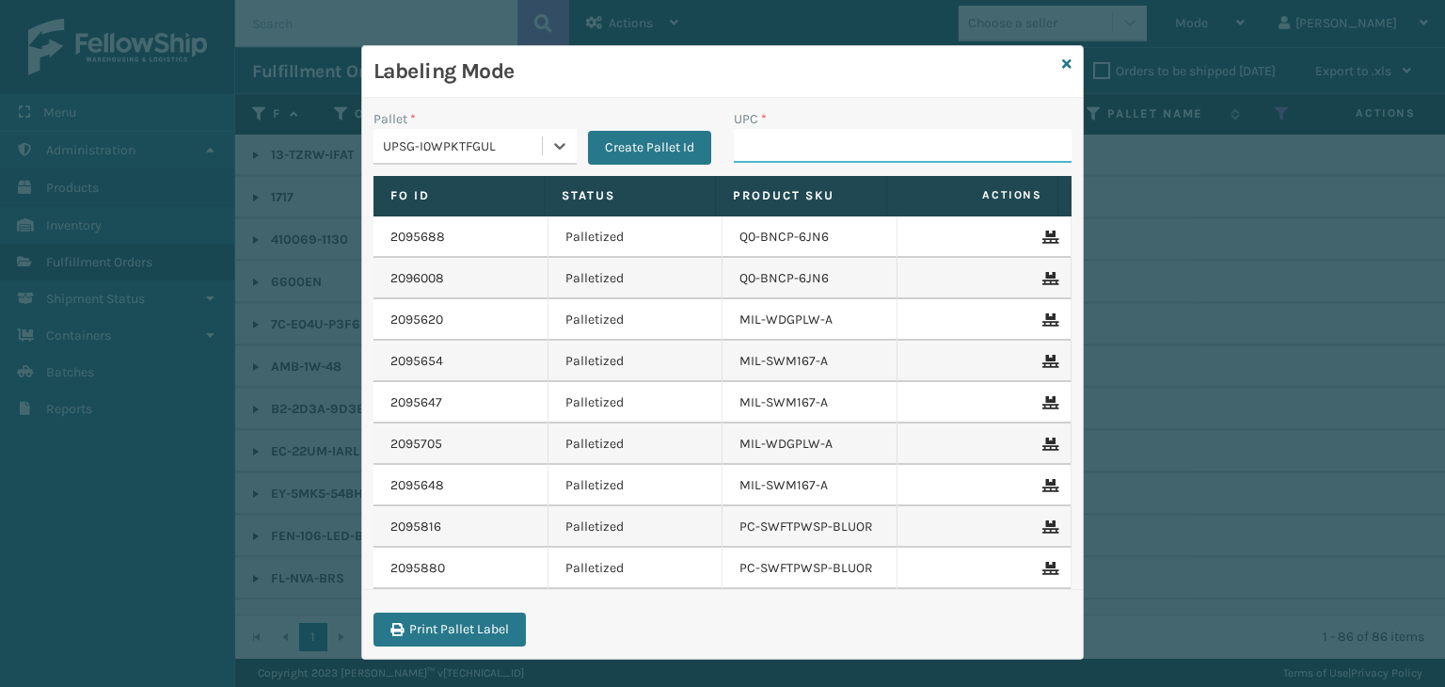
click at [759, 152] on input "UPC *" at bounding box center [903, 146] width 338 height 34
type input "853913008317"
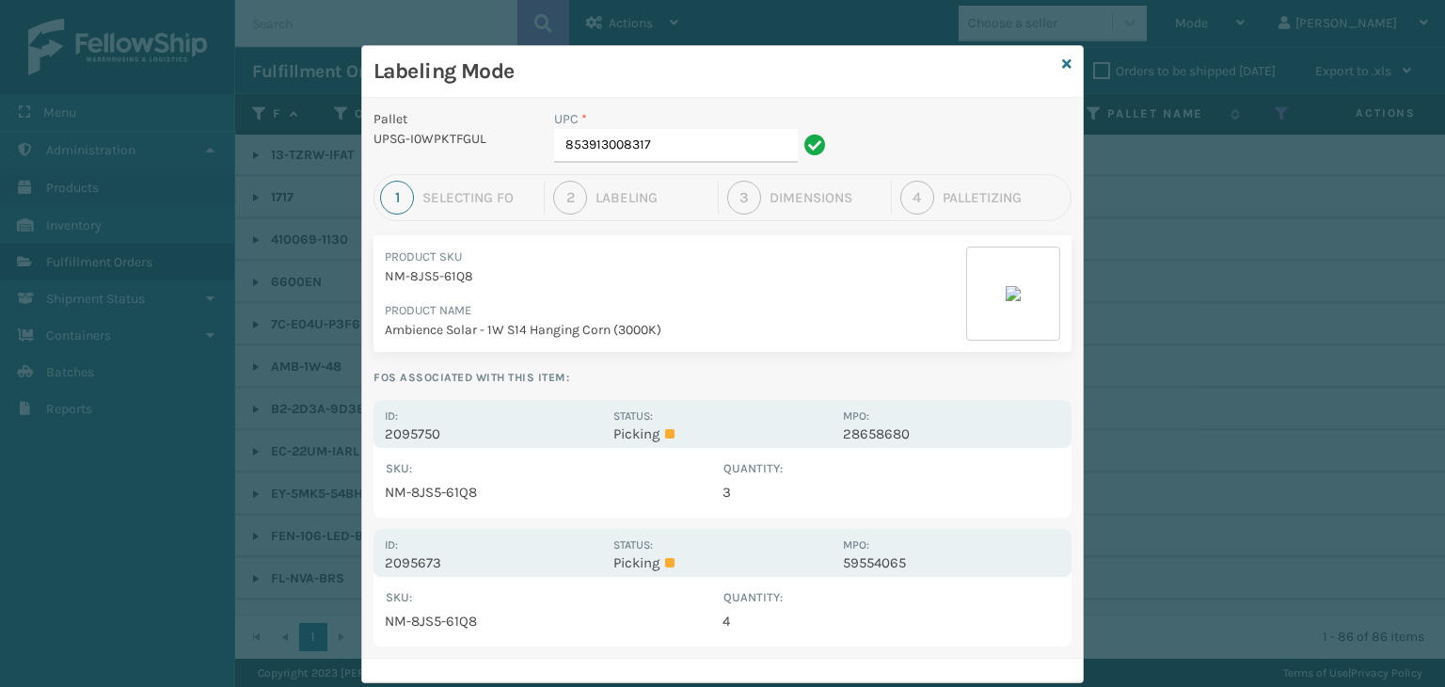
click at [690, 568] on p "Picking" at bounding box center [721, 562] width 217 height 17
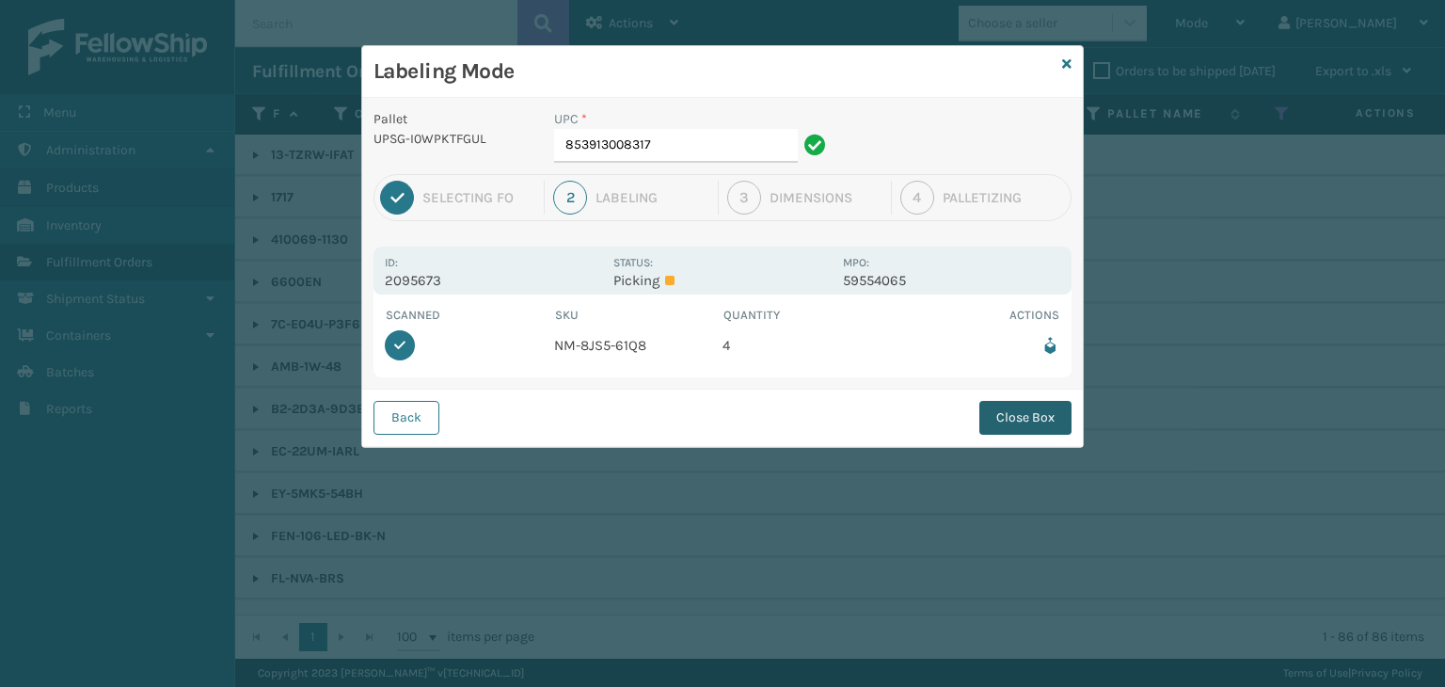
click at [1031, 407] on button "Close Box" at bounding box center [1025, 418] width 92 height 34
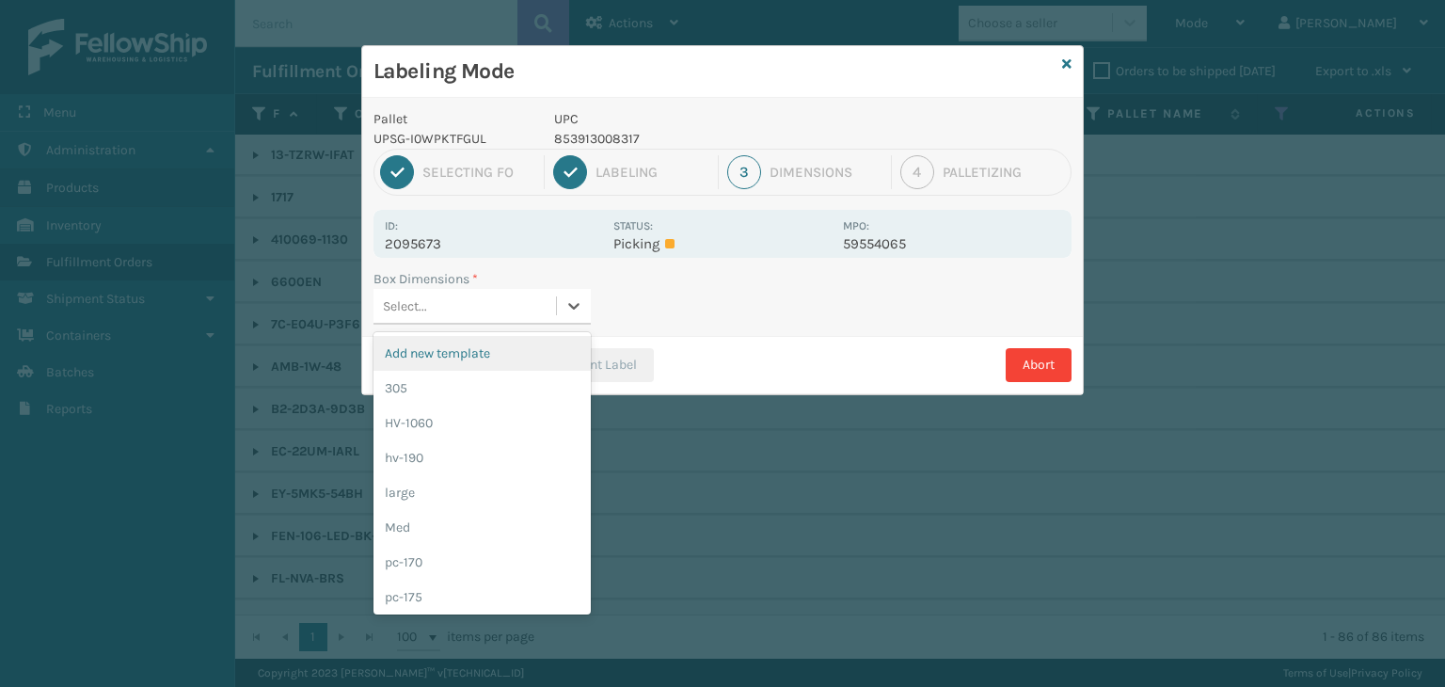
click at [456, 306] on div "Select..." at bounding box center [465, 306] width 183 height 31
click at [474, 527] on div "Med" at bounding box center [482, 527] width 217 height 35
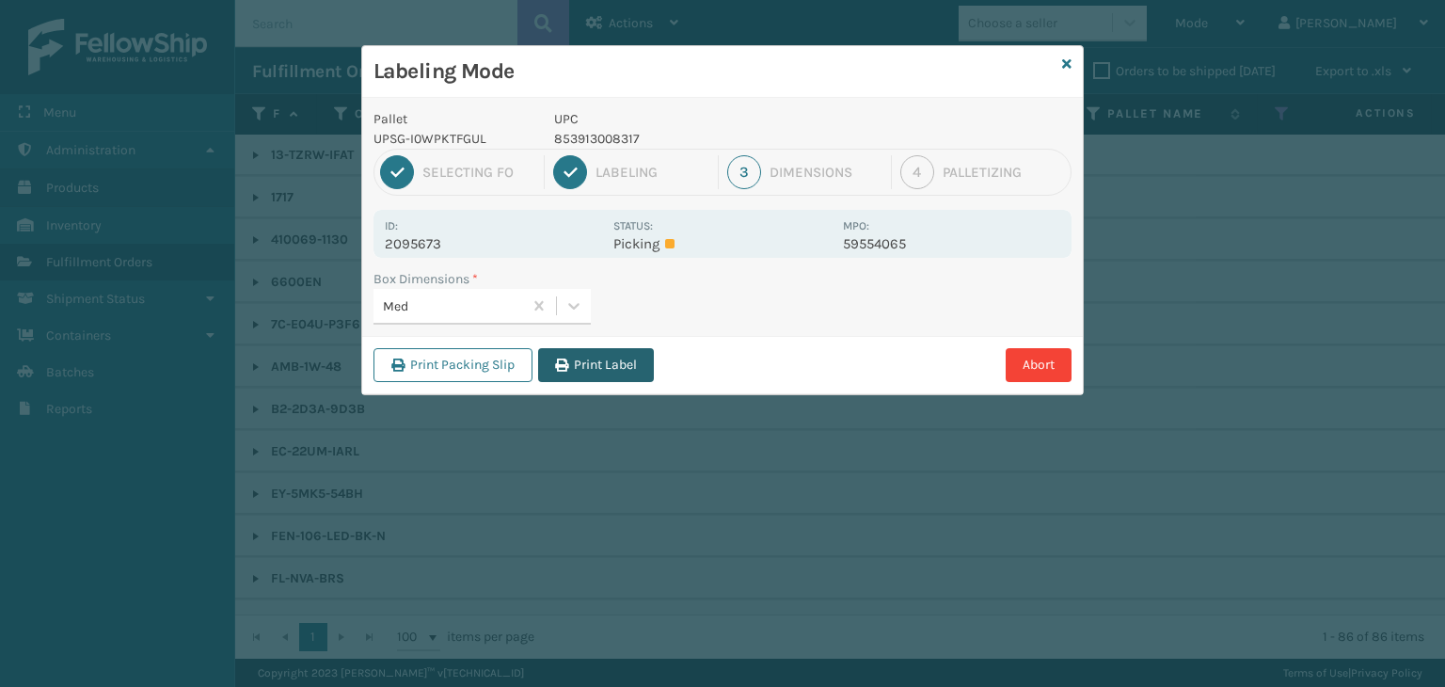
click at [611, 359] on button "Print Label" at bounding box center [596, 365] width 116 height 34
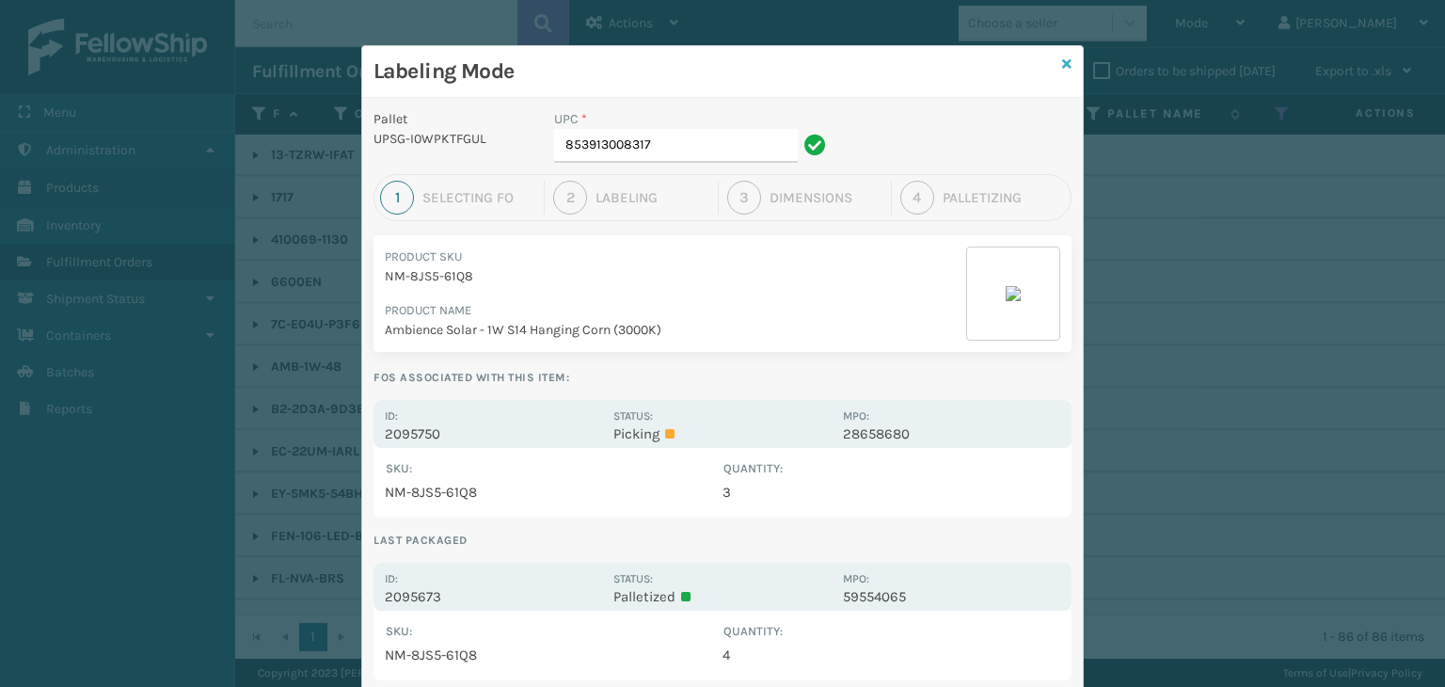
click at [1062, 62] on icon at bounding box center [1066, 63] width 9 height 13
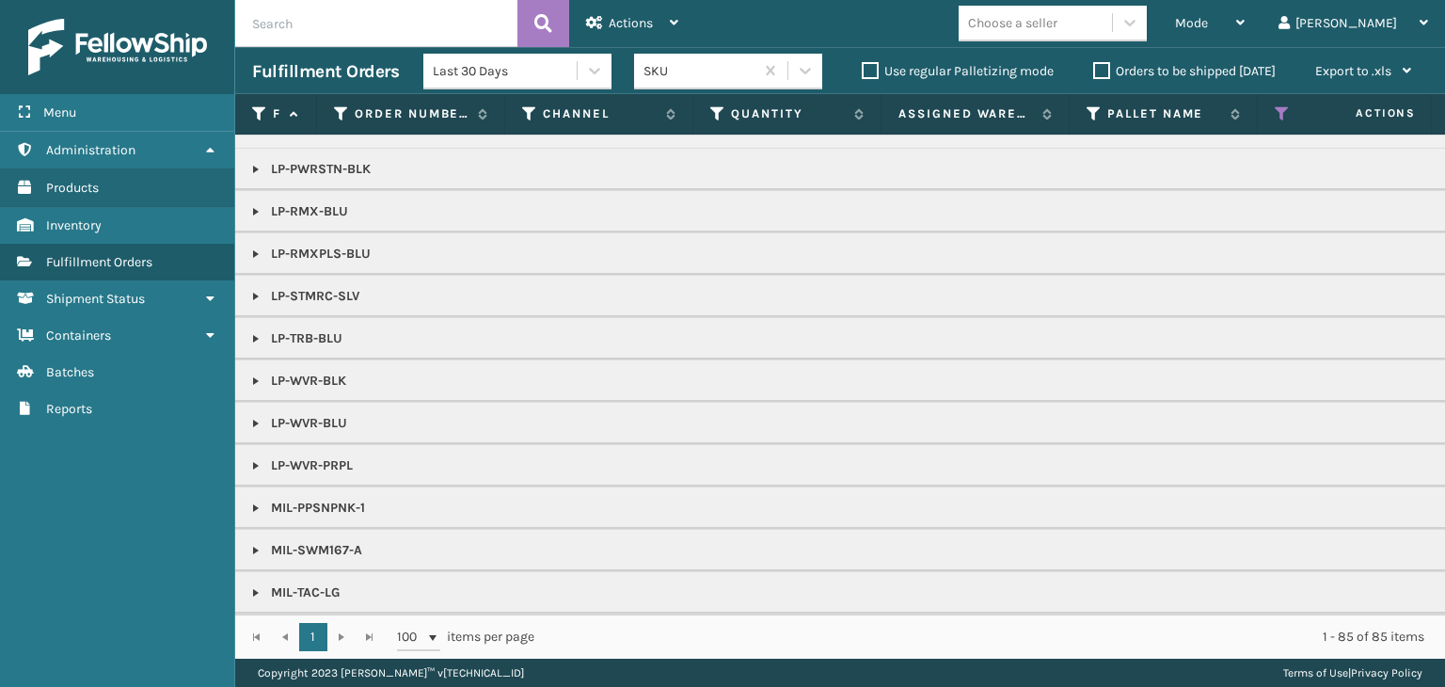
scroll to position [1129, 0]
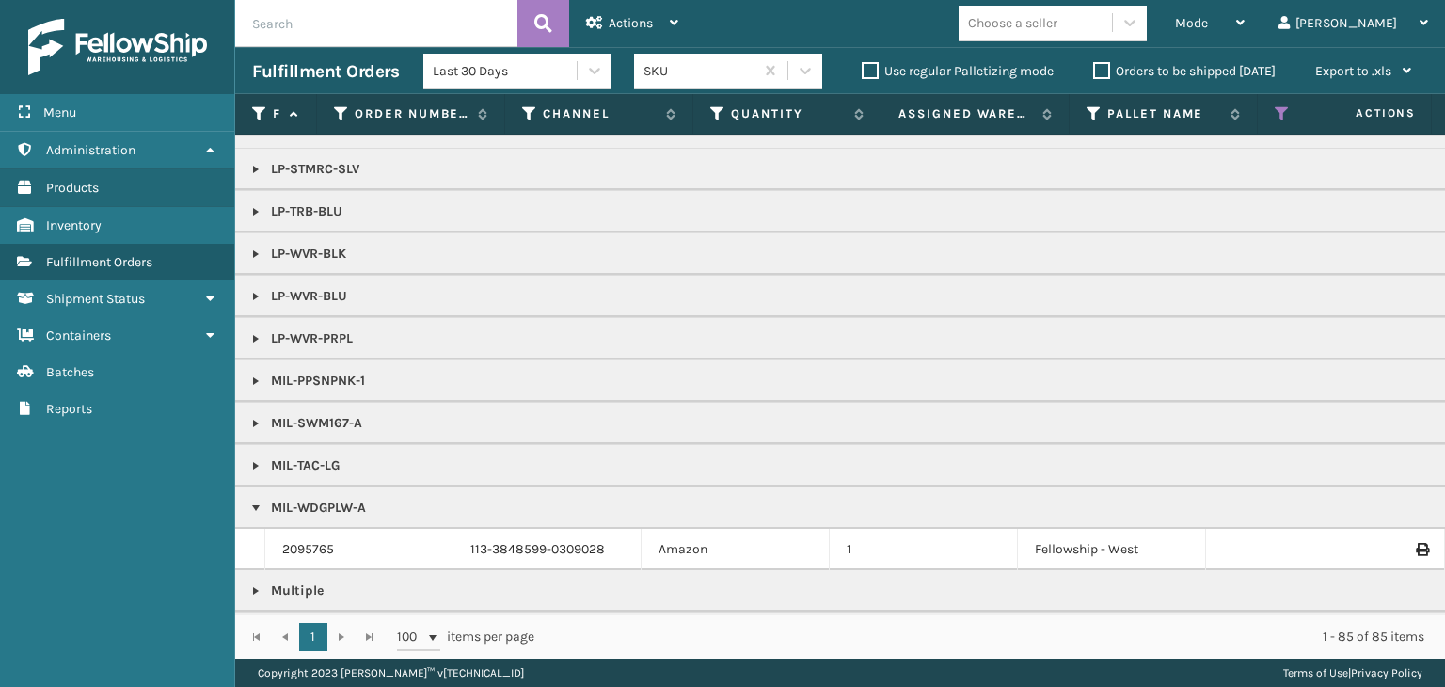
click at [1057, 20] on div "Choose a seller" at bounding box center [1012, 23] width 89 height 20
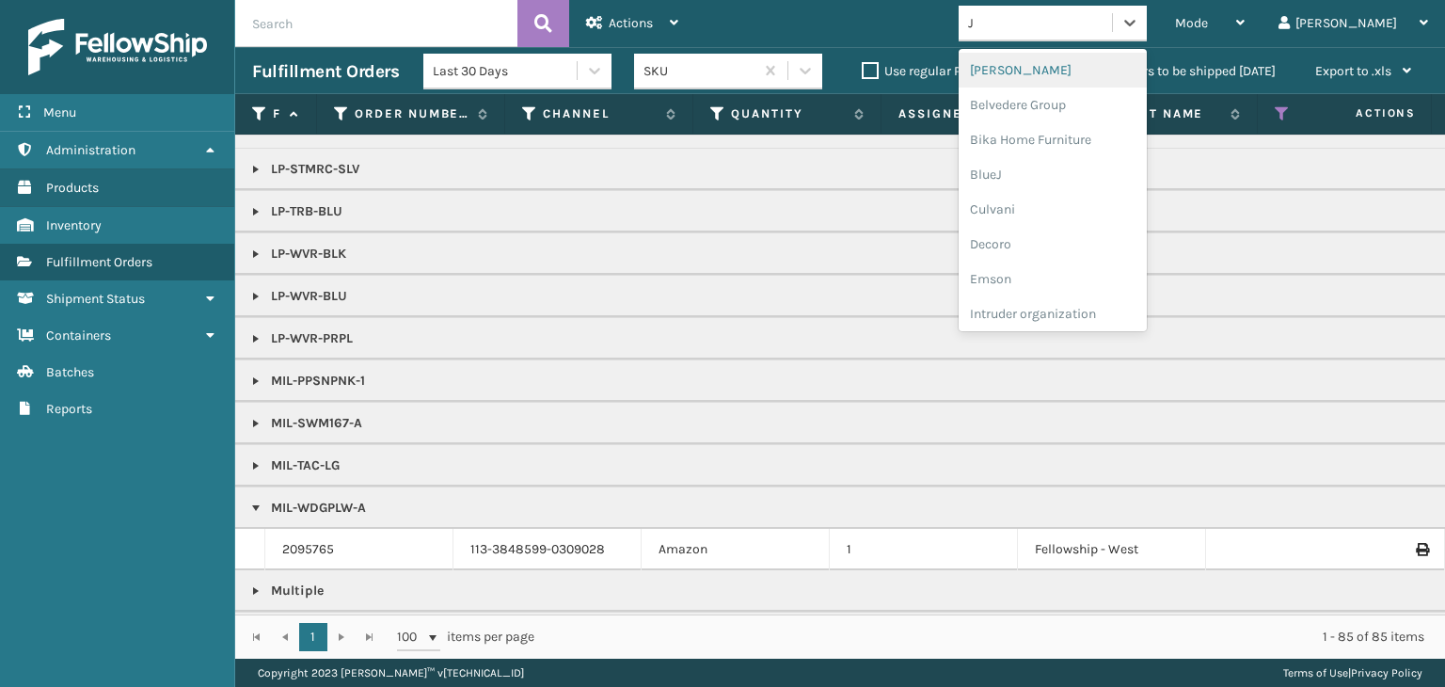
type input "JU"
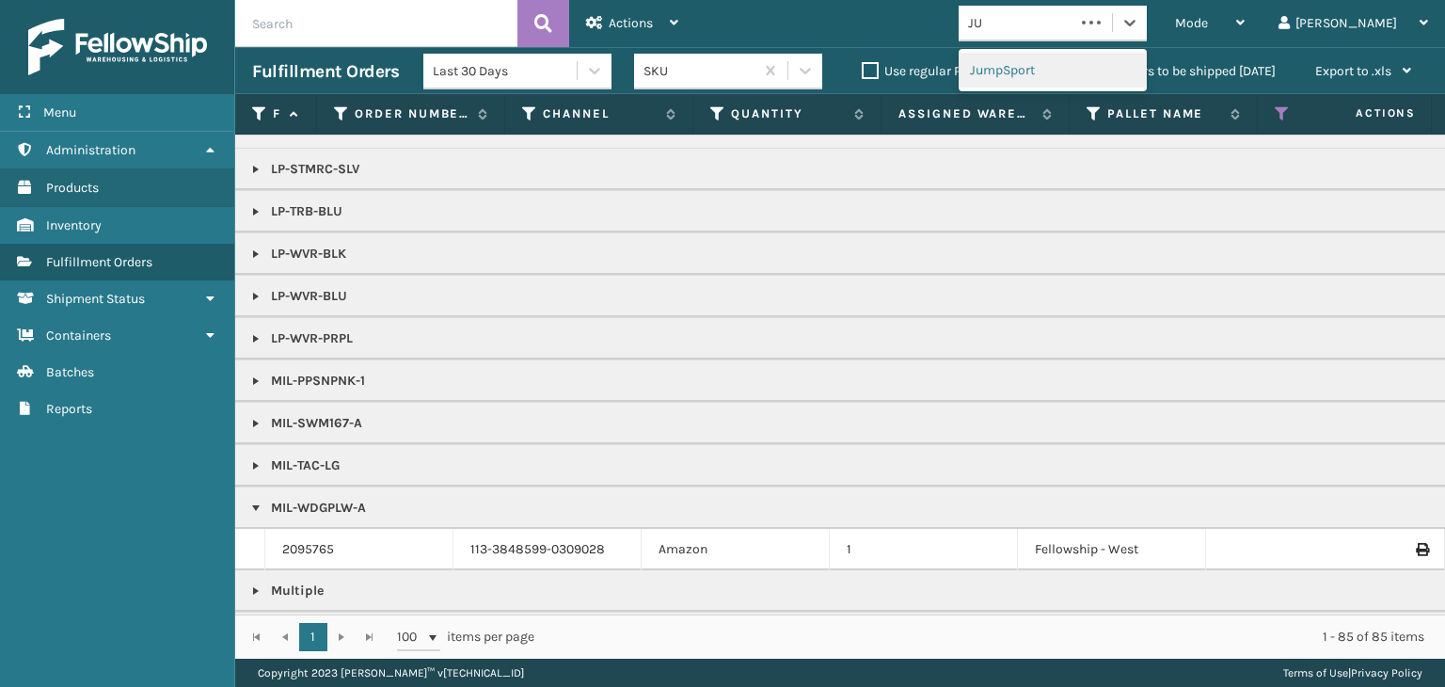
click at [1129, 85] on div "JumpSport" at bounding box center [1053, 70] width 188 height 35
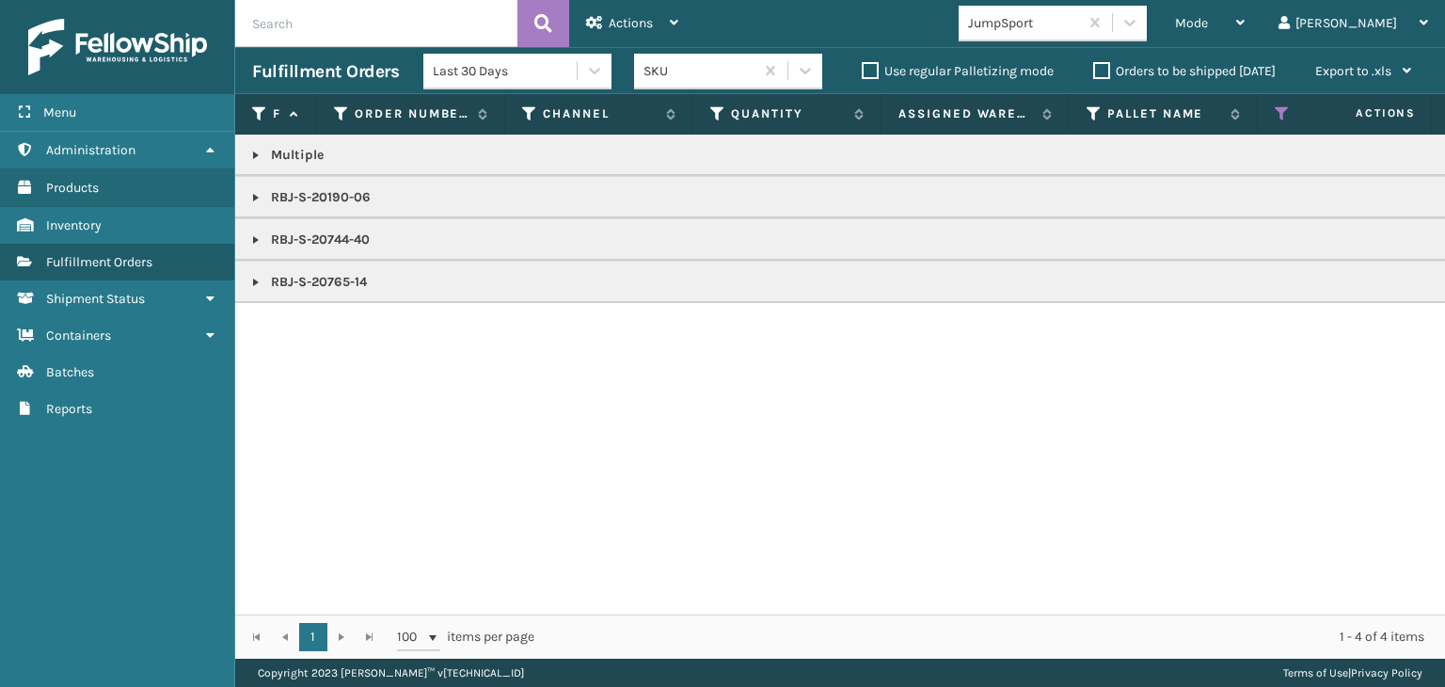
click at [253, 149] on link at bounding box center [255, 155] width 15 height 15
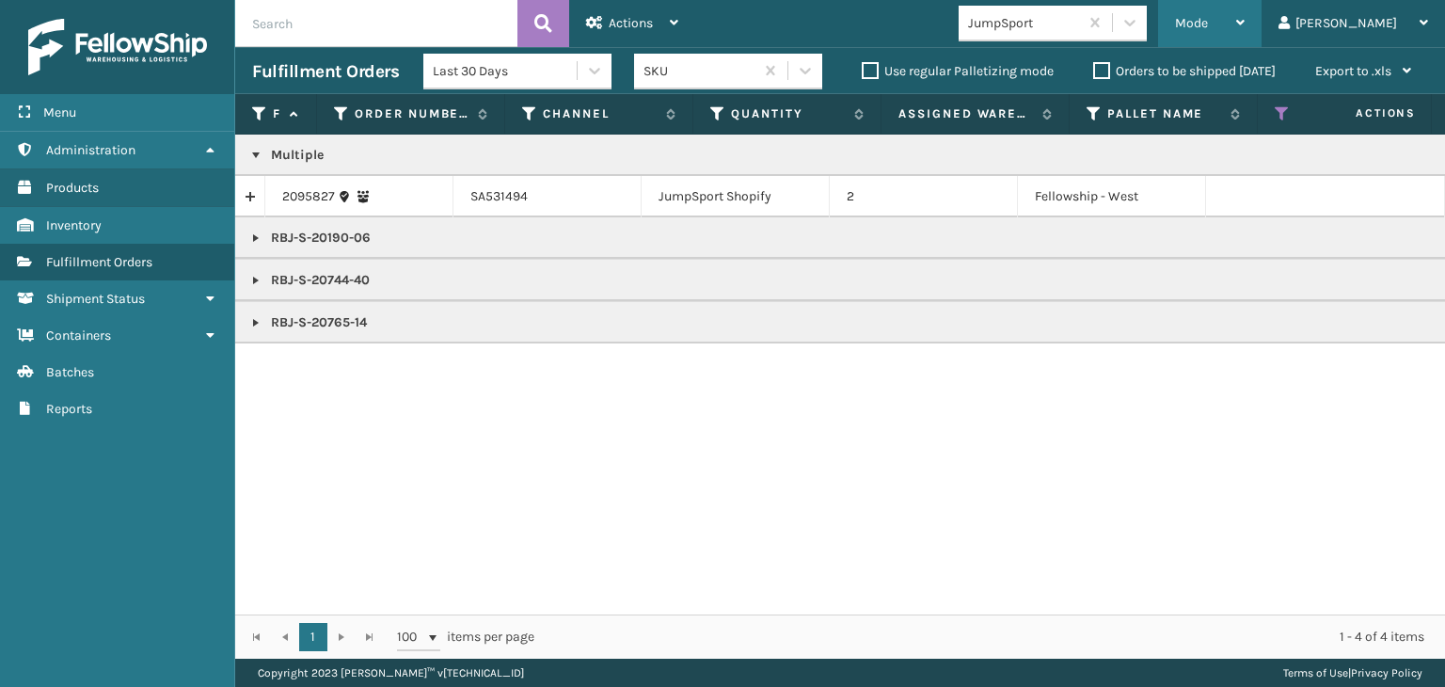
click at [1245, 31] on div "Mode" at bounding box center [1210, 23] width 70 height 47
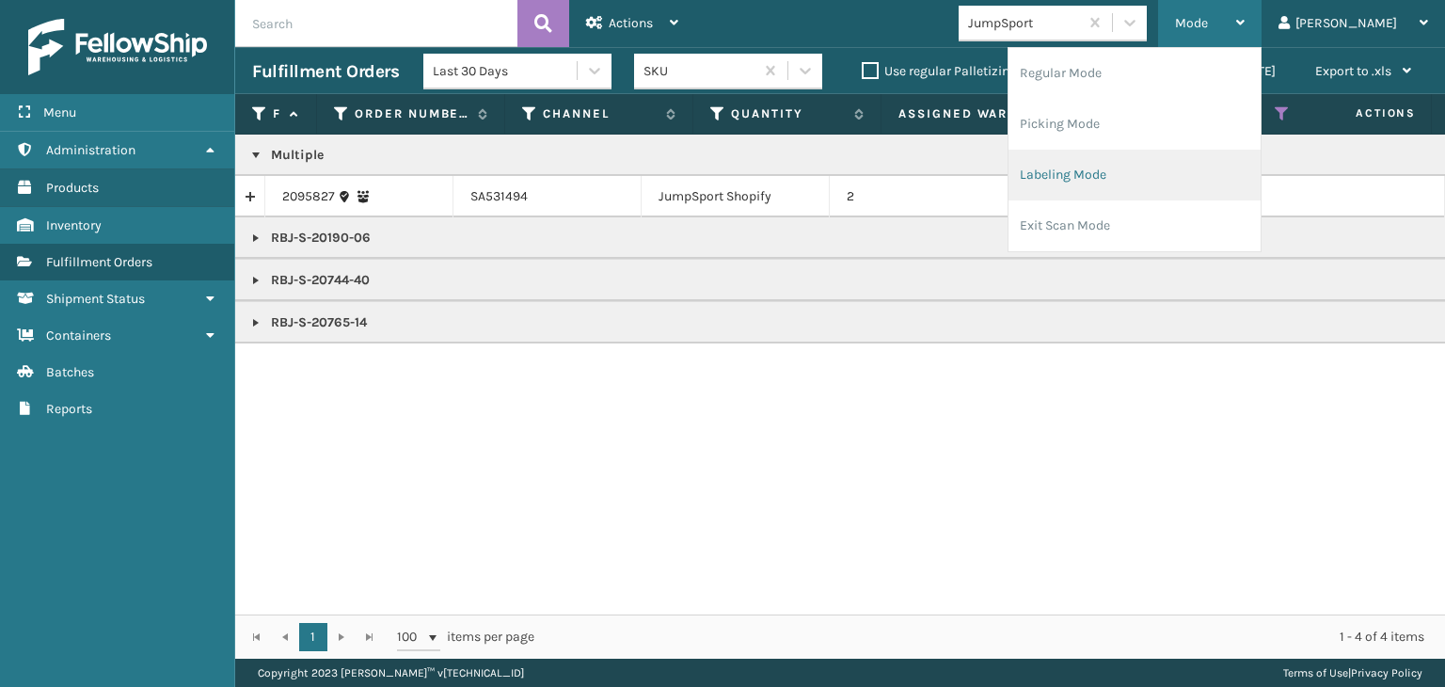
click at [1204, 185] on li "Labeling Mode" at bounding box center [1135, 175] width 252 height 51
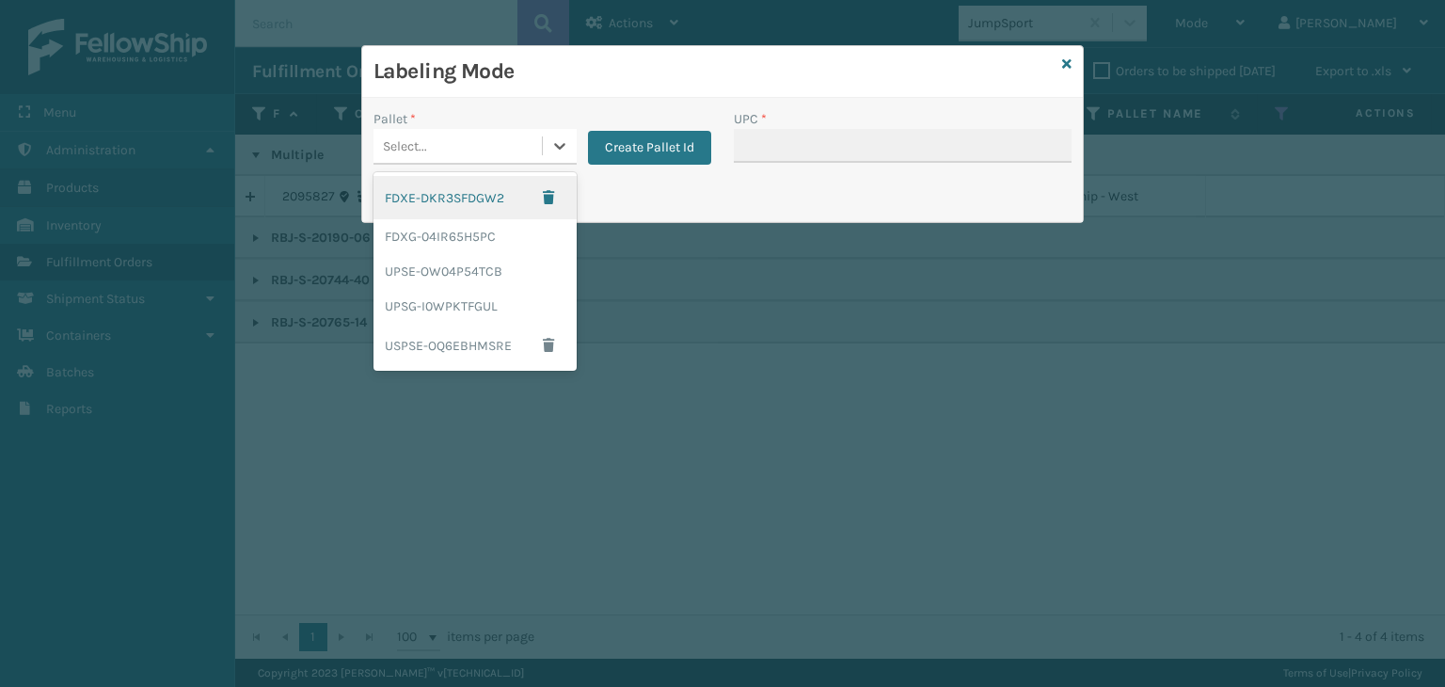
click at [433, 153] on div "Select..." at bounding box center [458, 146] width 168 height 31
click at [429, 231] on div "FDXG-04IR65H5PC" at bounding box center [475, 236] width 203 height 35
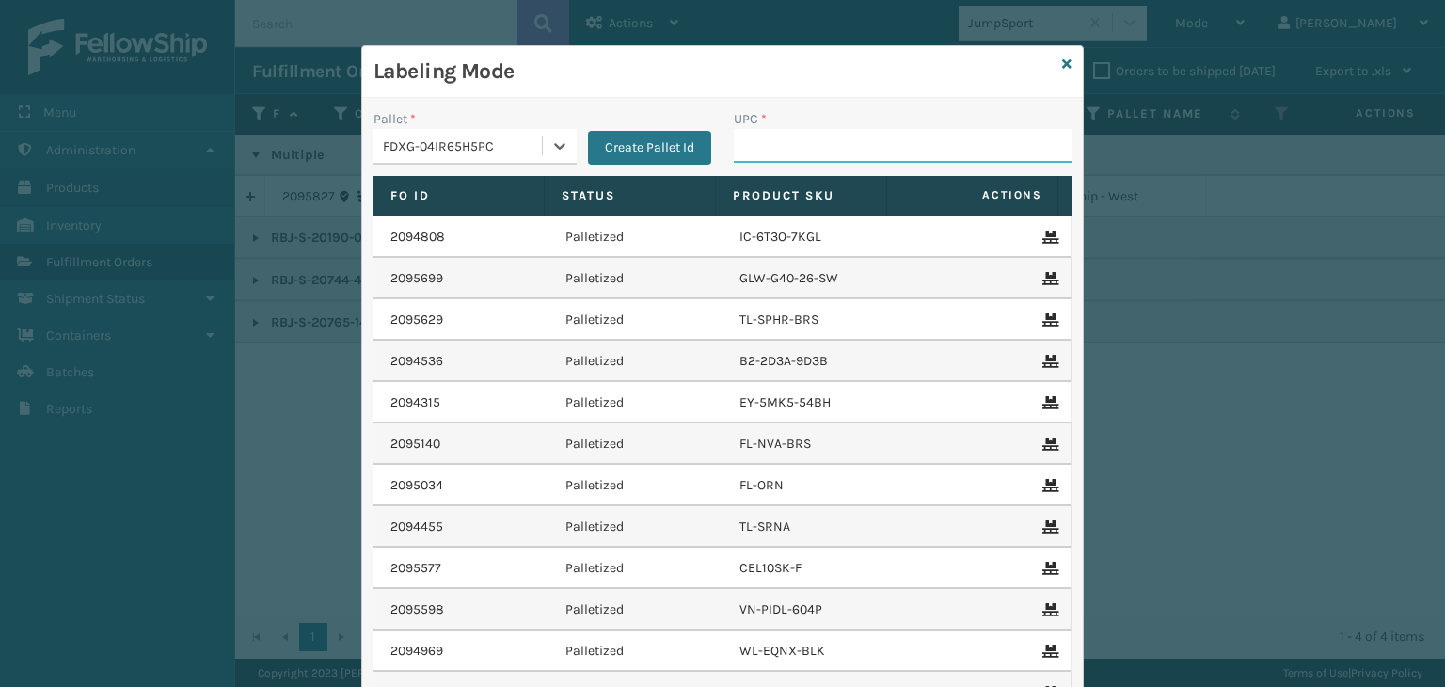
click at [888, 152] on input "UPC *" at bounding box center [903, 146] width 338 height 34
type input "RBJ-S-20744-40"
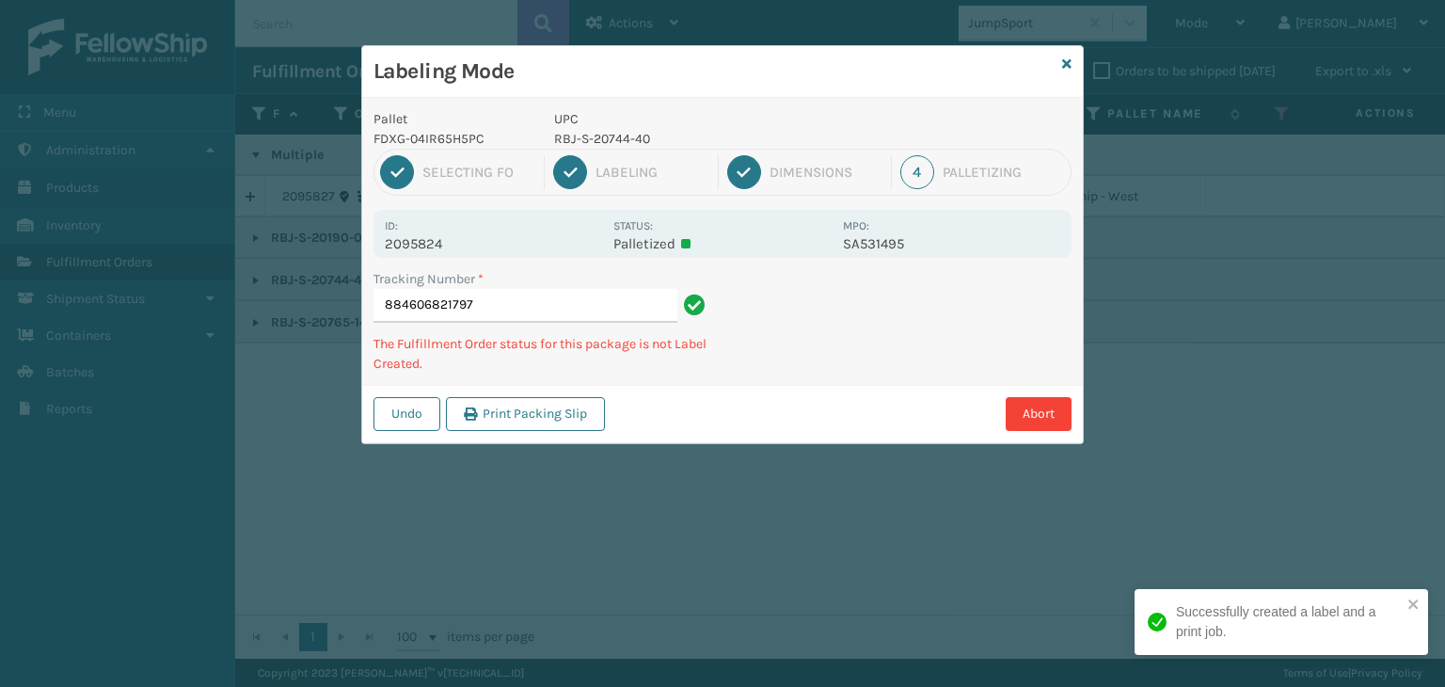
click at [621, 145] on p "RBJ-S-20744-40" at bounding box center [693, 139] width 278 height 20
copy p "RBJ-S-20744-40"
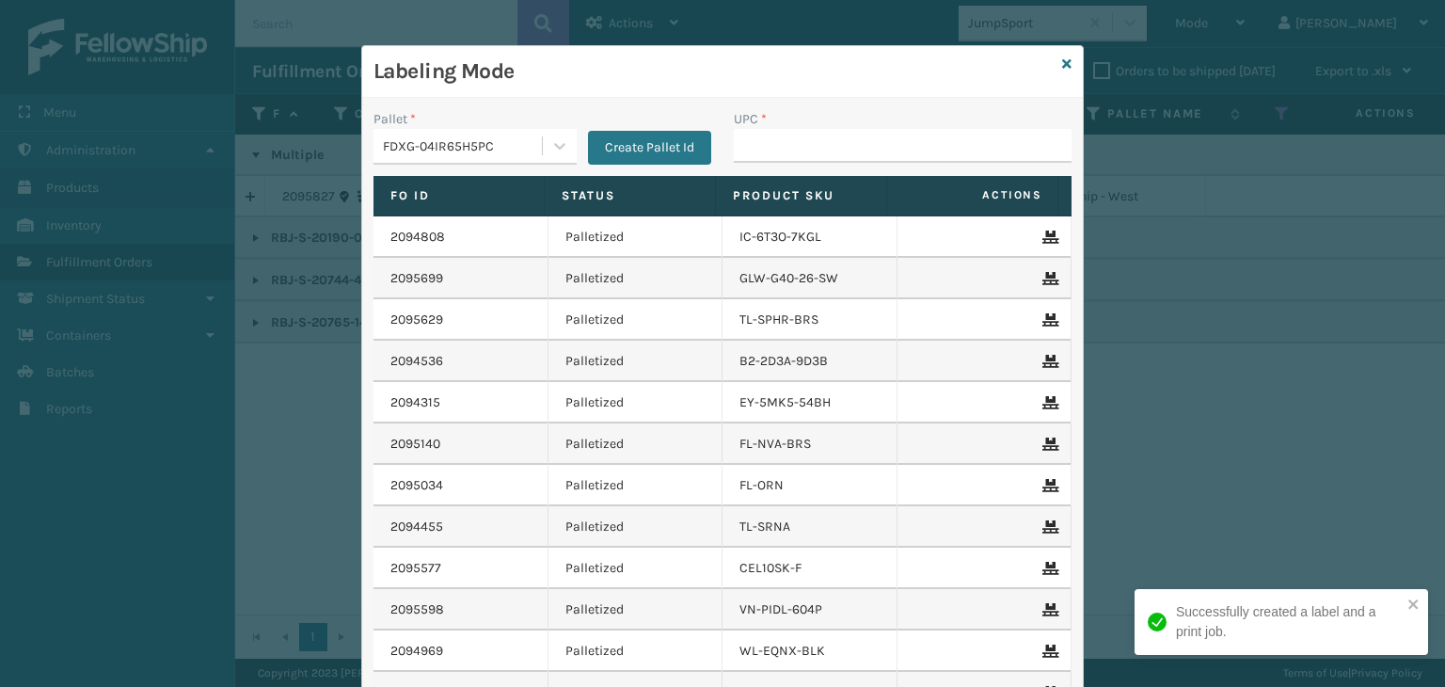
click at [425, 243] on link "2094808" at bounding box center [417, 237] width 55 height 19
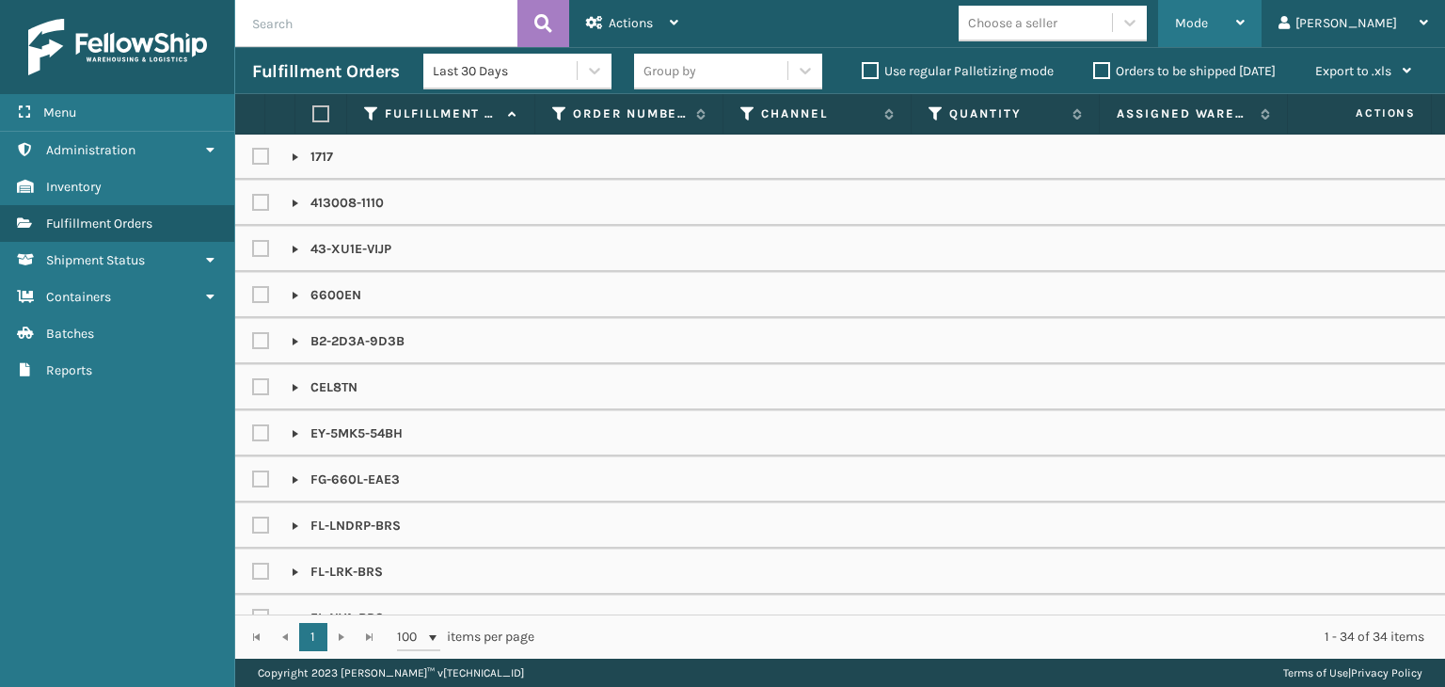
scroll to position [565, 0]
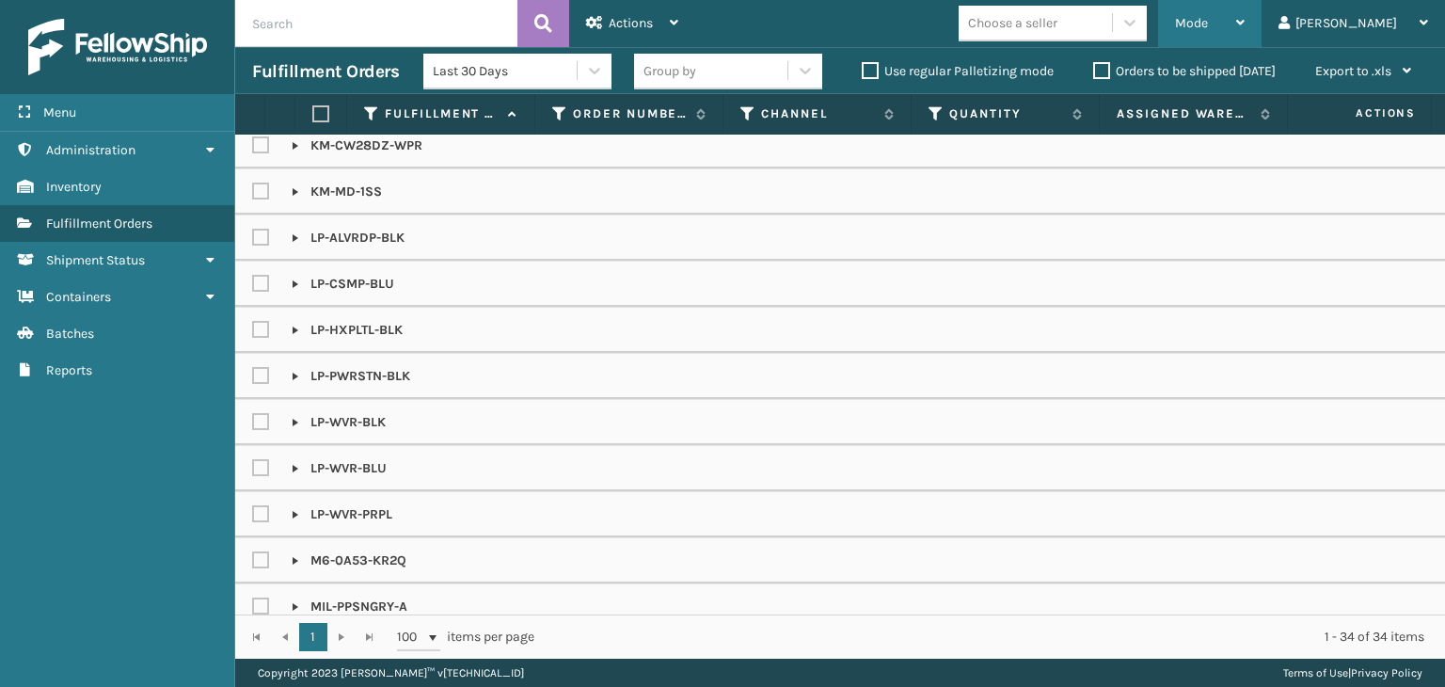
click at [1245, 35] on div "Mode" at bounding box center [1210, 23] width 70 height 47
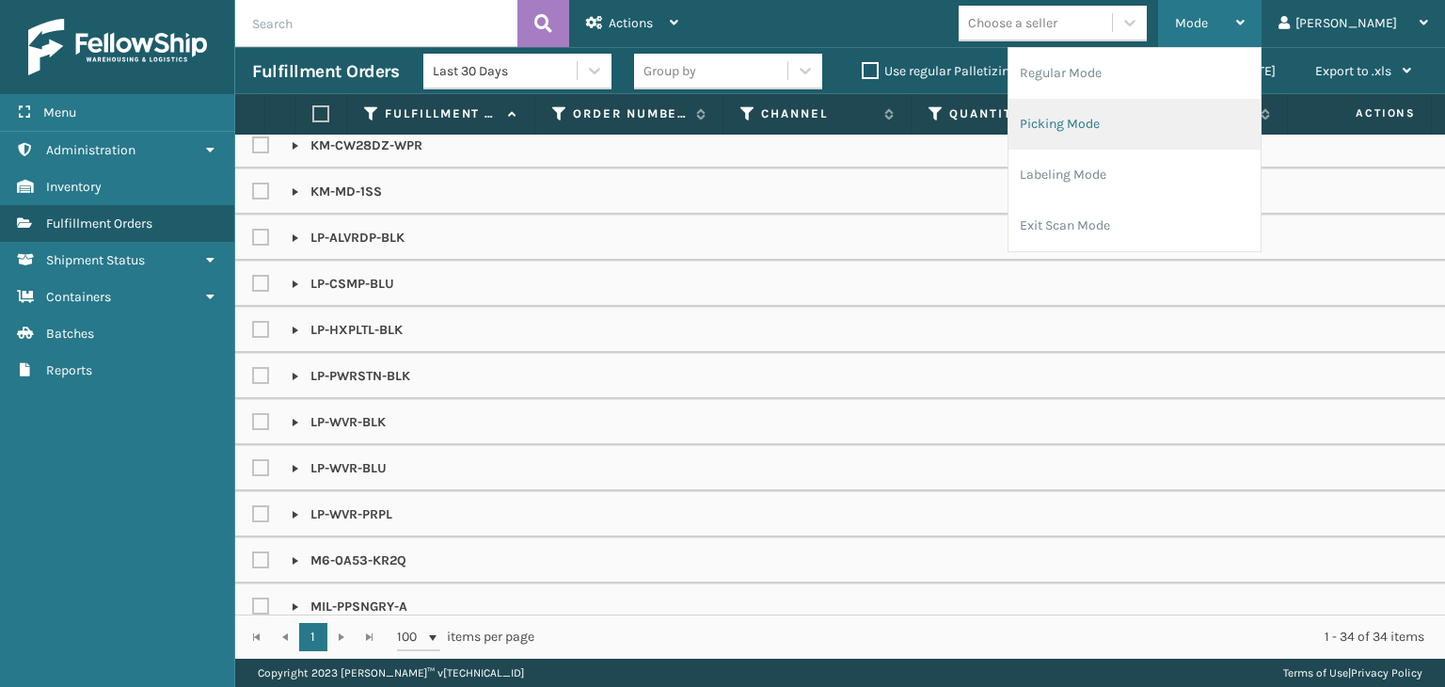
click at [1261, 128] on li "Picking Mode" at bounding box center [1135, 124] width 252 height 51
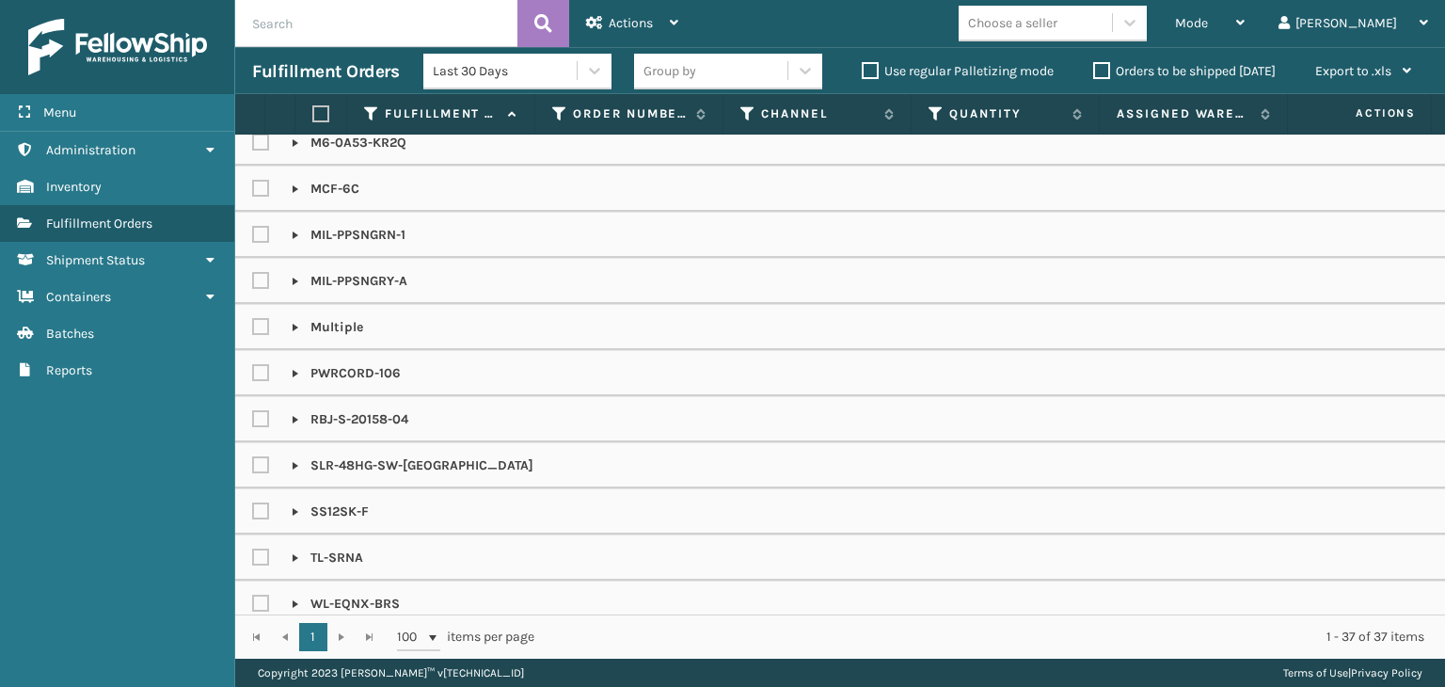
scroll to position [865, 0]
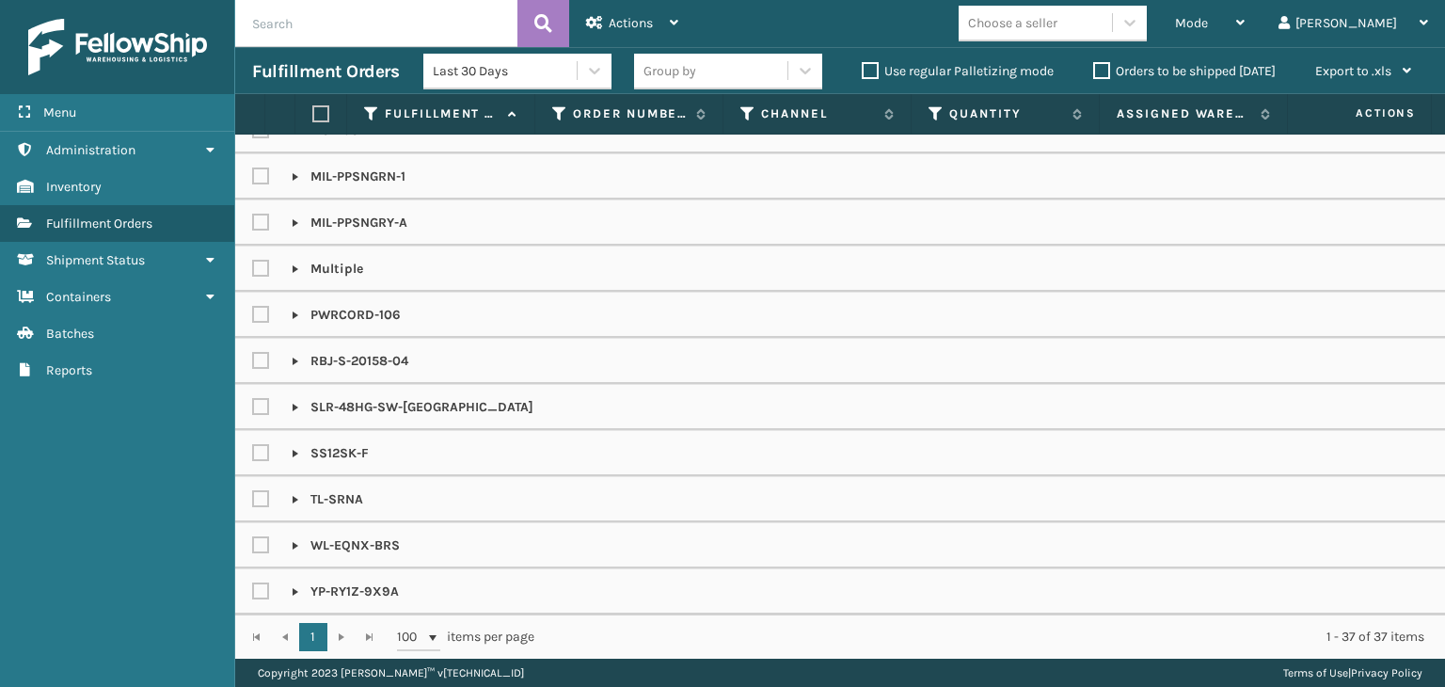
click at [437, 36] on input "text" at bounding box center [376, 23] width 282 height 47
type input "RBJ-S-20744-40"
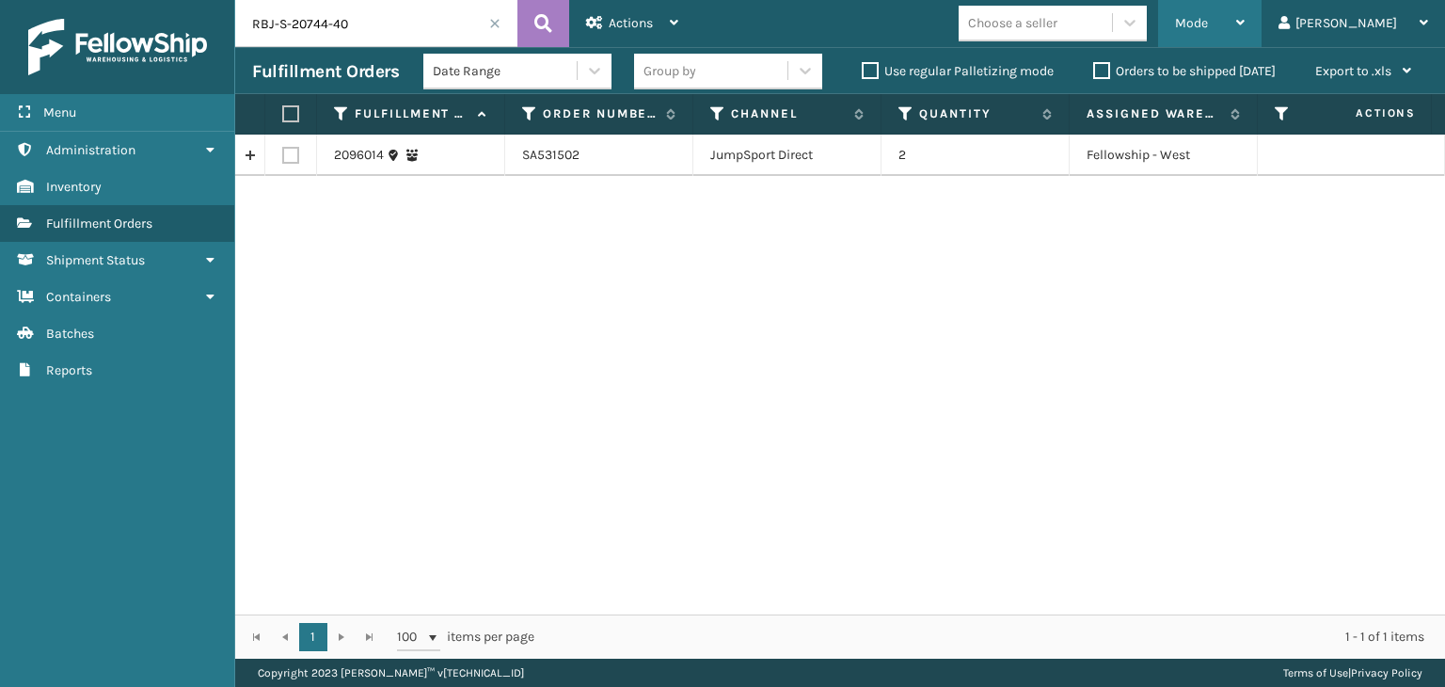
click at [1245, 27] on div "Mode" at bounding box center [1210, 23] width 70 height 47
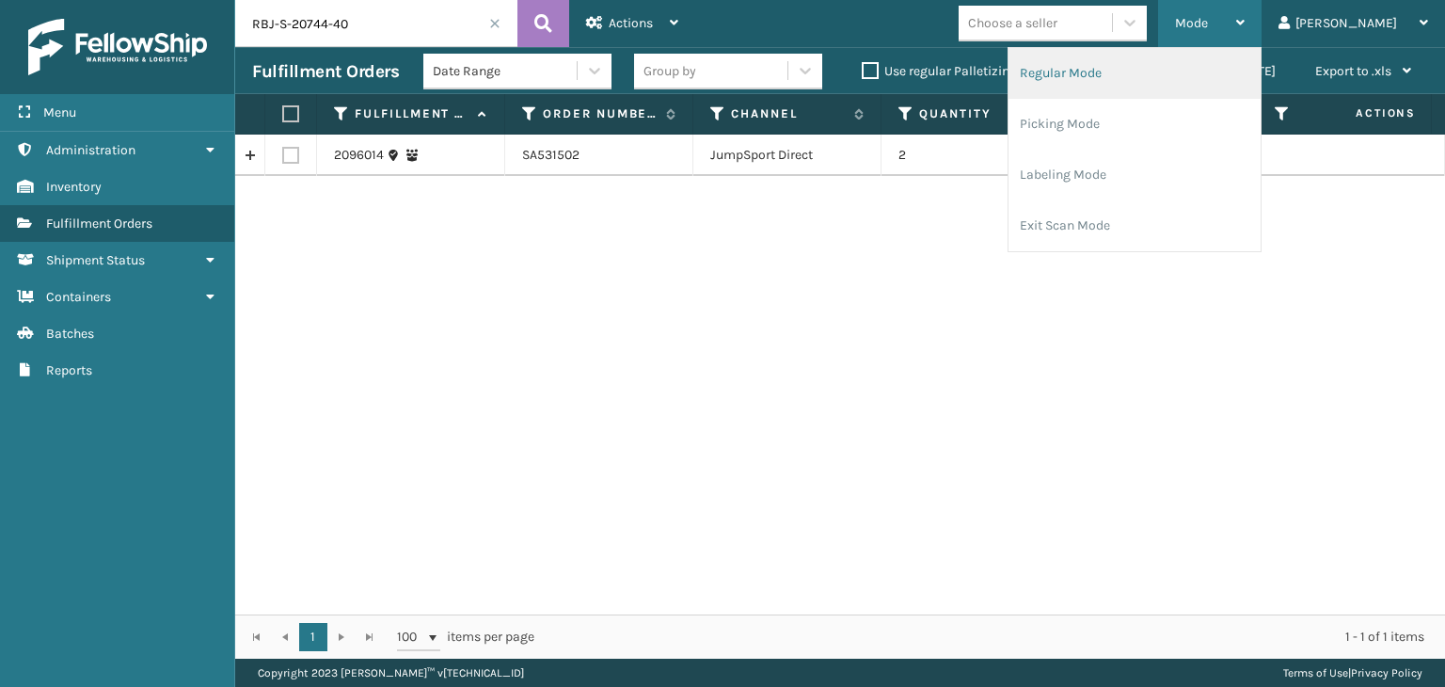
click at [1229, 83] on li "Regular Mode" at bounding box center [1135, 73] width 252 height 51
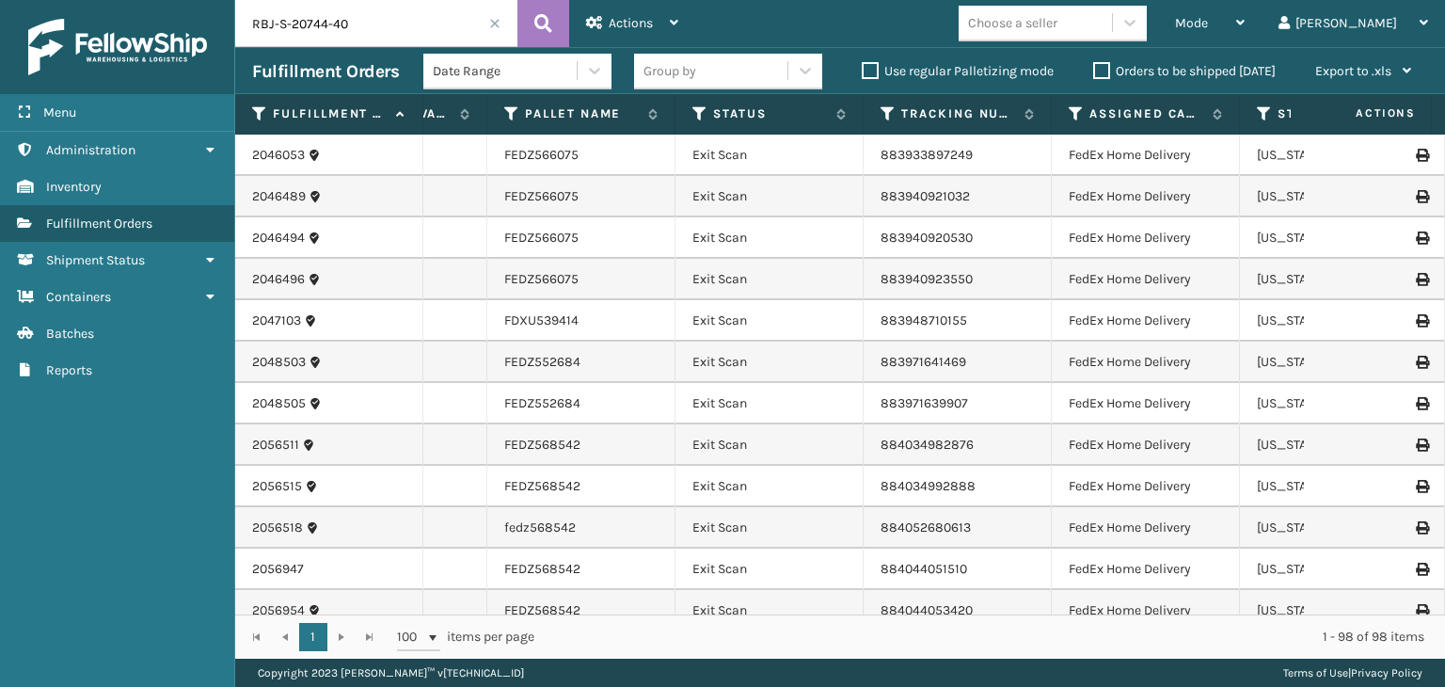
scroll to position [0, 888]
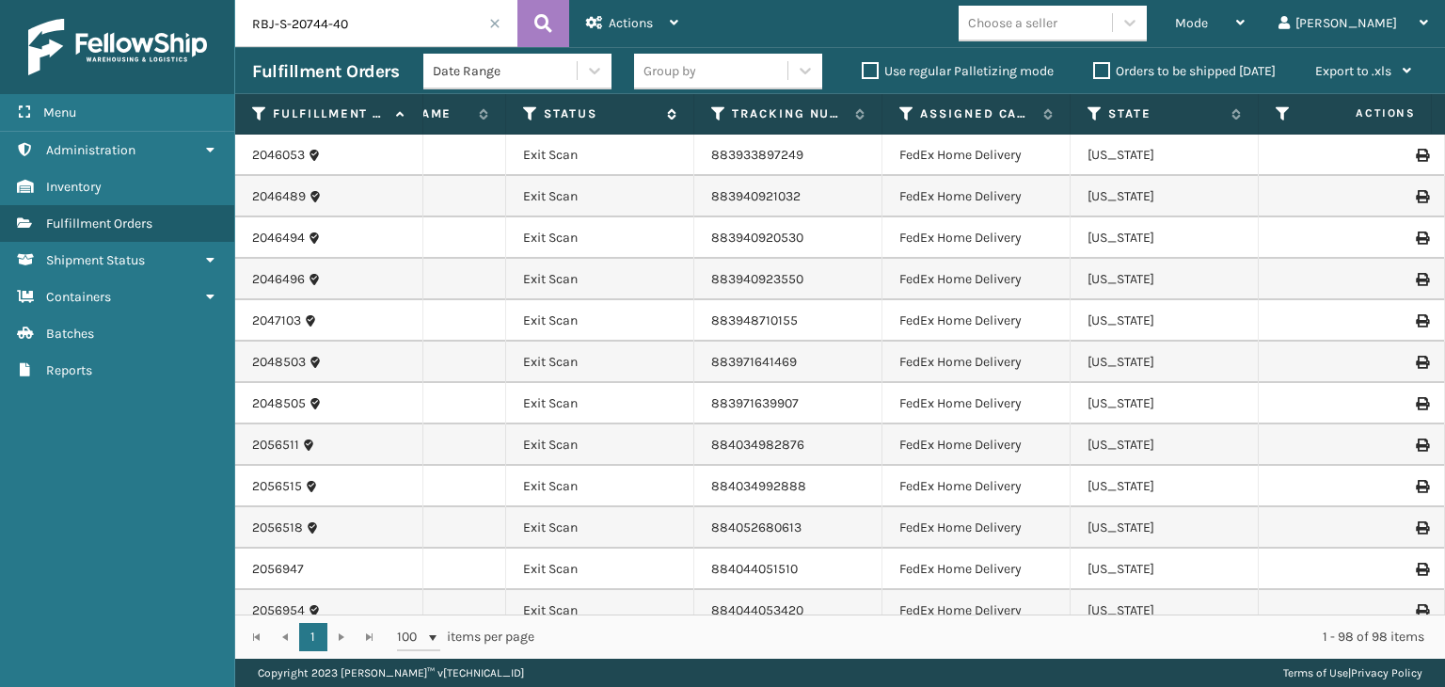
click at [534, 112] on icon at bounding box center [530, 113] width 15 height 17
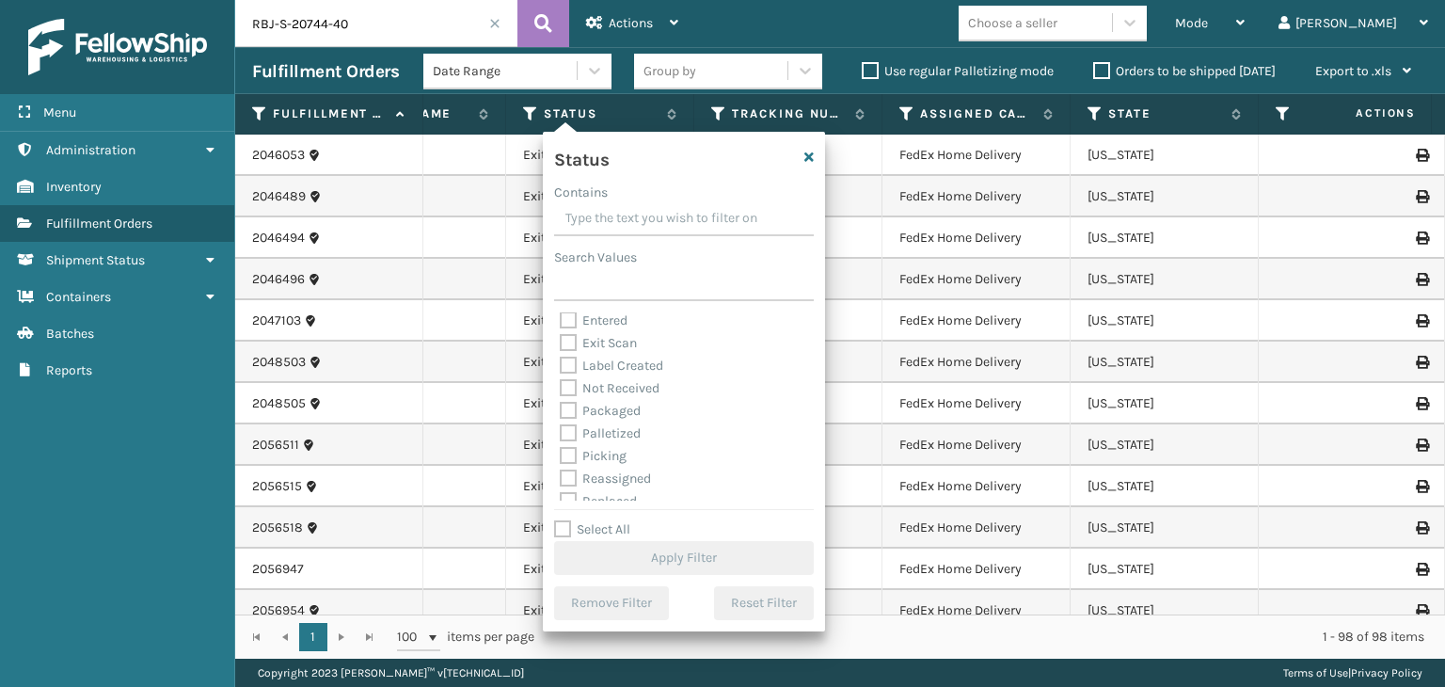
scroll to position [94, 0]
click at [629, 392] on label "Palletized" at bounding box center [600, 387] width 81 height 16
click at [561, 389] on input "Palletized" at bounding box center [560, 382] width 1 height 12
checkbox input "true"
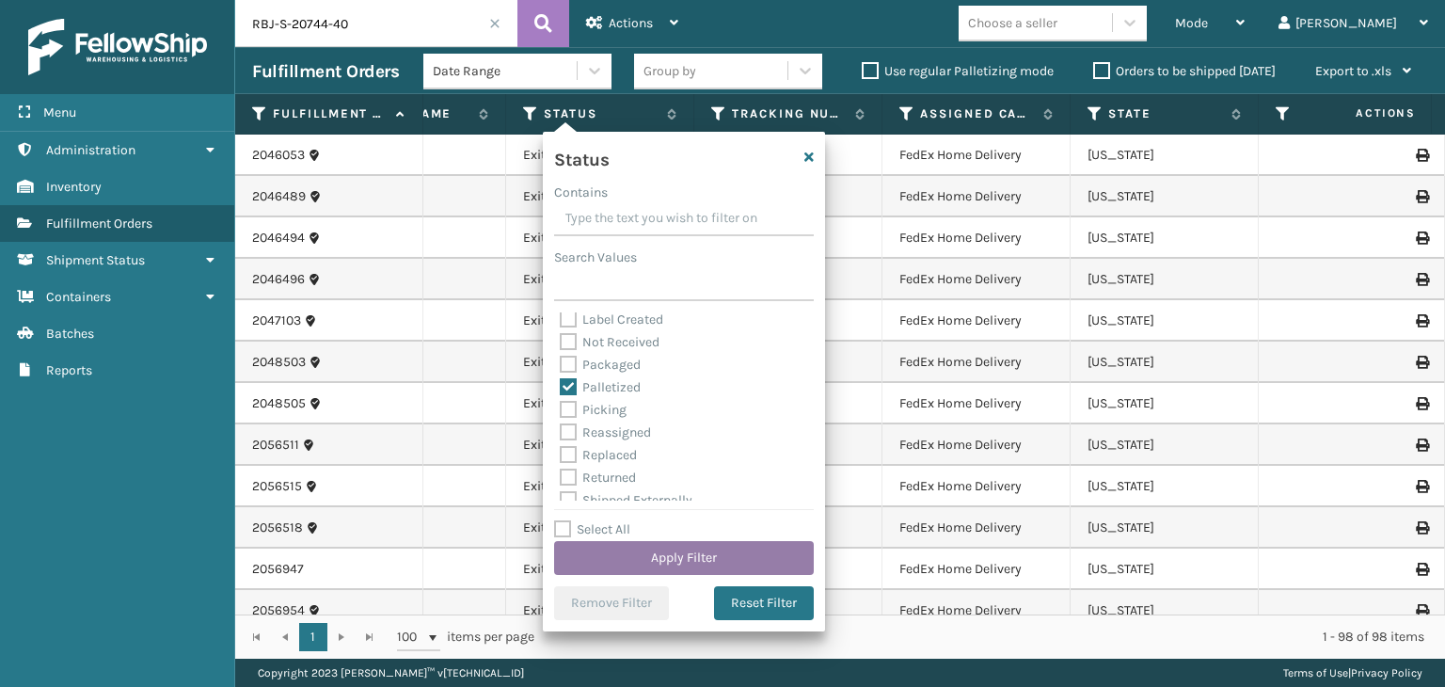
click at [706, 557] on button "Apply Filter" at bounding box center [684, 558] width 260 height 34
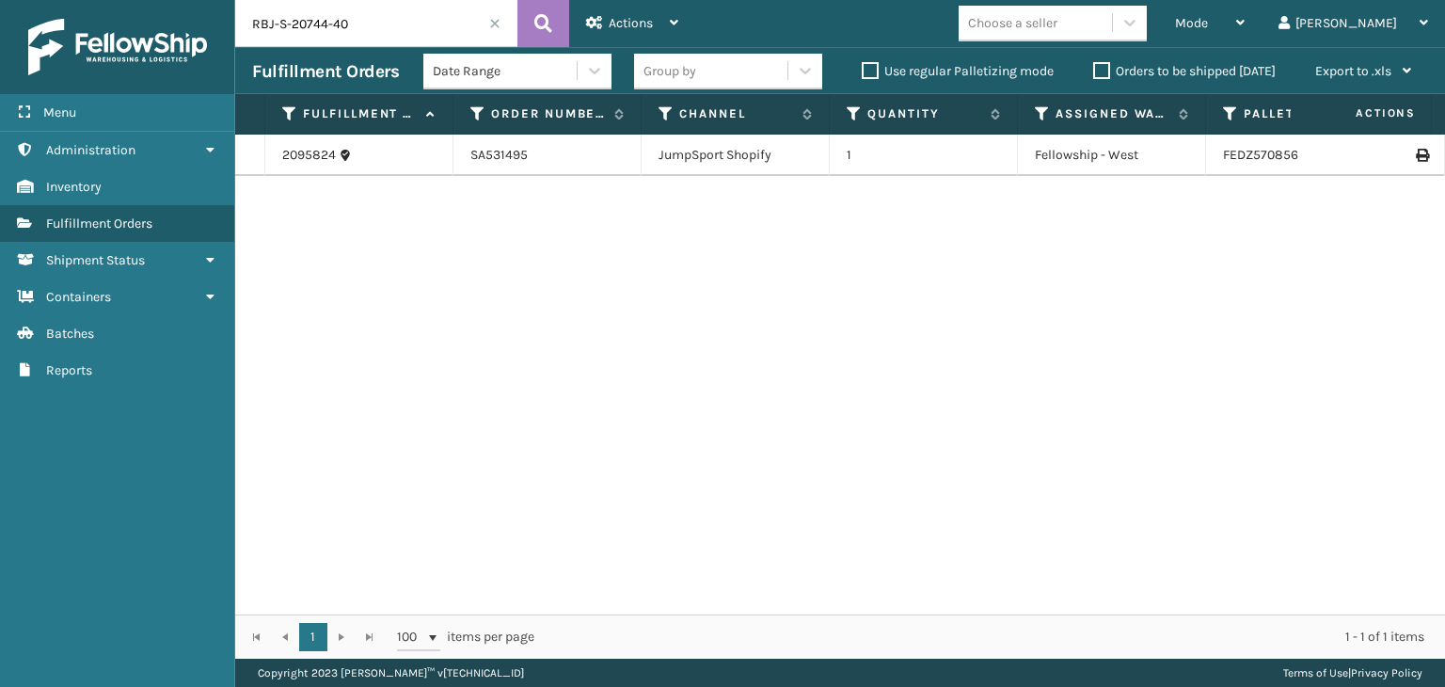
click at [1416, 157] on icon at bounding box center [1421, 155] width 11 height 13
drag, startPoint x: 47, startPoint y: 88, endPoint x: 3, endPoint y: 119, distance: 54.6
click at [0, 0] on div "Menu Administration Inventory Fulfillment Orders Shipment Status Containers Bat…" at bounding box center [722, 0] width 1445 height 0
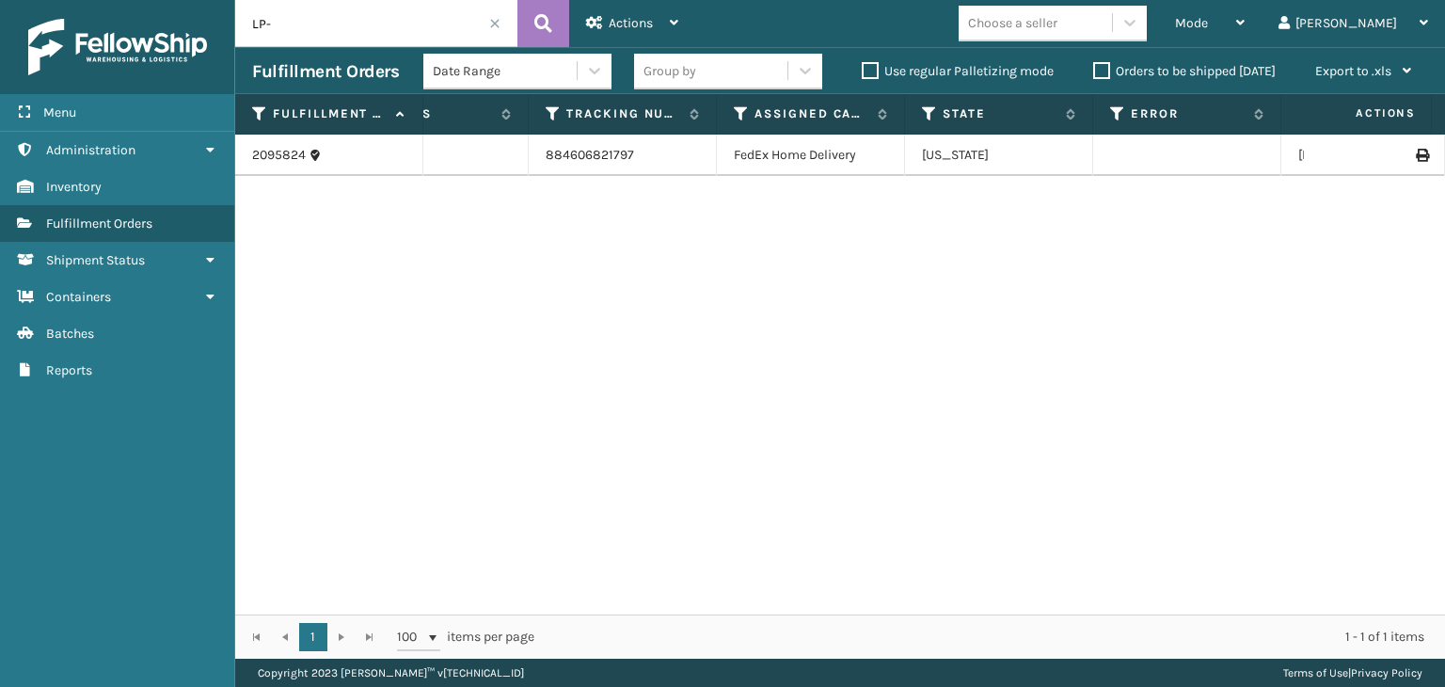
scroll to position [0, 1076]
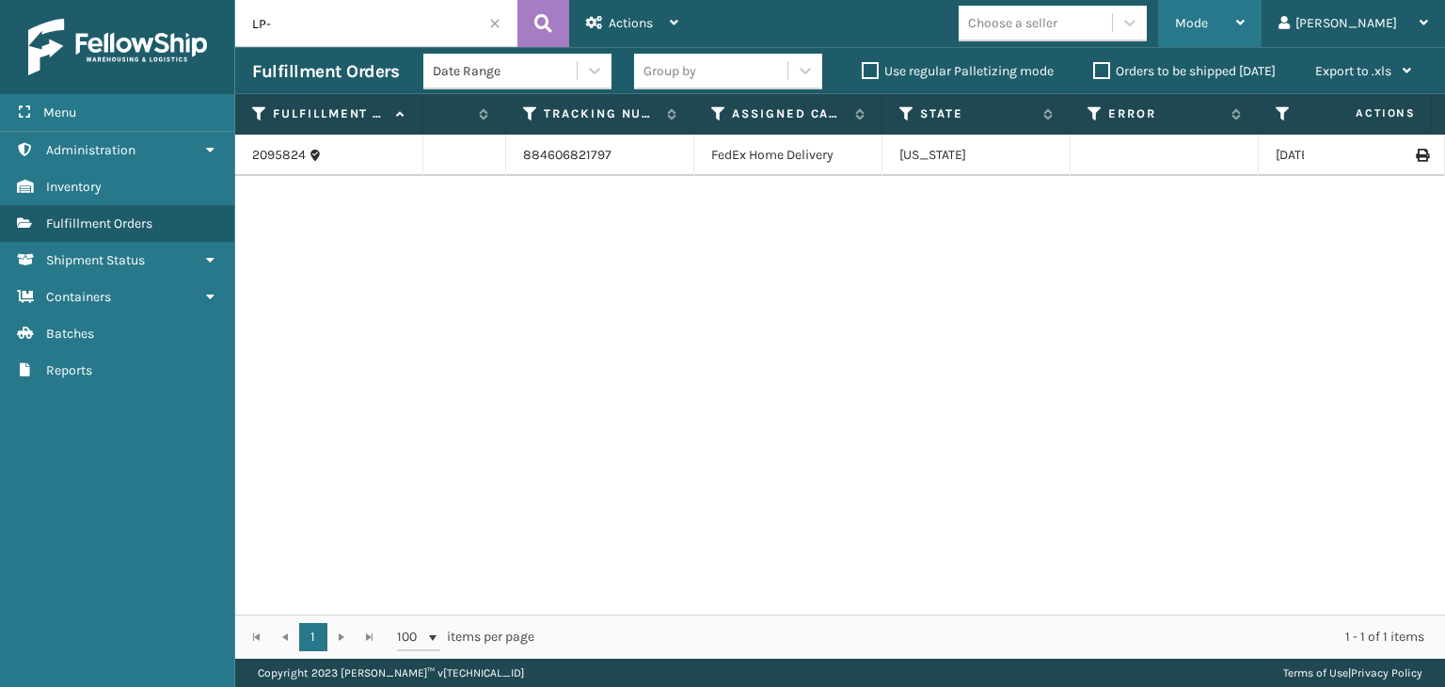
type input "LP-"
click at [1208, 27] on span "Mode" at bounding box center [1191, 23] width 33 height 16
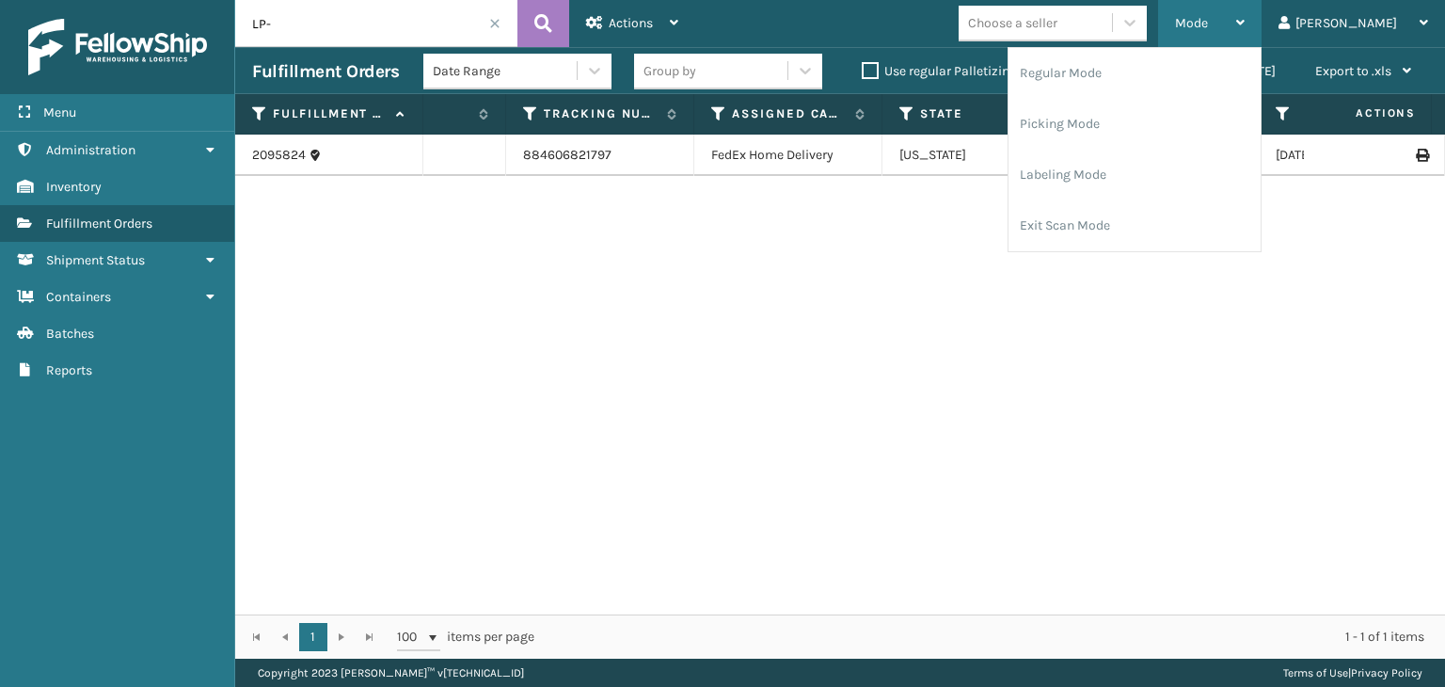
click at [1245, 46] on div "Mode" at bounding box center [1210, 23] width 70 height 47
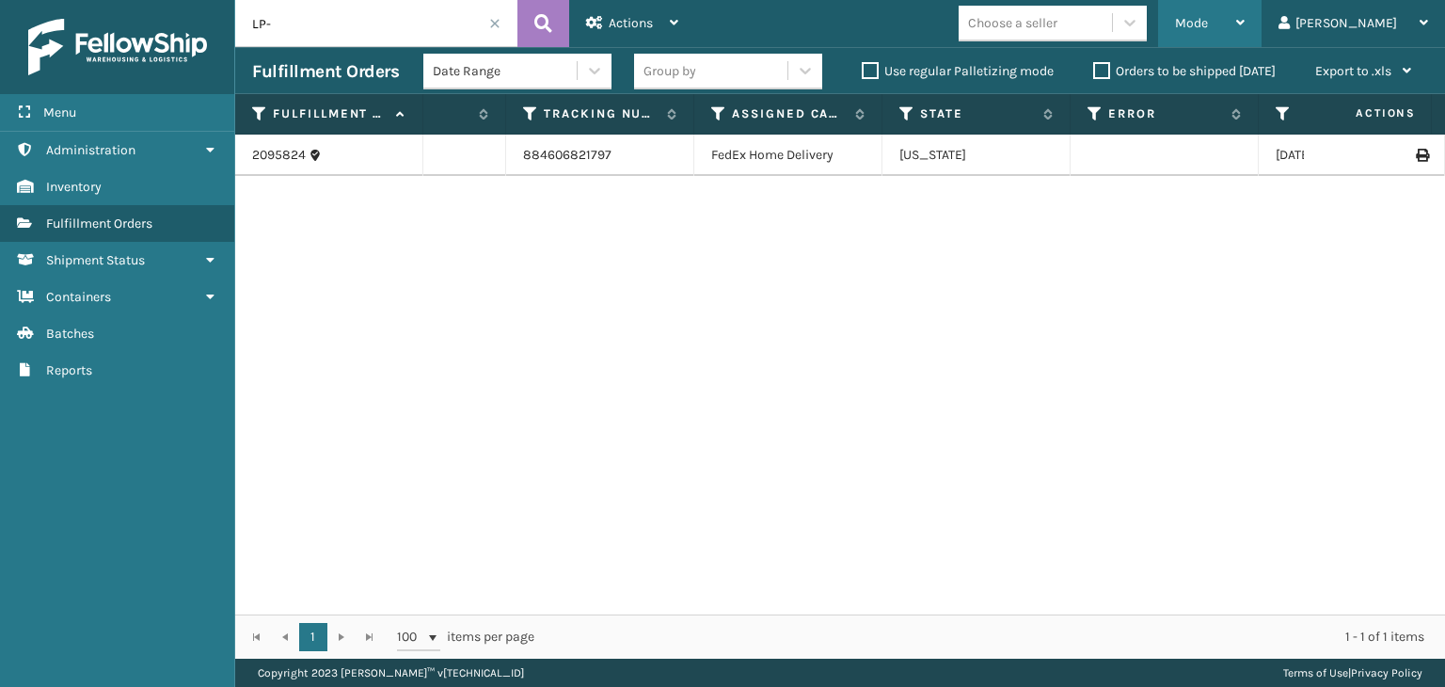
click at [1208, 23] on span "Mode" at bounding box center [1191, 23] width 33 height 16
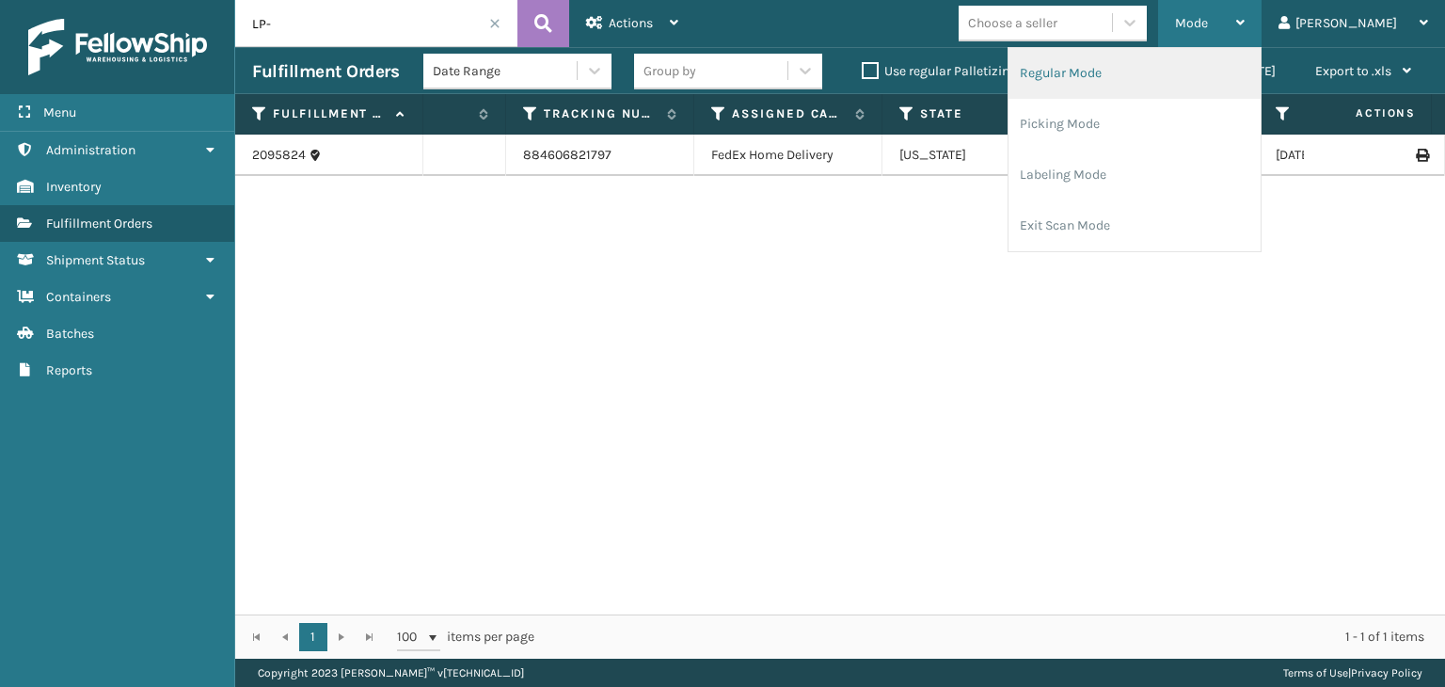
click at [1222, 87] on li "Regular Mode" at bounding box center [1135, 73] width 252 height 51
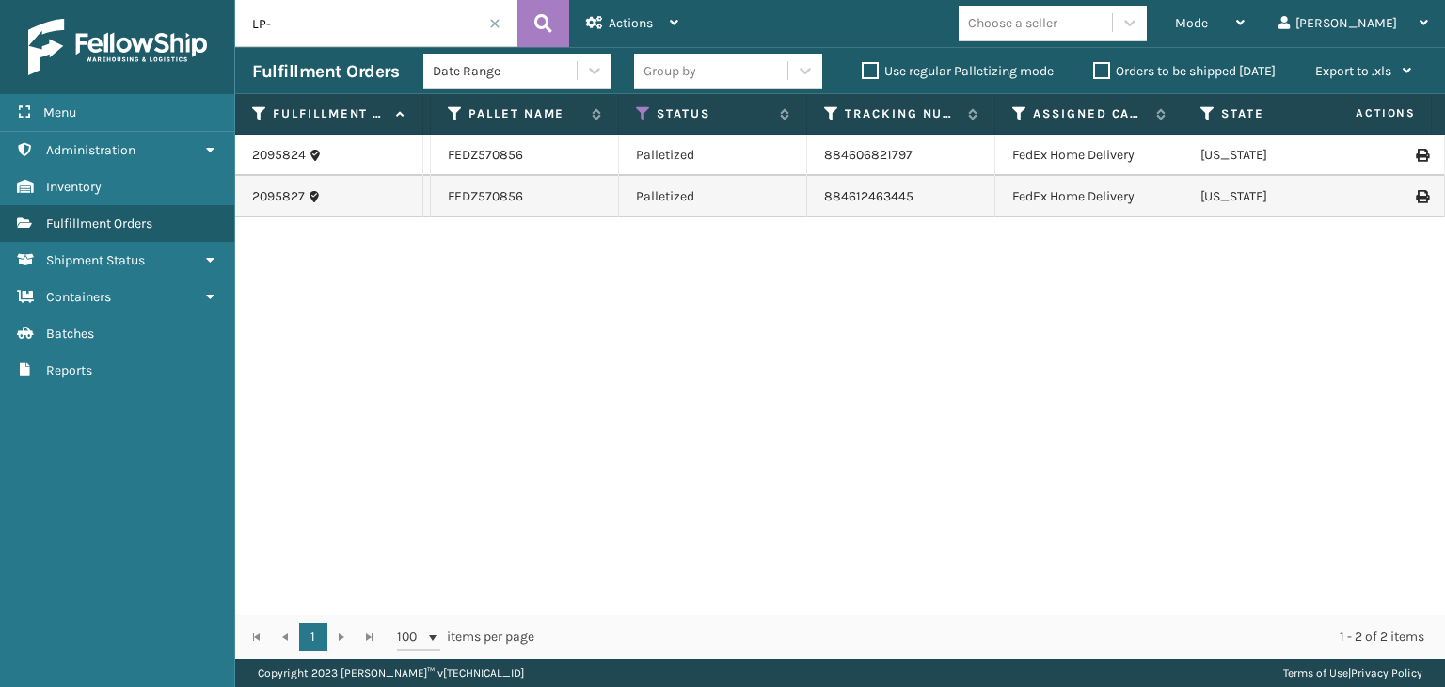
scroll to position [0, 778]
click at [640, 112] on icon at bounding box center [640, 113] width 15 height 17
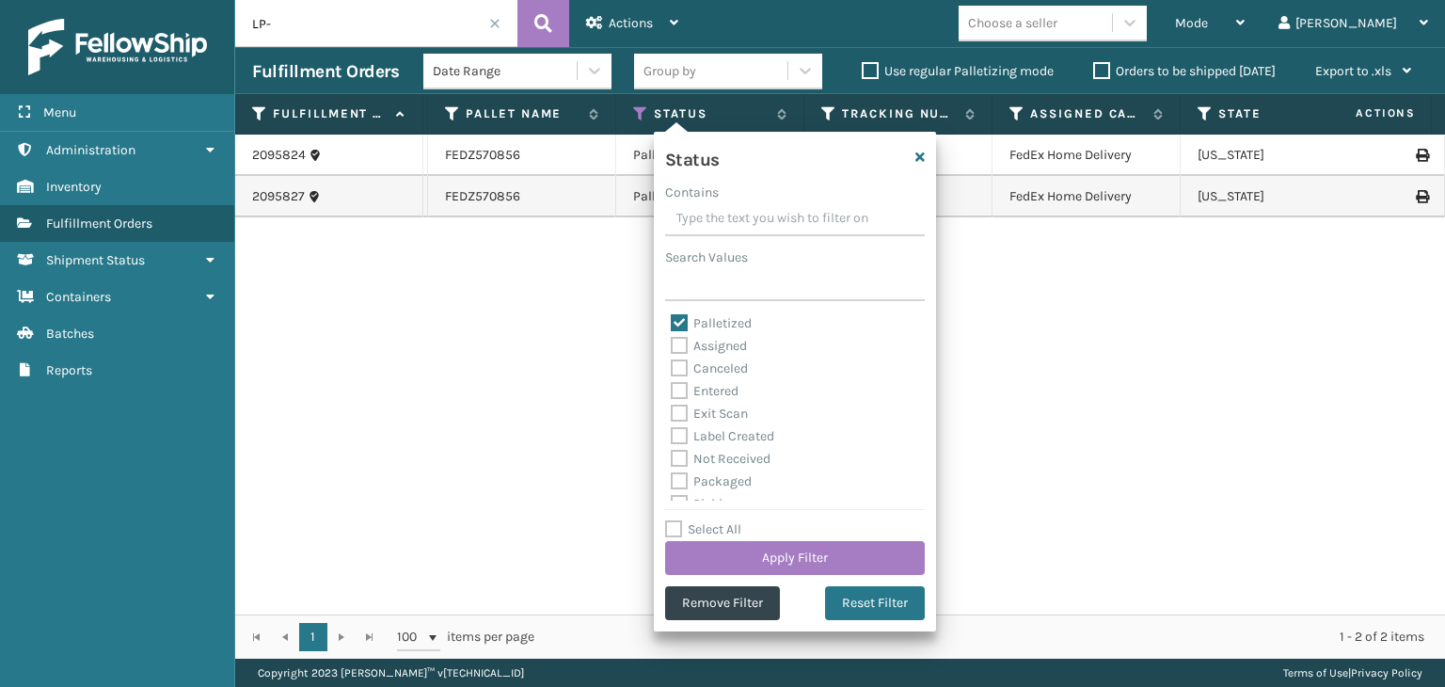
click at [711, 325] on label "Palletized" at bounding box center [711, 323] width 81 height 16
click at [672, 325] on input "Palletized" at bounding box center [671, 318] width 1 height 12
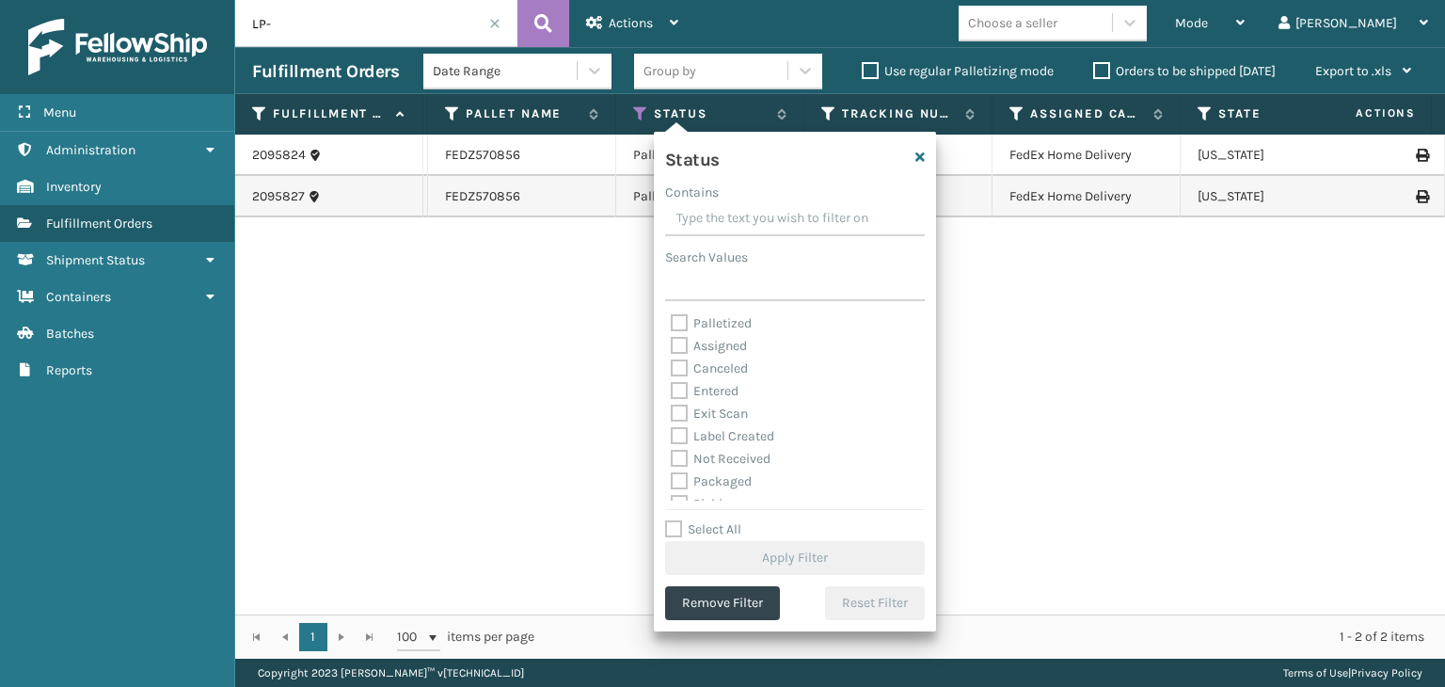
click at [712, 325] on label "Palletized" at bounding box center [711, 323] width 81 height 16
click at [672, 325] on input "Palletized" at bounding box center [671, 318] width 1 height 12
checkbox input "true"
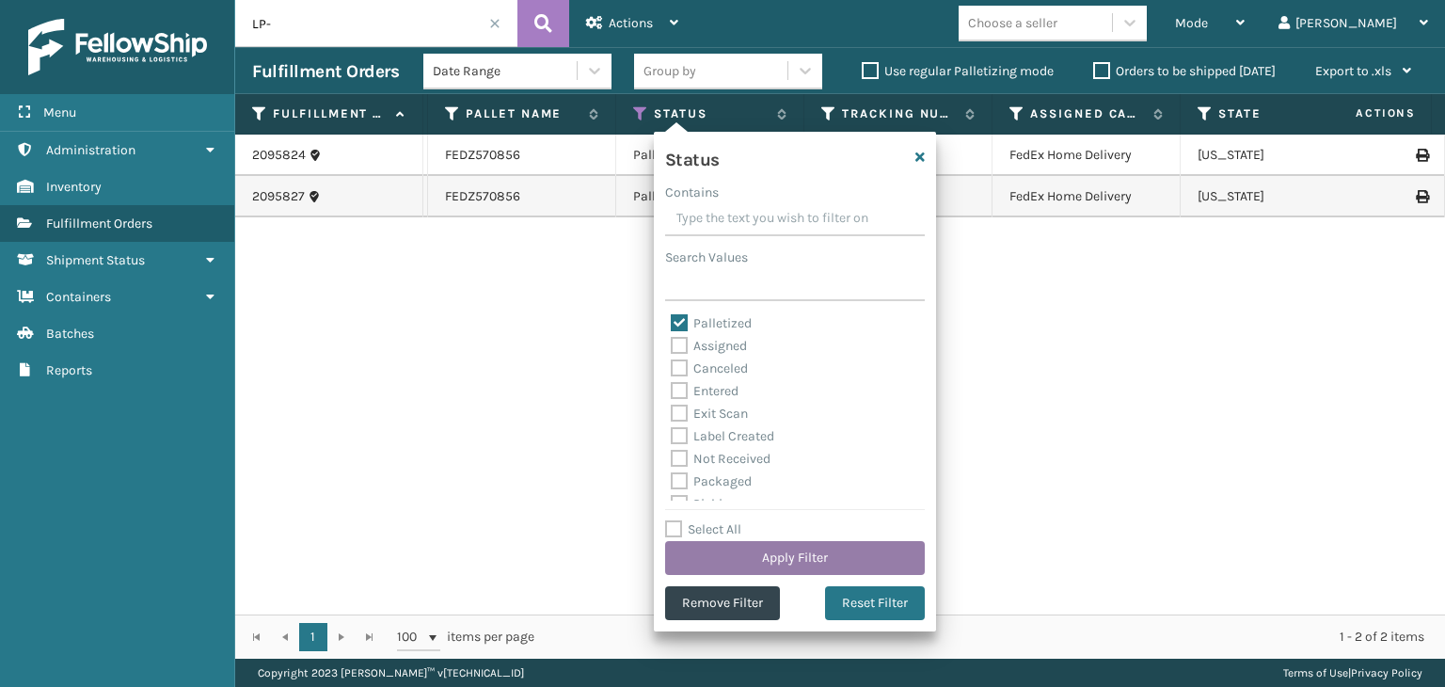
click at [797, 542] on button "Apply Filter" at bounding box center [795, 558] width 260 height 34
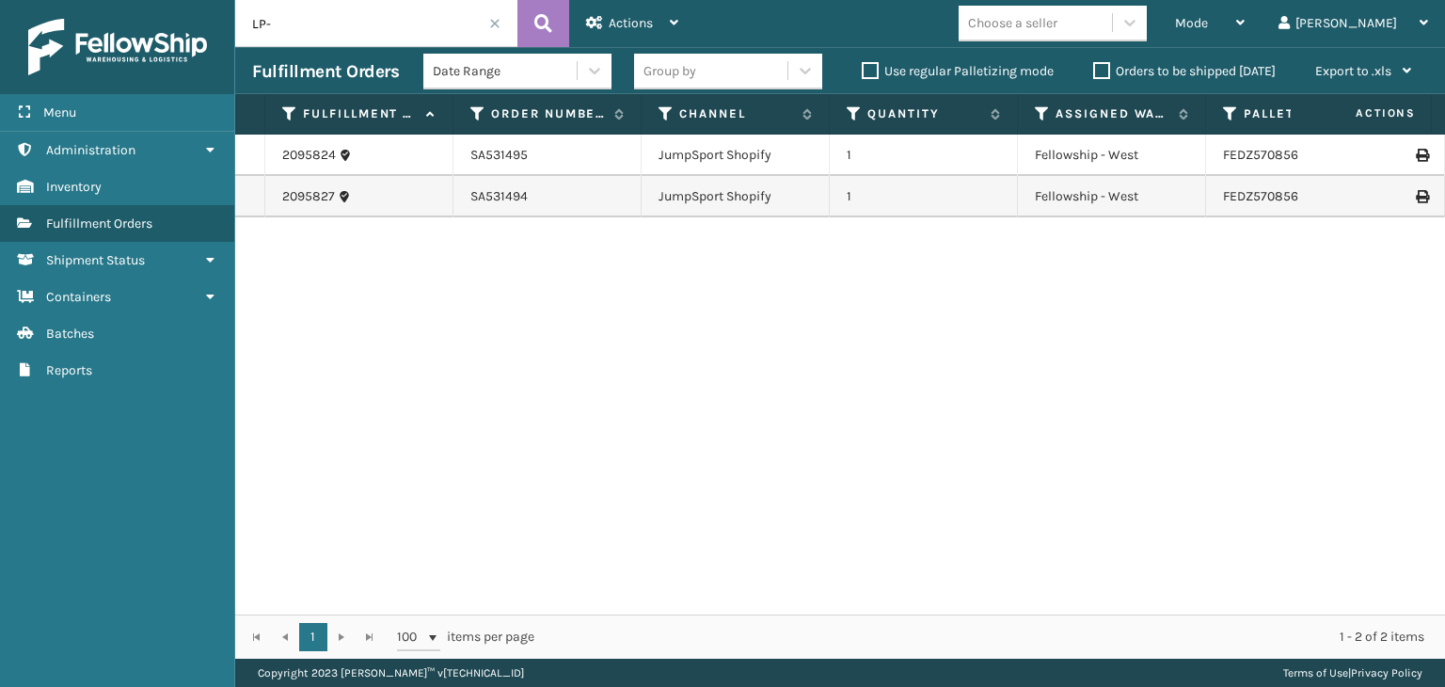
click at [744, 70] on div "Group by" at bounding box center [710, 71] width 153 height 31
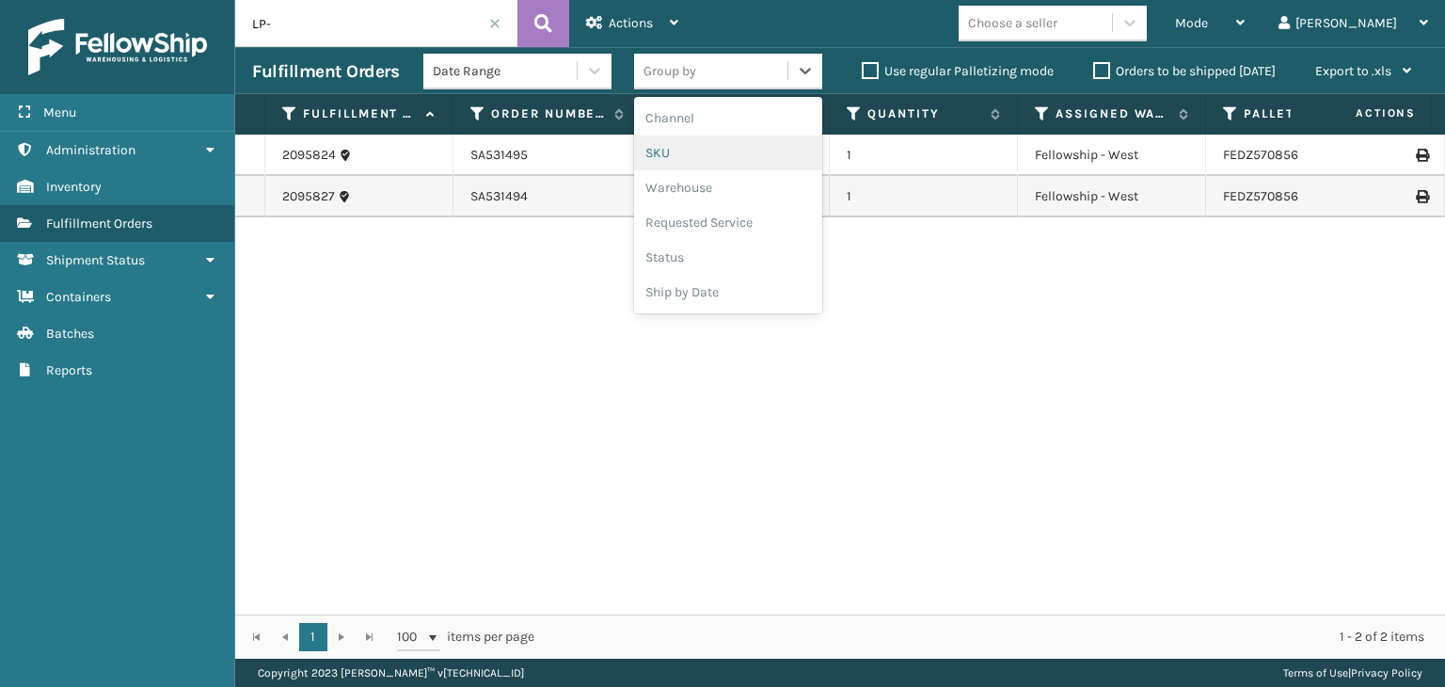
click at [736, 153] on div "SKU" at bounding box center [728, 152] width 188 height 35
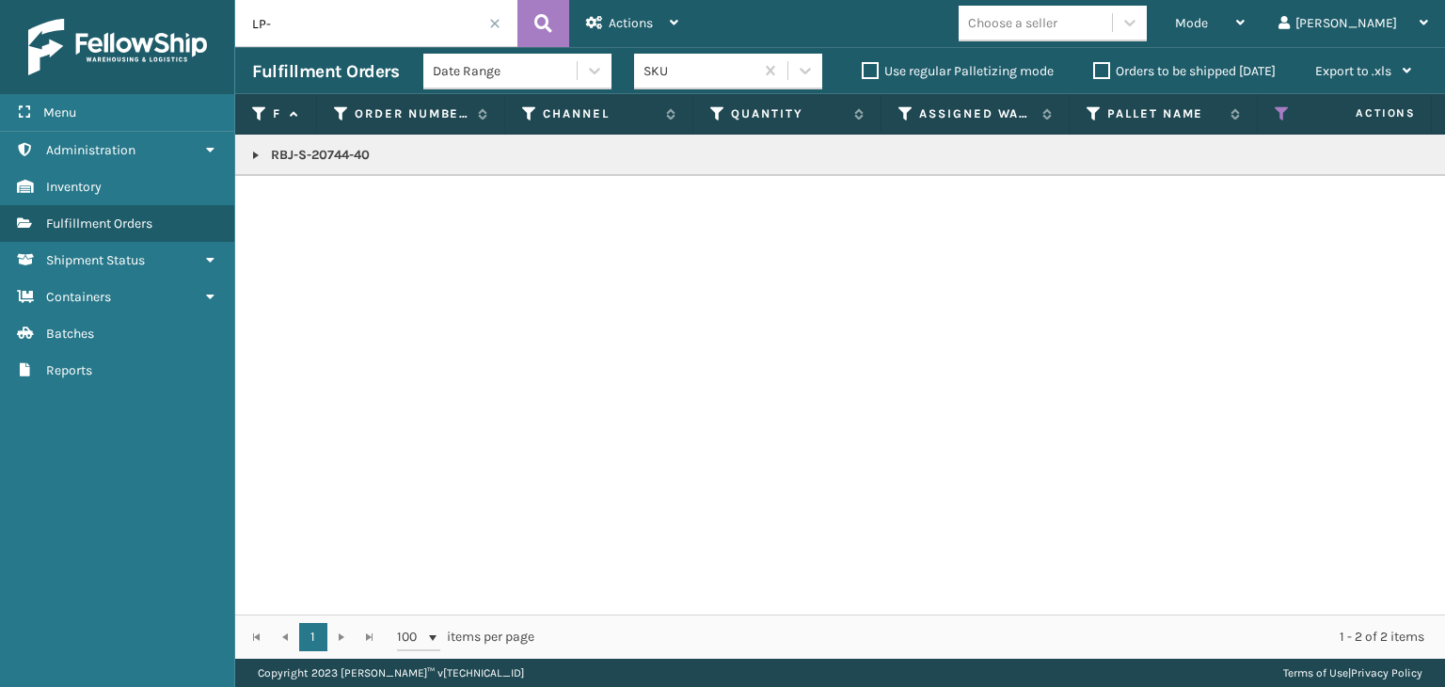
click at [249, 155] on link at bounding box center [255, 155] width 15 height 15
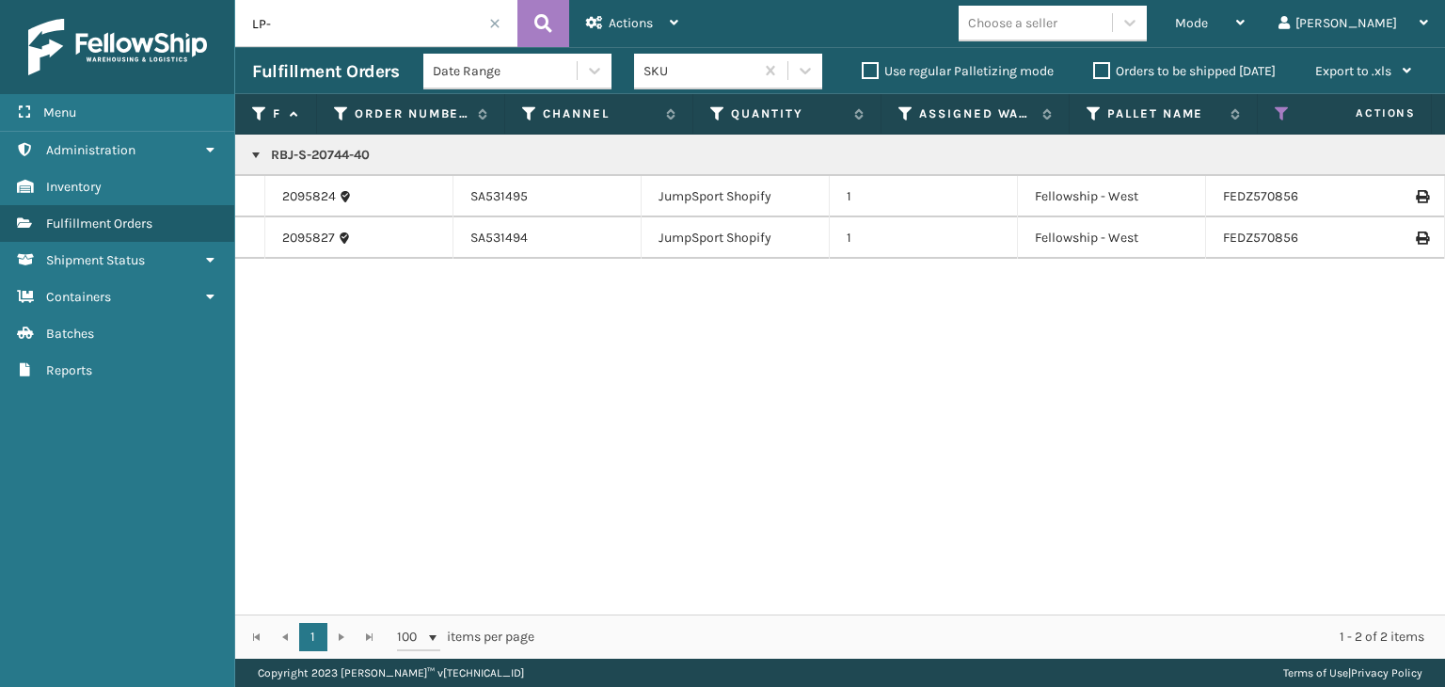
drag, startPoint x: 321, startPoint y: 43, endPoint x: 61, endPoint y: 61, distance: 260.3
click at [61, 0] on div "Menu Administration Inventory Fulfillment Orders Shipment Status Containers Bat…" at bounding box center [722, 0] width 1445 height 0
click at [1208, 17] on span "Mode" at bounding box center [1191, 23] width 33 height 16
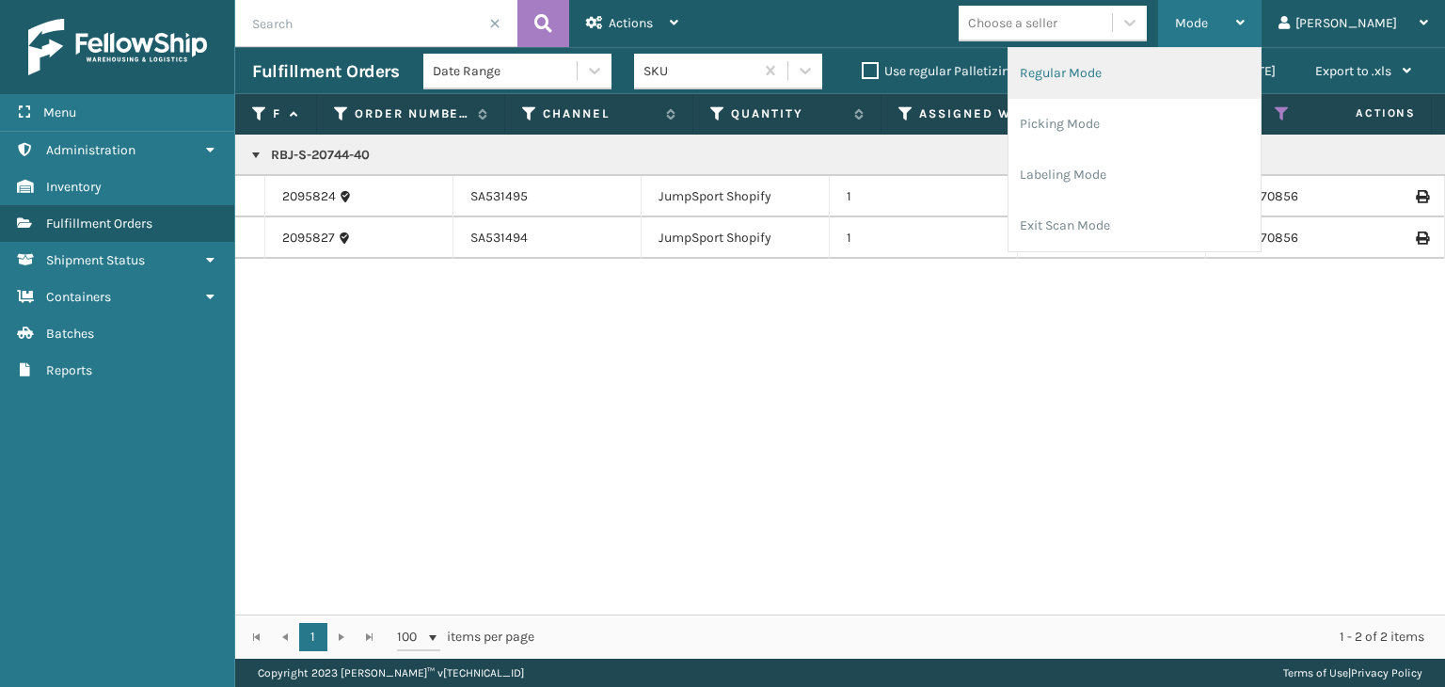
click at [1245, 61] on li "Regular Mode" at bounding box center [1135, 73] width 252 height 51
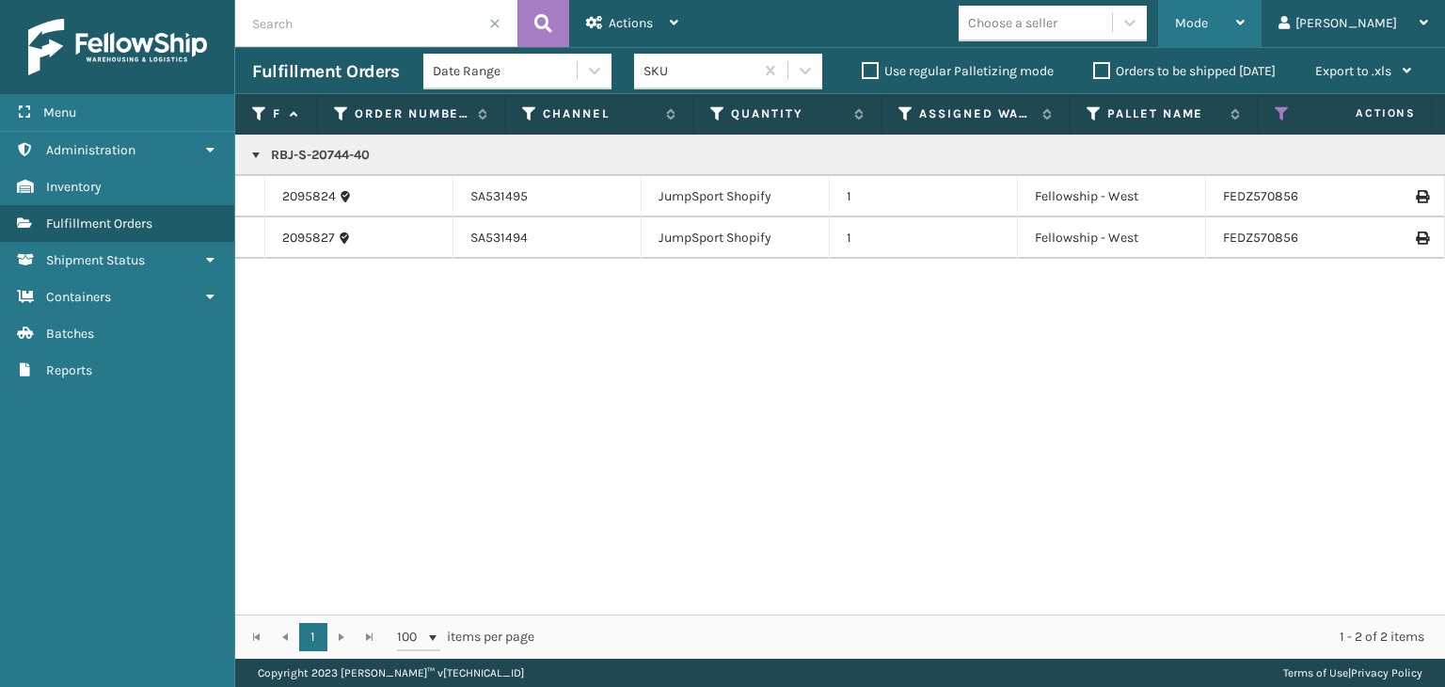
click at [1208, 25] on span "Mode" at bounding box center [1191, 23] width 33 height 16
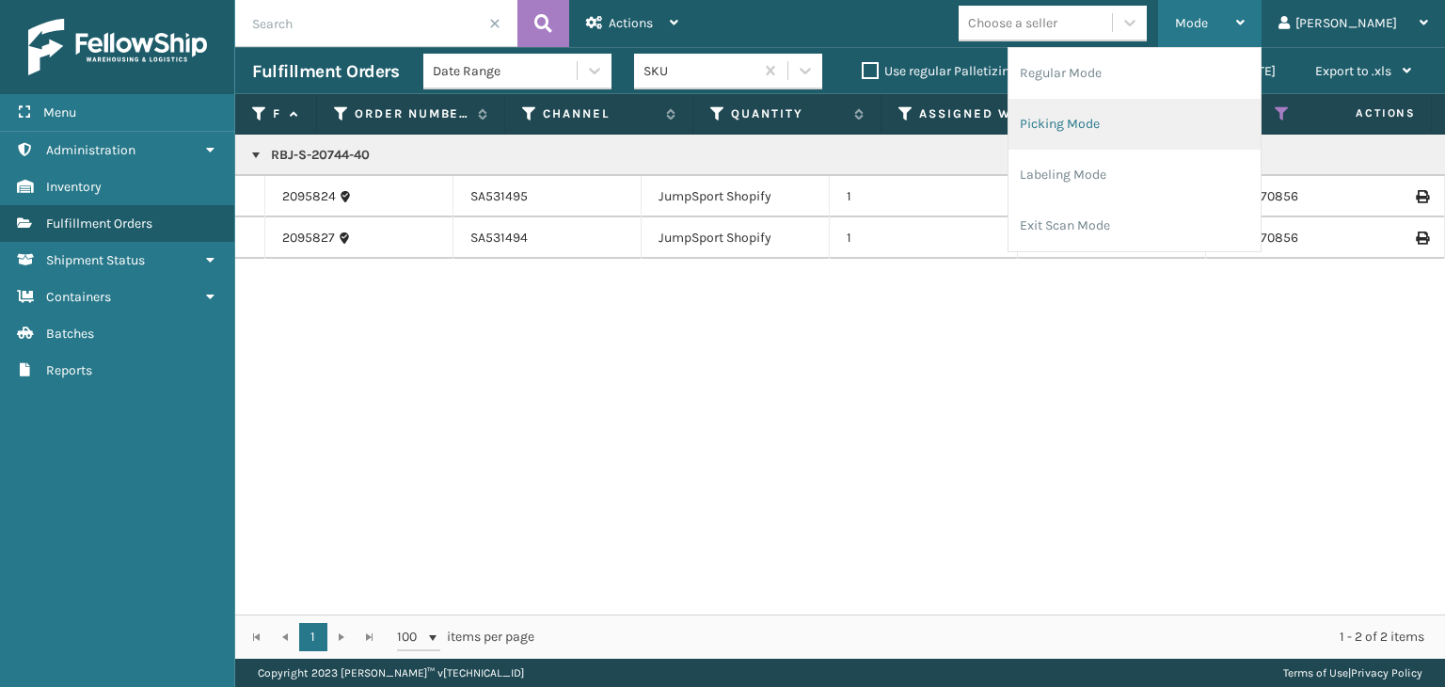
click at [1223, 111] on li "Picking Mode" at bounding box center [1135, 124] width 252 height 51
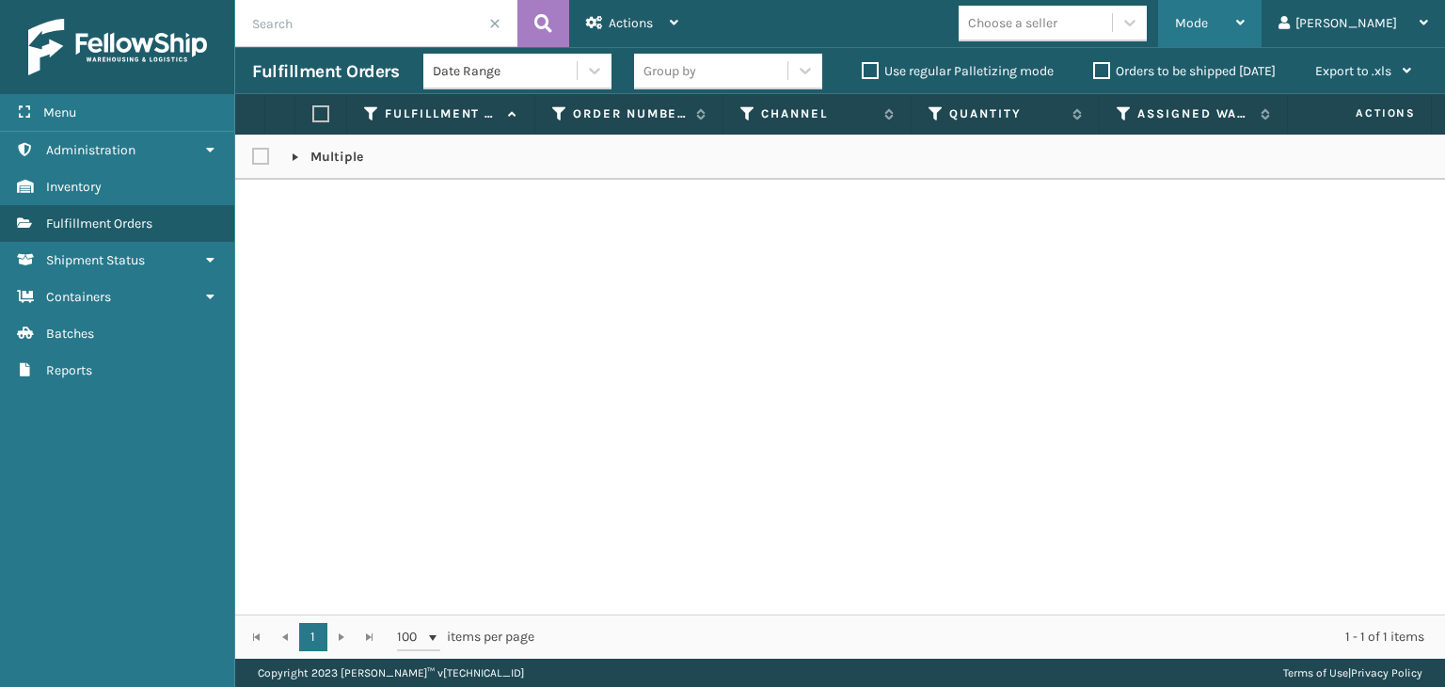
click at [1245, 37] on div "Mode" at bounding box center [1210, 23] width 70 height 47
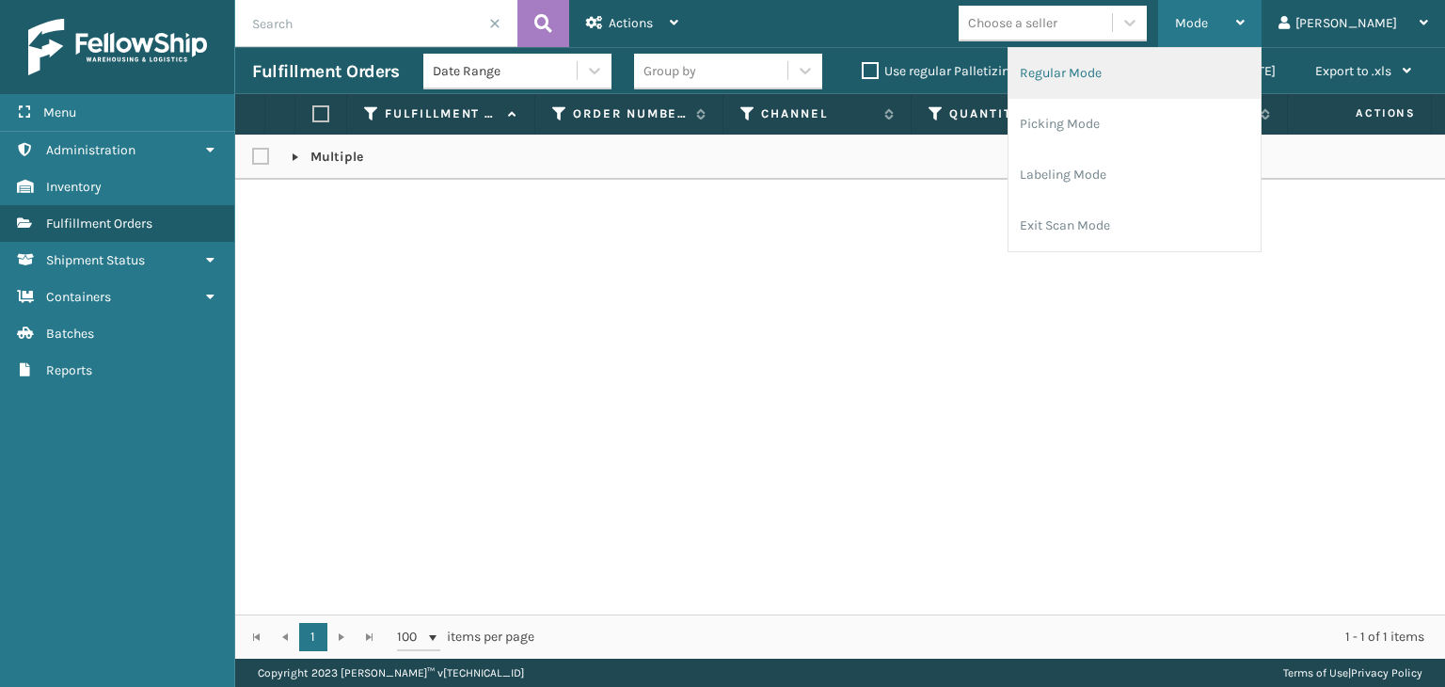
click at [1248, 68] on li "Regular Mode" at bounding box center [1135, 73] width 252 height 51
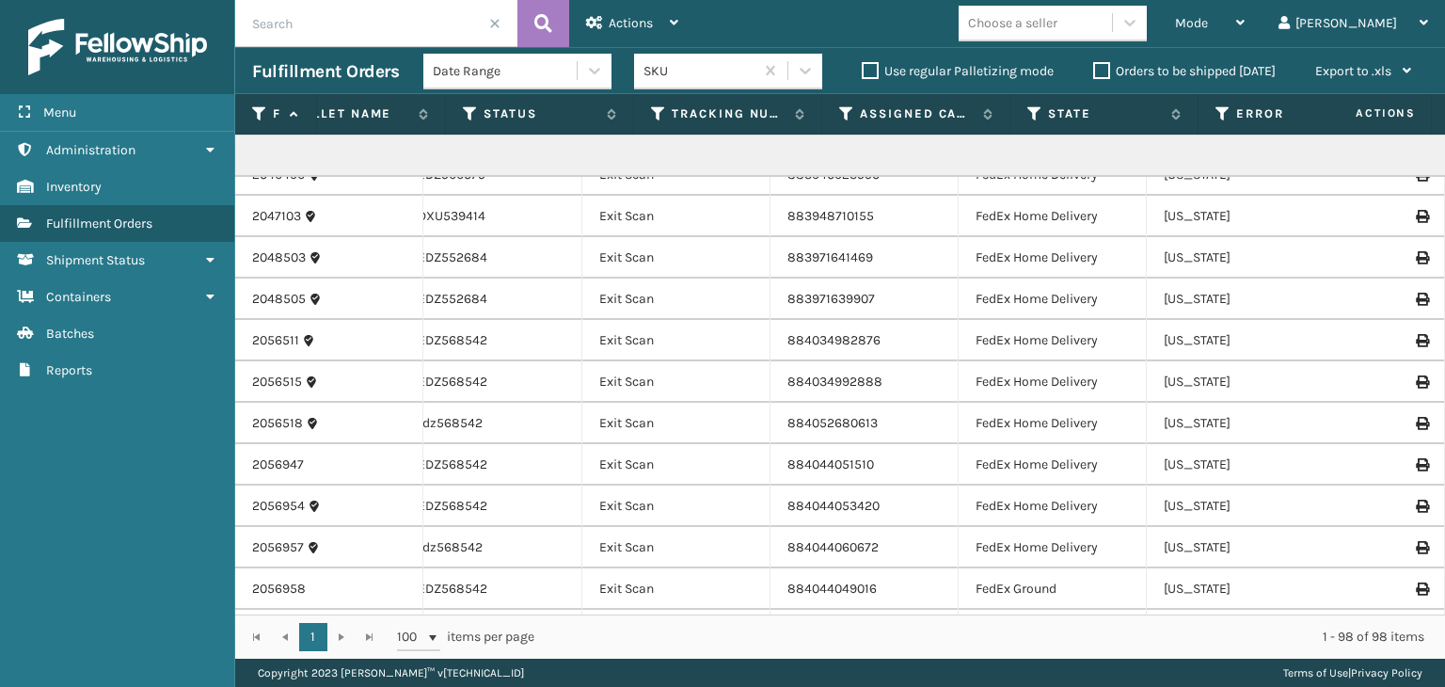
scroll to position [0, 831]
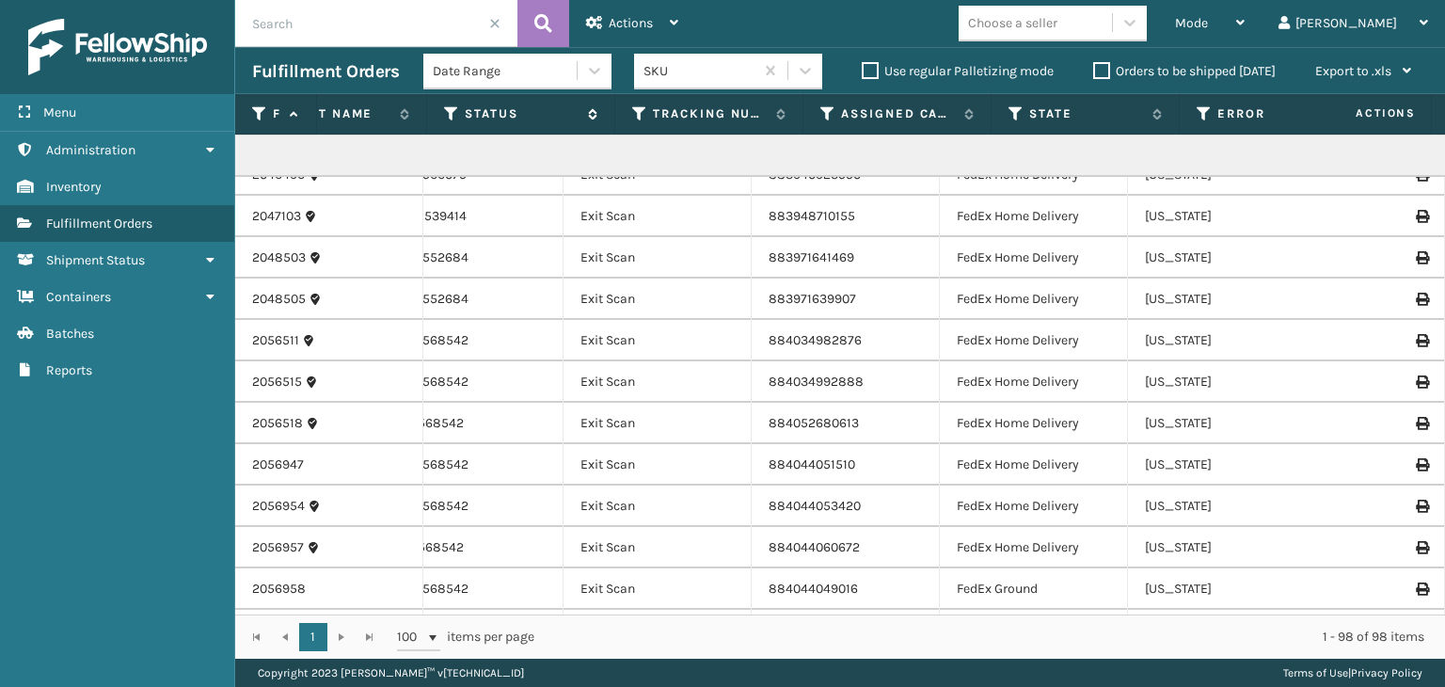
click at [445, 119] on icon at bounding box center [451, 113] width 15 height 17
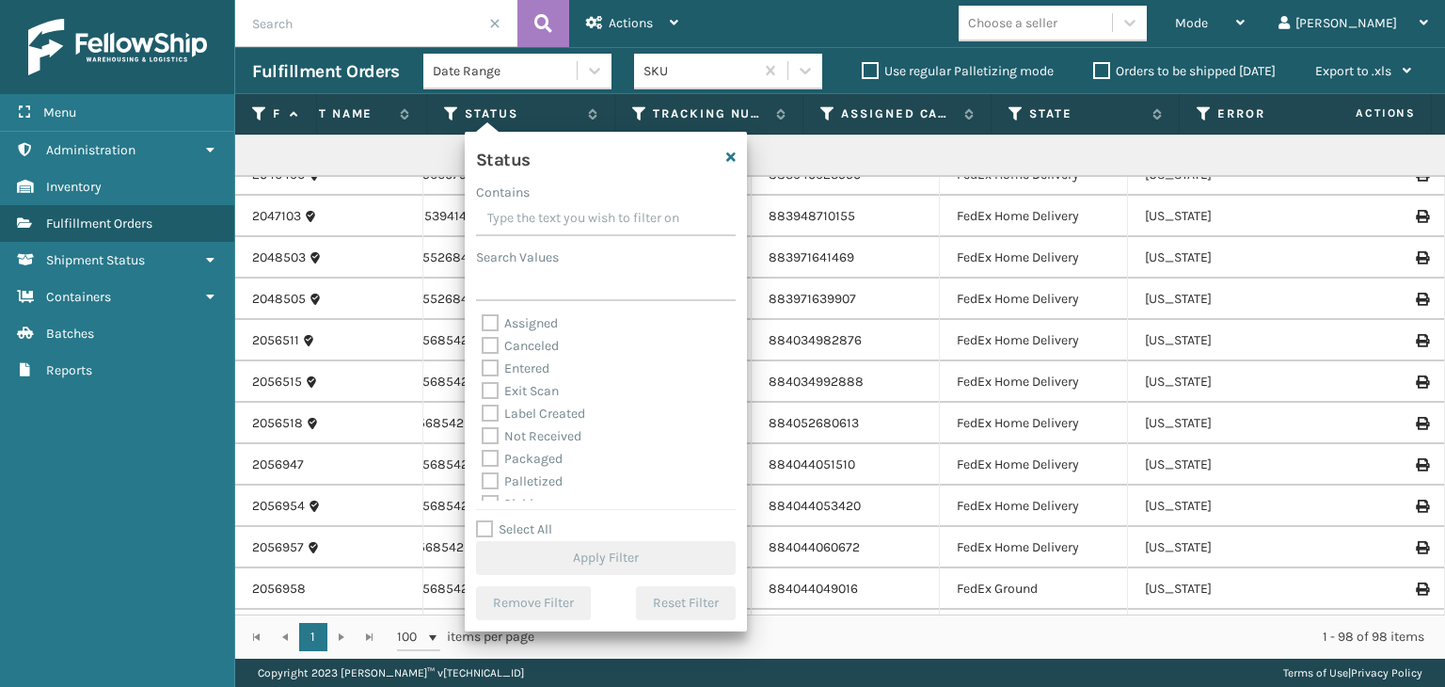
scroll to position [94, 0]
click at [541, 390] on label "Palletized" at bounding box center [522, 387] width 81 height 16
click at [483, 389] on input "Palletized" at bounding box center [482, 382] width 1 height 12
checkbox input "true"
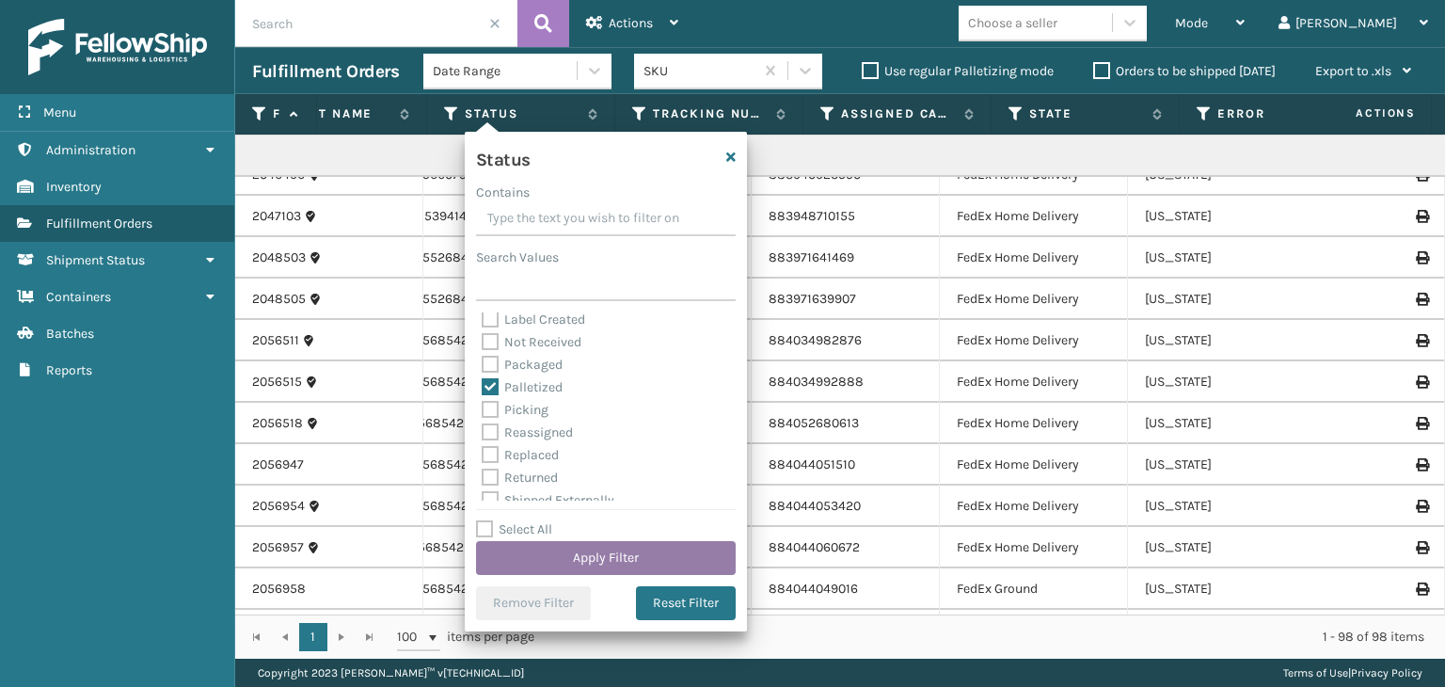
click at [618, 562] on button "Apply Filter" at bounding box center [606, 558] width 260 height 34
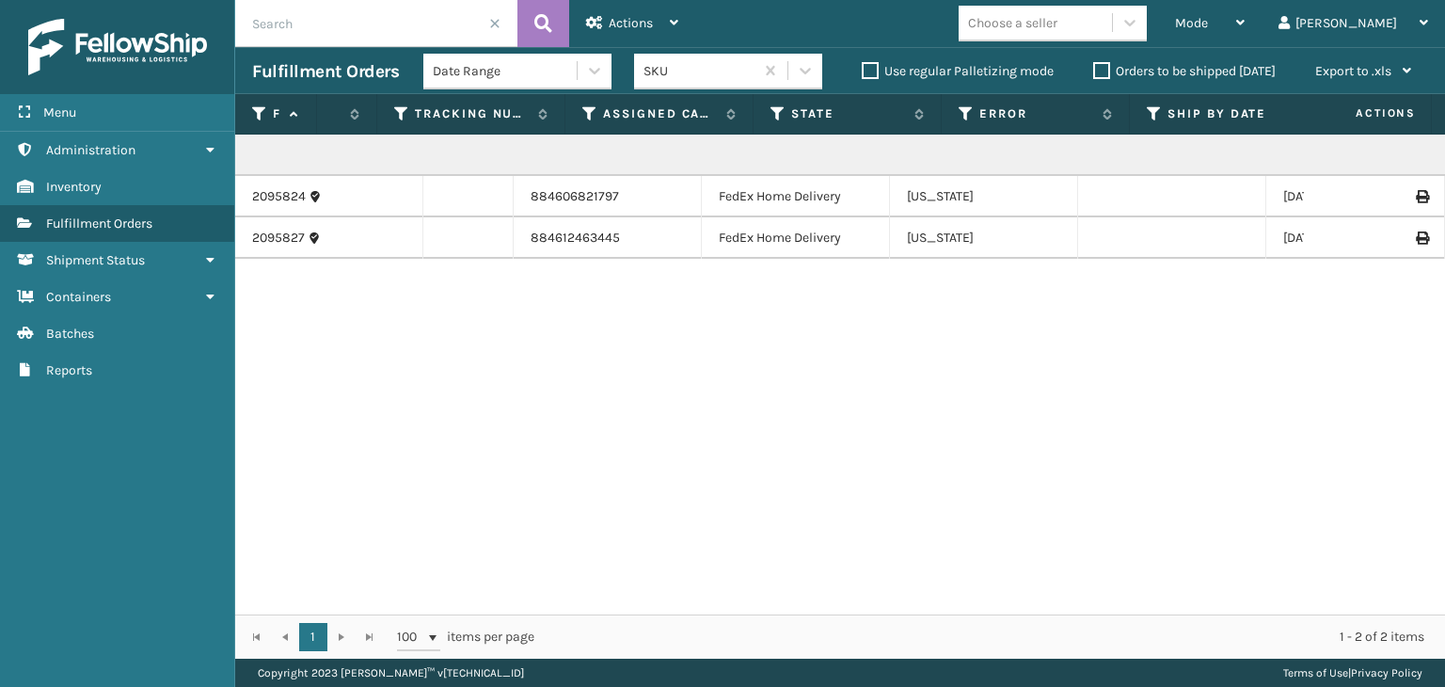
scroll to position [0, 0]
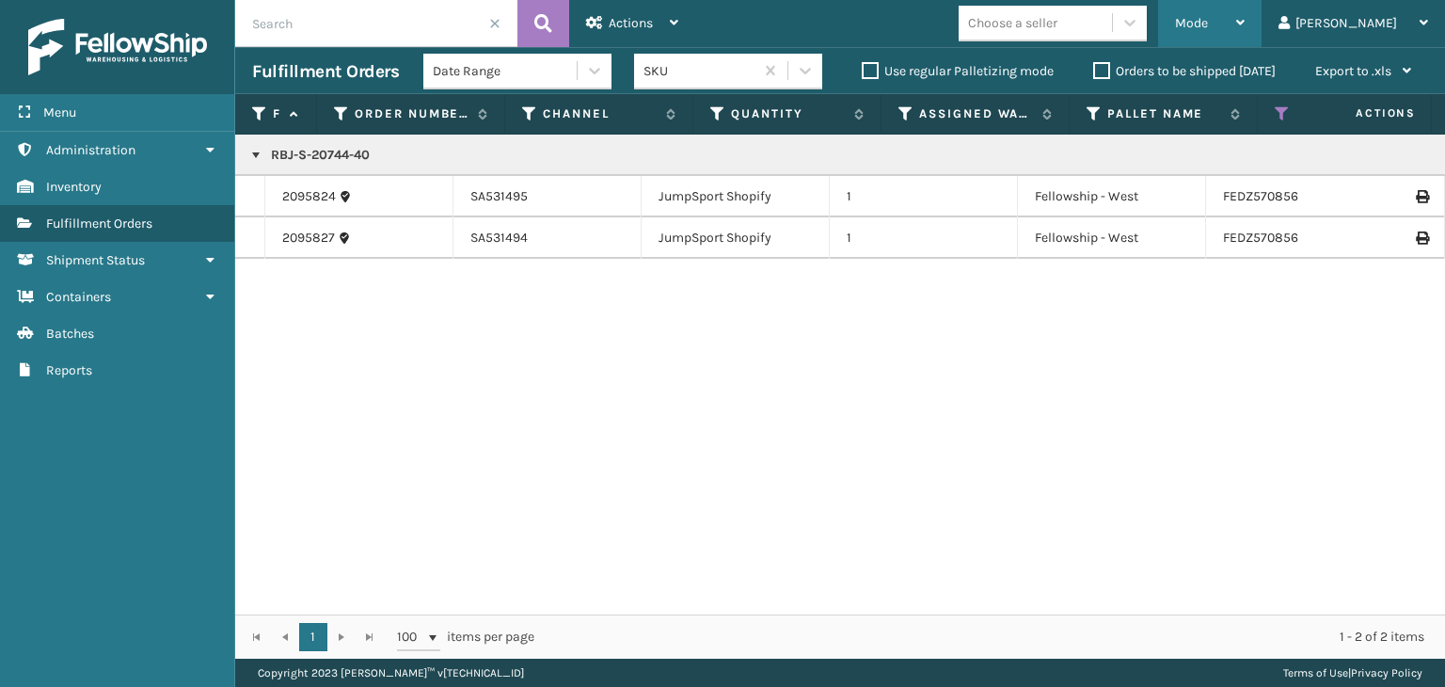
click at [1208, 27] on span "Mode" at bounding box center [1191, 23] width 33 height 16
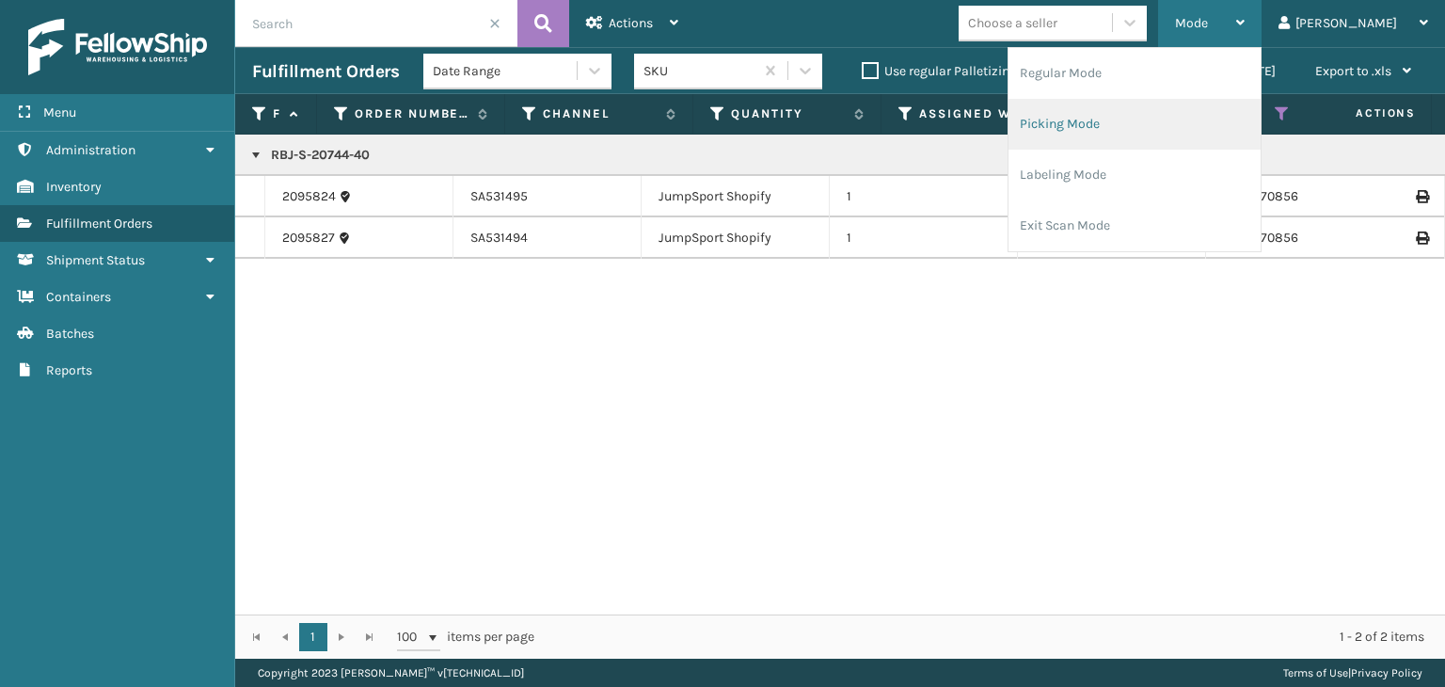
click at [1205, 108] on li "Picking Mode" at bounding box center [1135, 124] width 252 height 51
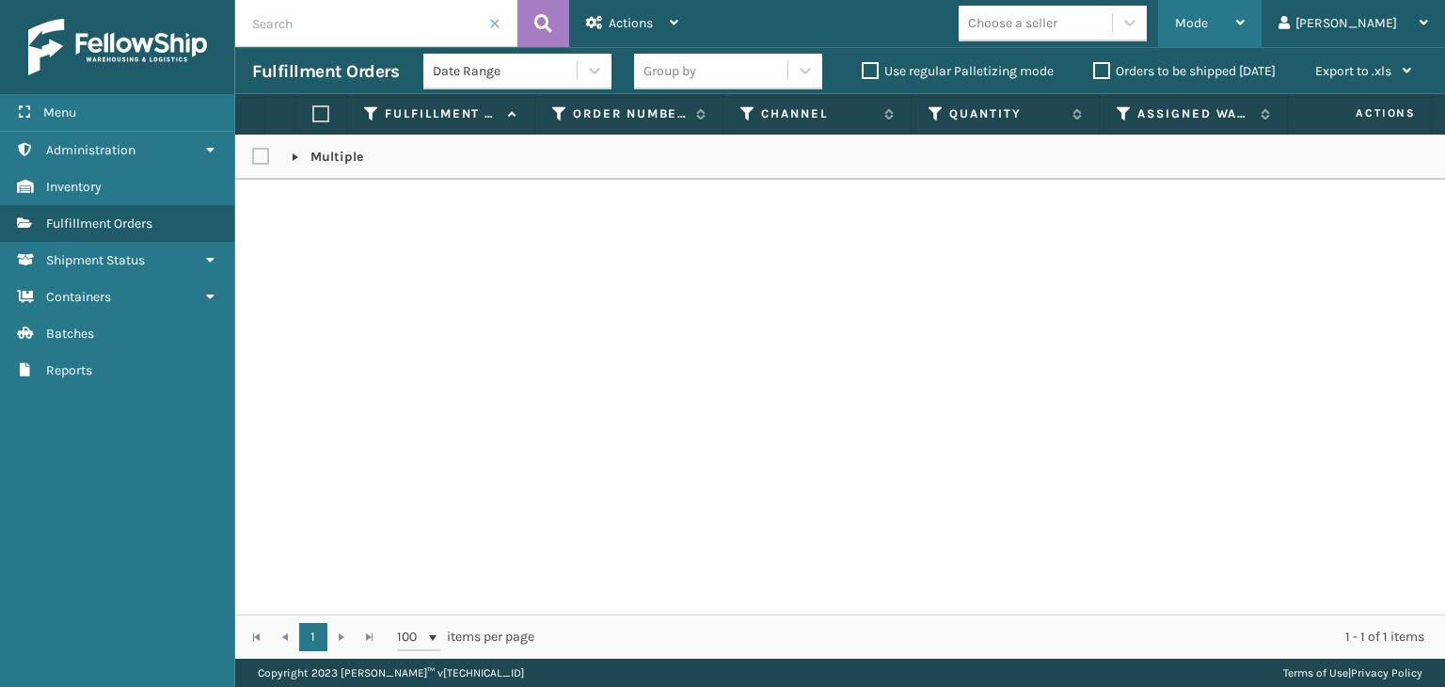
click at [1245, 17] on div "Mode" at bounding box center [1210, 23] width 70 height 47
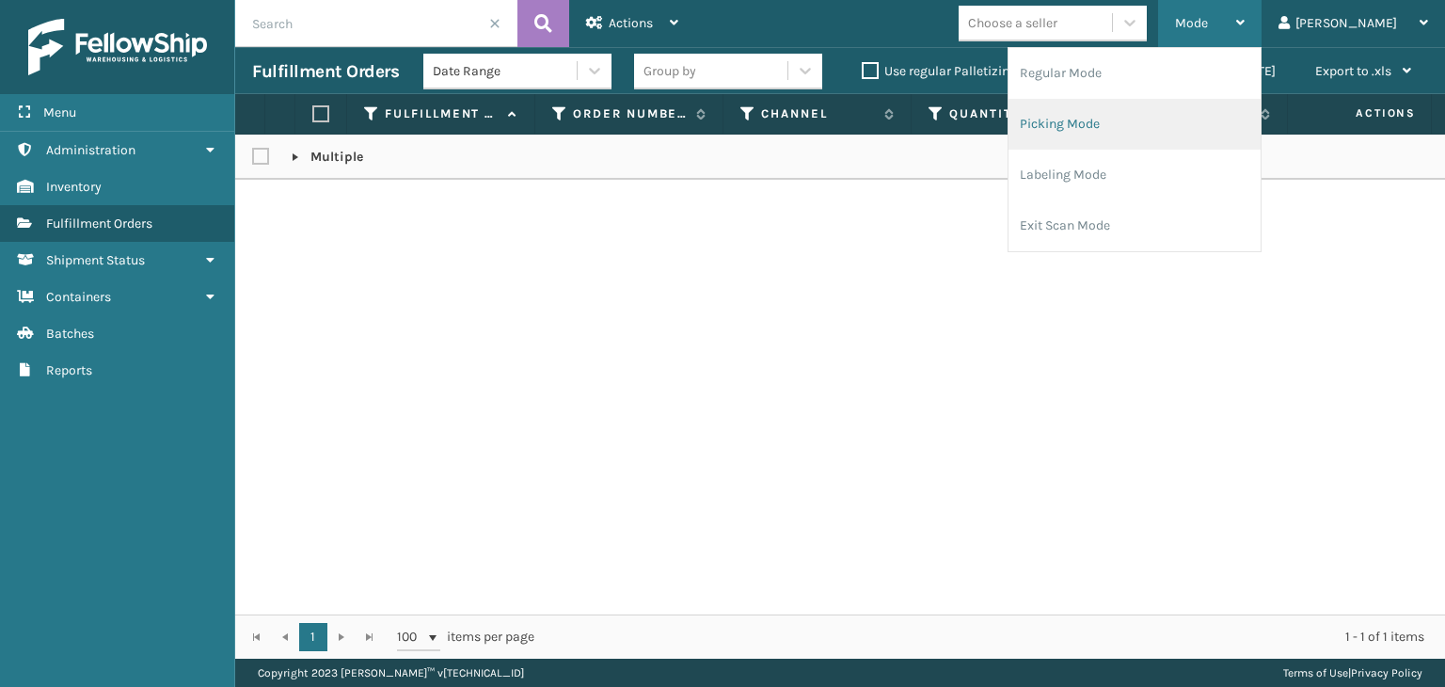
click at [1170, 129] on li "Picking Mode" at bounding box center [1135, 124] width 252 height 51
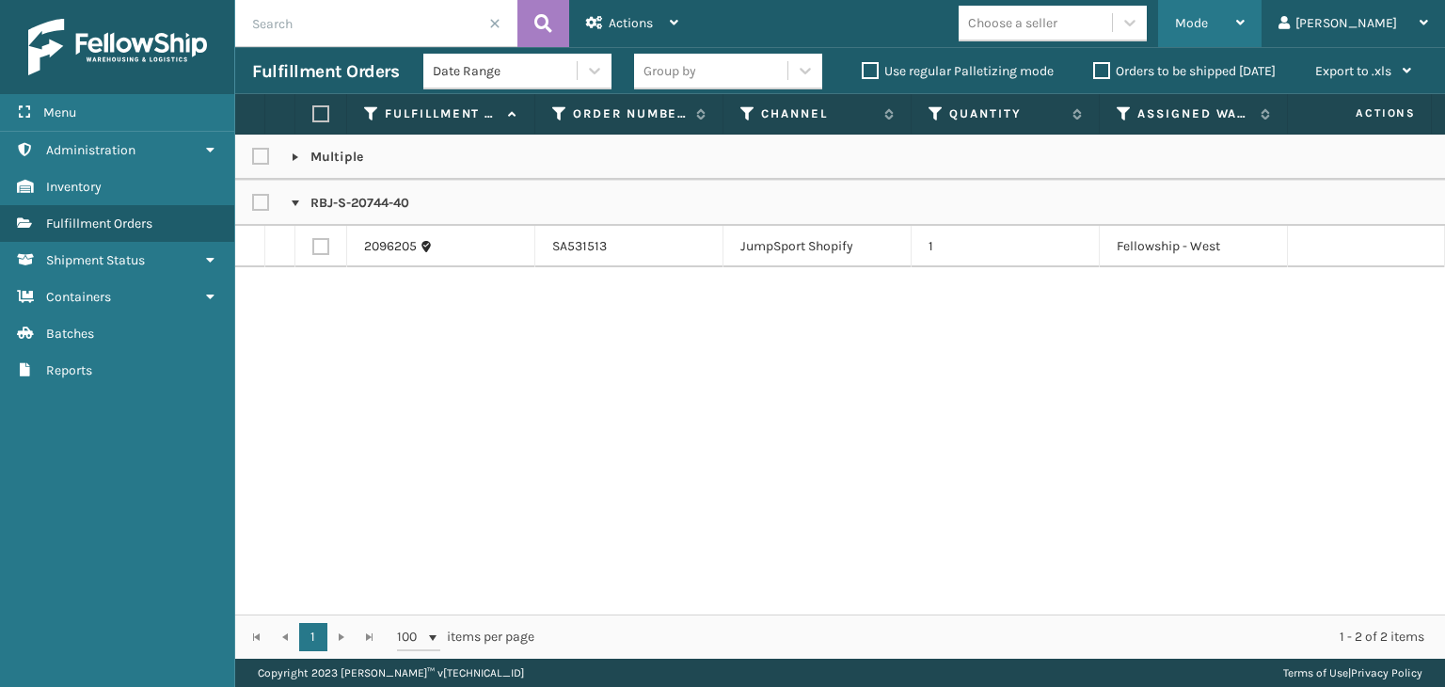
click at [1245, 18] on div "Mode" at bounding box center [1210, 23] width 70 height 47
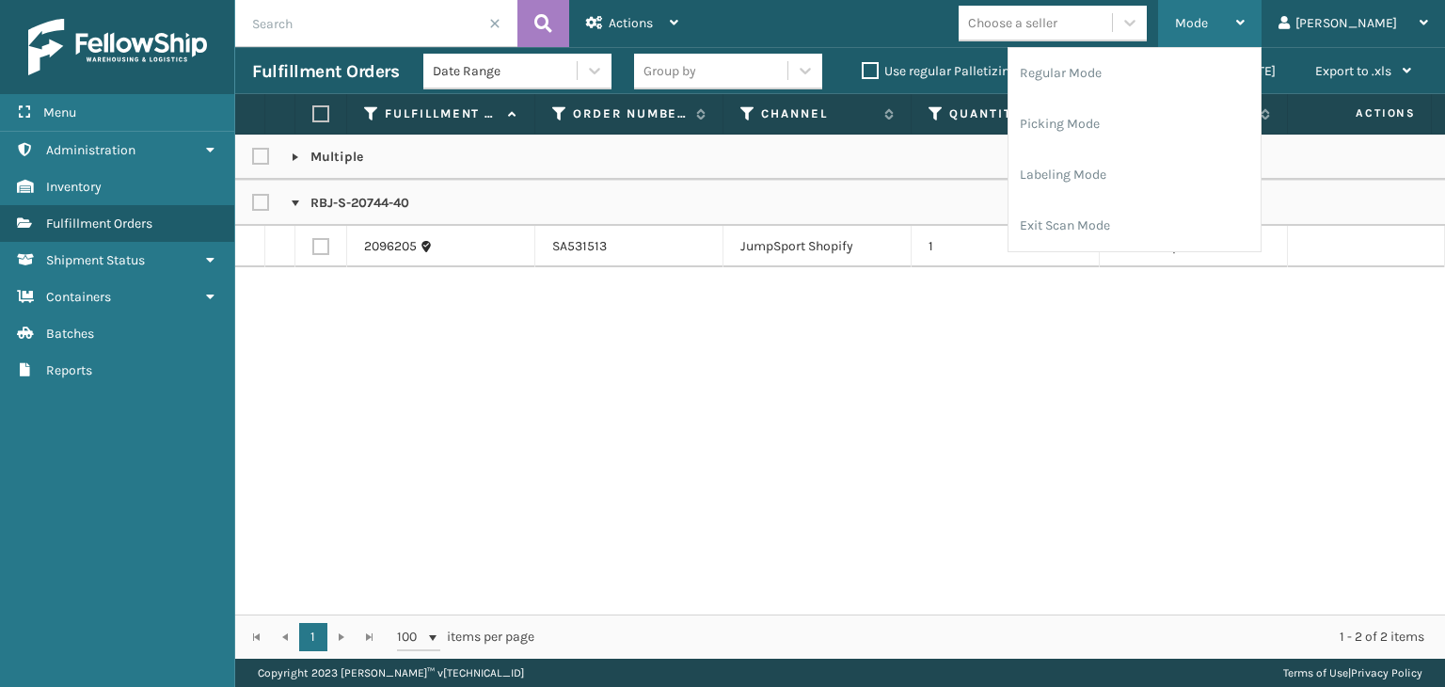
click at [1245, 46] on div "Mode" at bounding box center [1210, 23] width 70 height 47
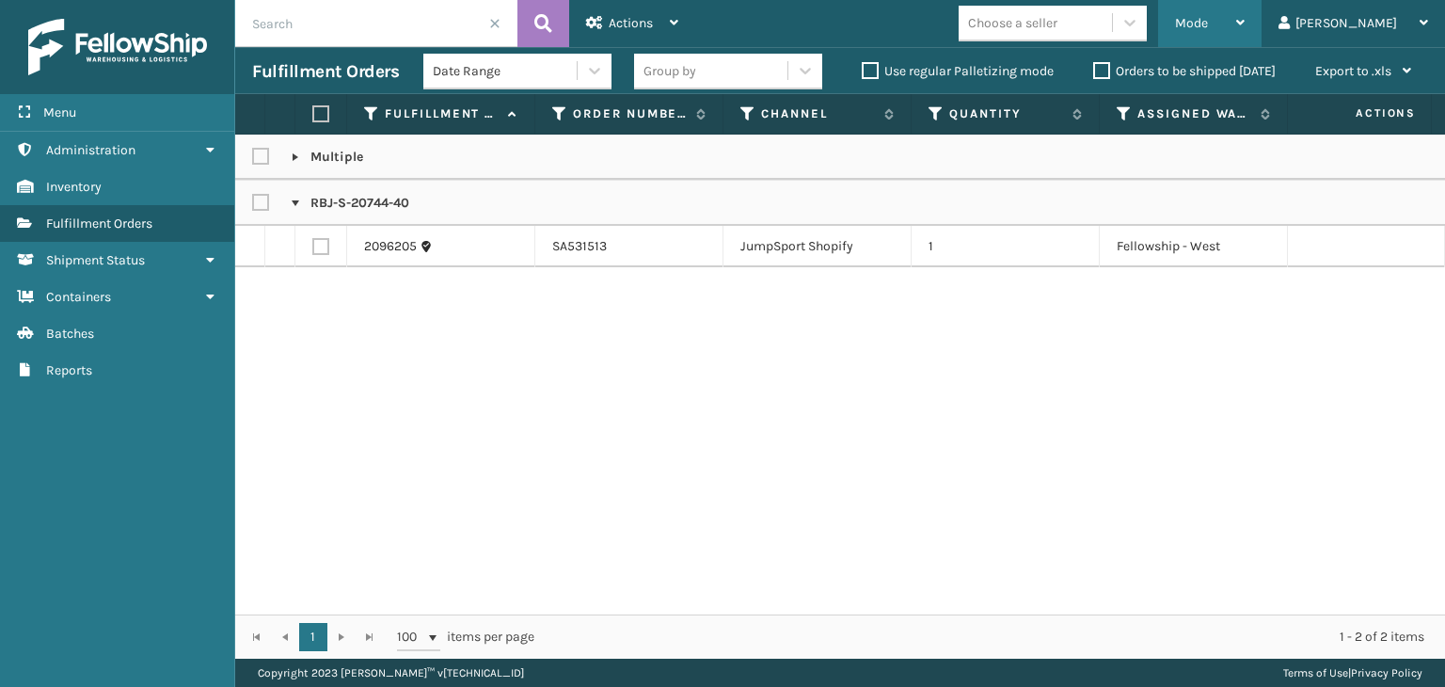
click at [1208, 20] on span "Mode" at bounding box center [1191, 23] width 33 height 16
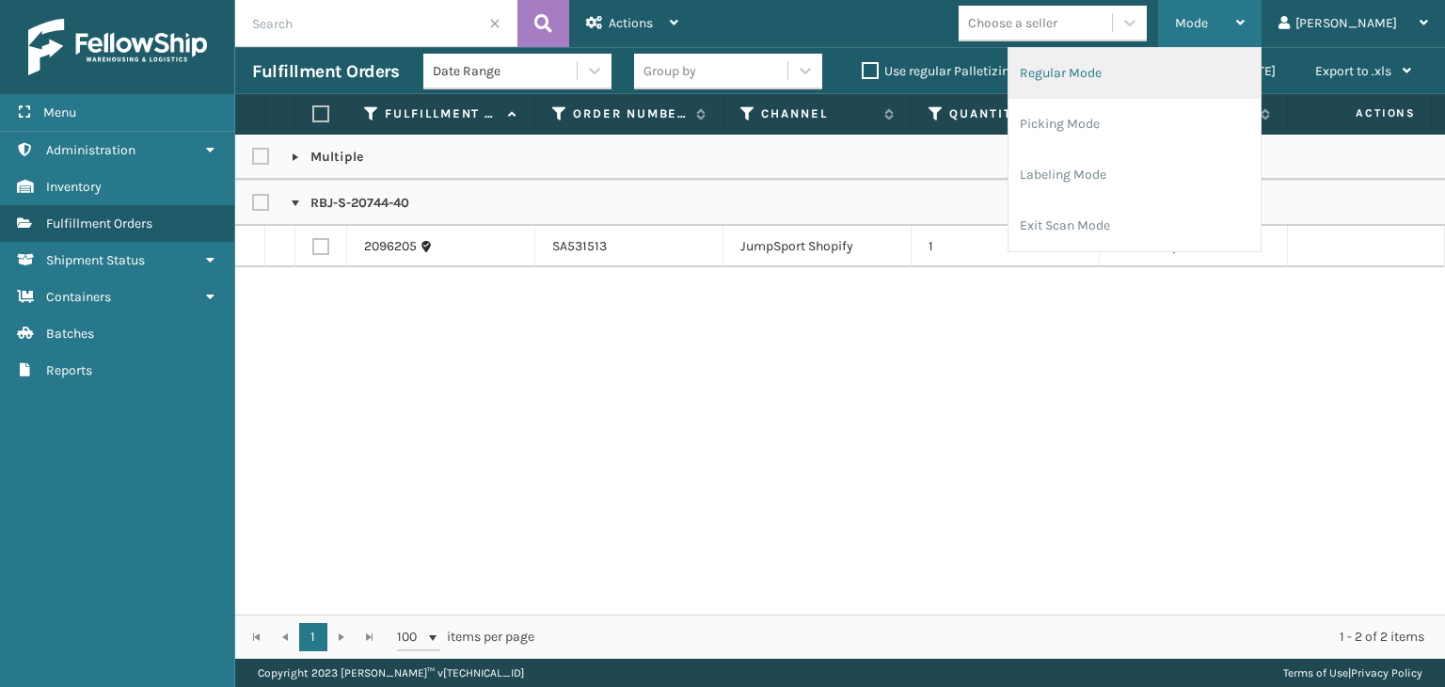
click at [1203, 69] on li "Regular Mode" at bounding box center [1135, 73] width 252 height 51
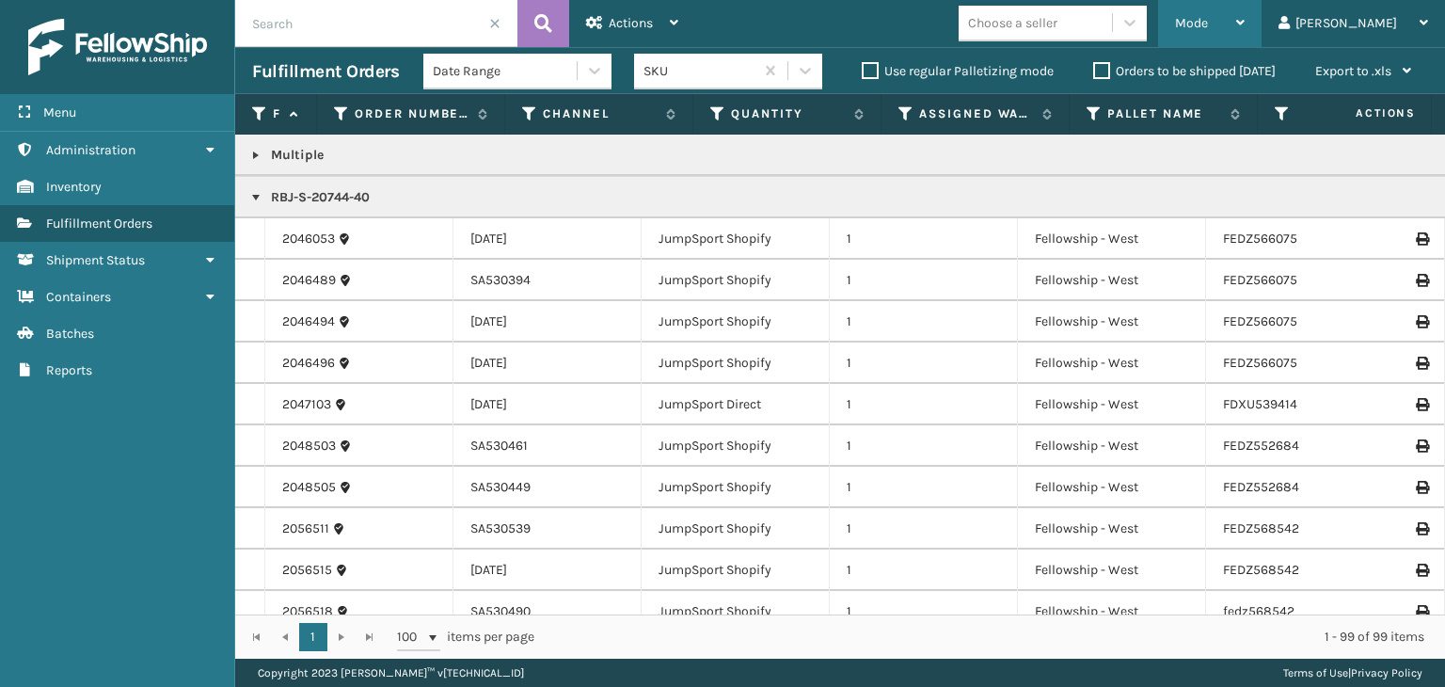
click at [1208, 22] on span "Mode" at bounding box center [1191, 23] width 33 height 16
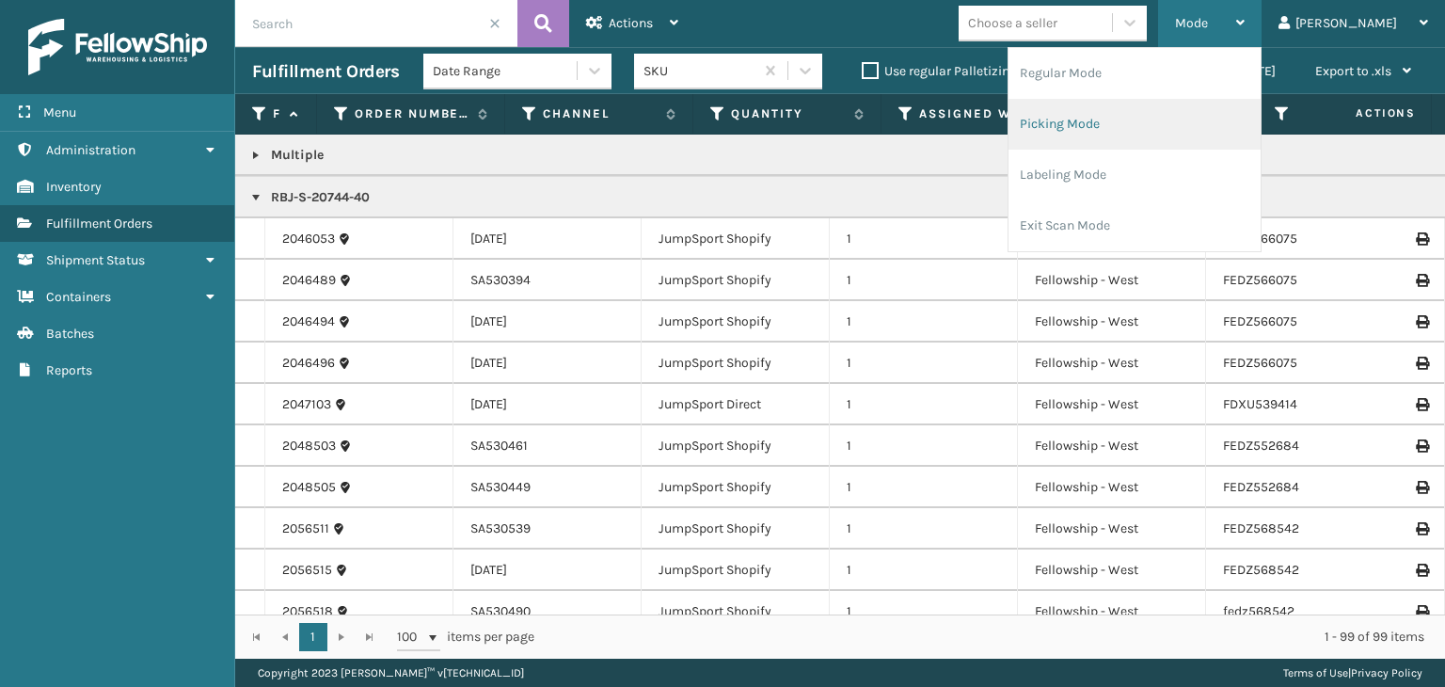
click at [1240, 127] on li "Picking Mode" at bounding box center [1135, 124] width 252 height 51
